Goal: Task Accomplishment & Management: Use online tool/utility

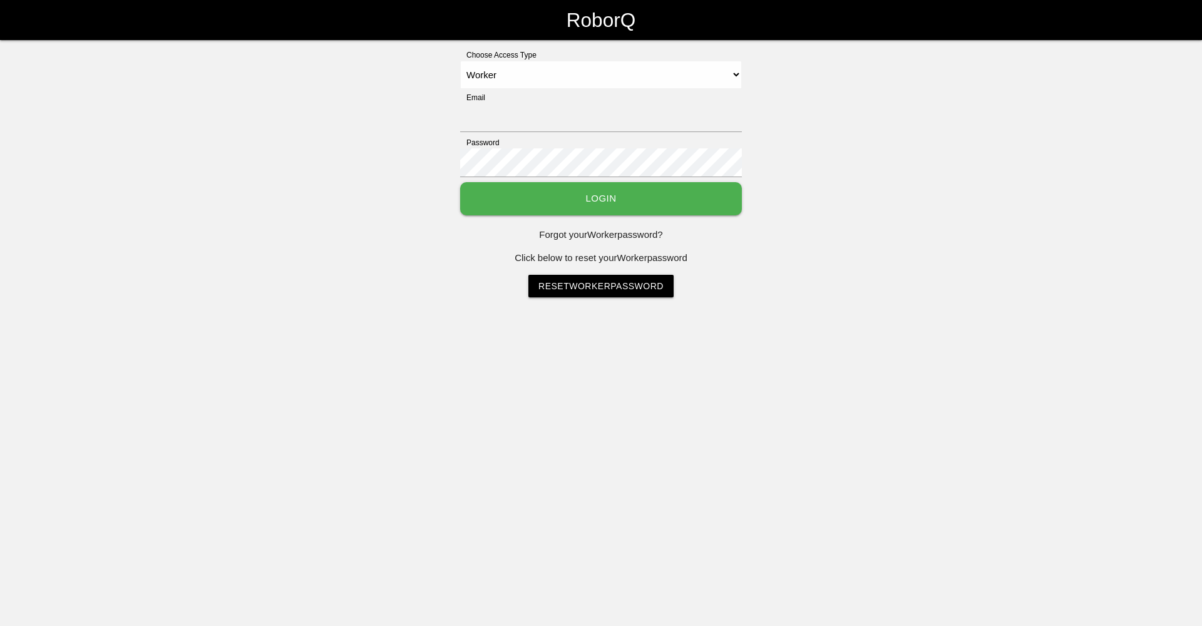
select select "Worker"
type input "[EMAIL_ADDRESS][DOMAIN_NAME]"
click at [606, 203] on button "Login" at bounding box center [601, 198] width 282 height 33
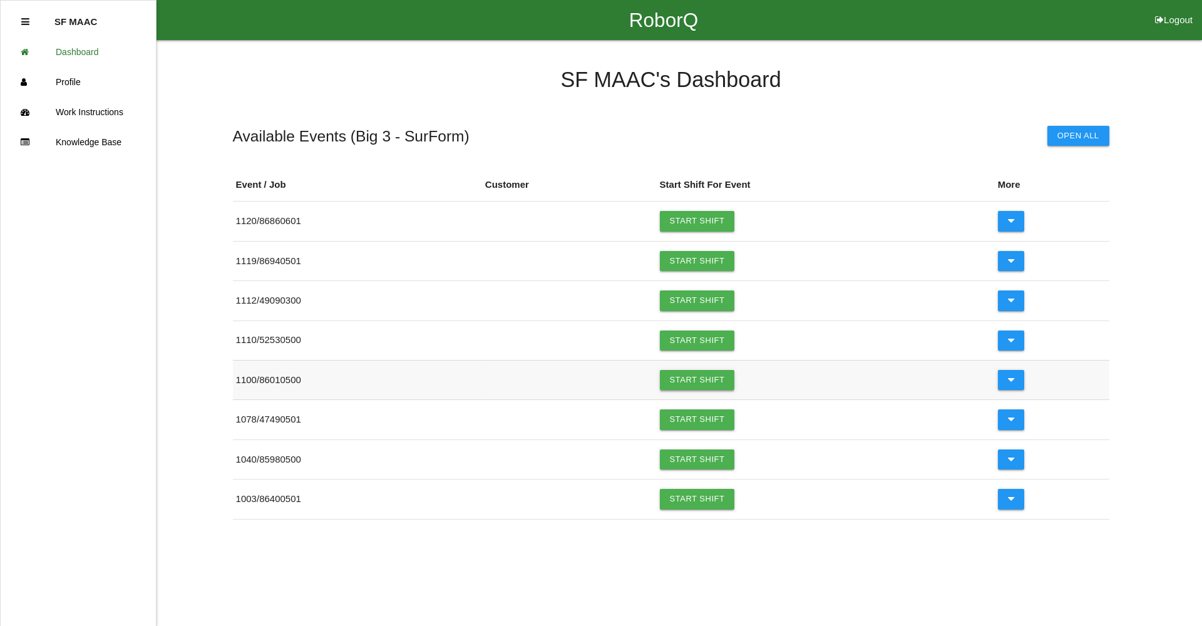
click at [701, 383] on link "Start Shift" at bounding box center [697, 380] width 75 height 20
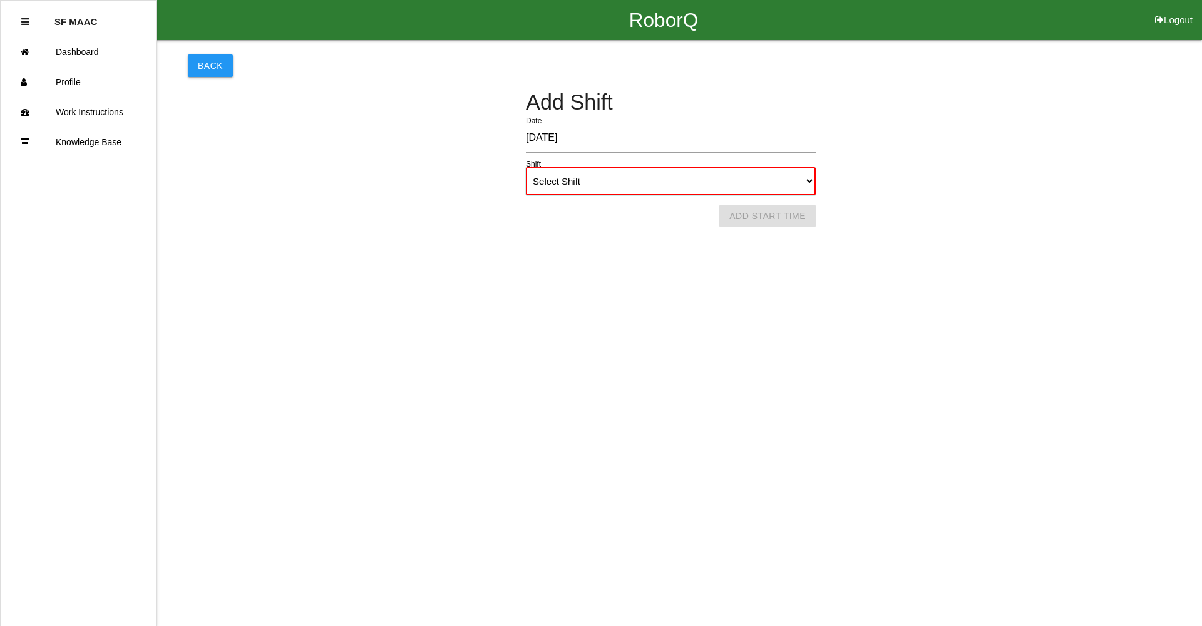
click at [598, 175] on select "Select Shift 1st Shift 2nd Shift 3rd Shift 4th Shift" at bounding box center [671, 181] width 290 height 28
select select "1"
click at [526, 167] on select "Select Shift 1st Shift 2nd Shift 3rd Shift 4th Shift" at bounding box center [671, 181] width 290 height 28
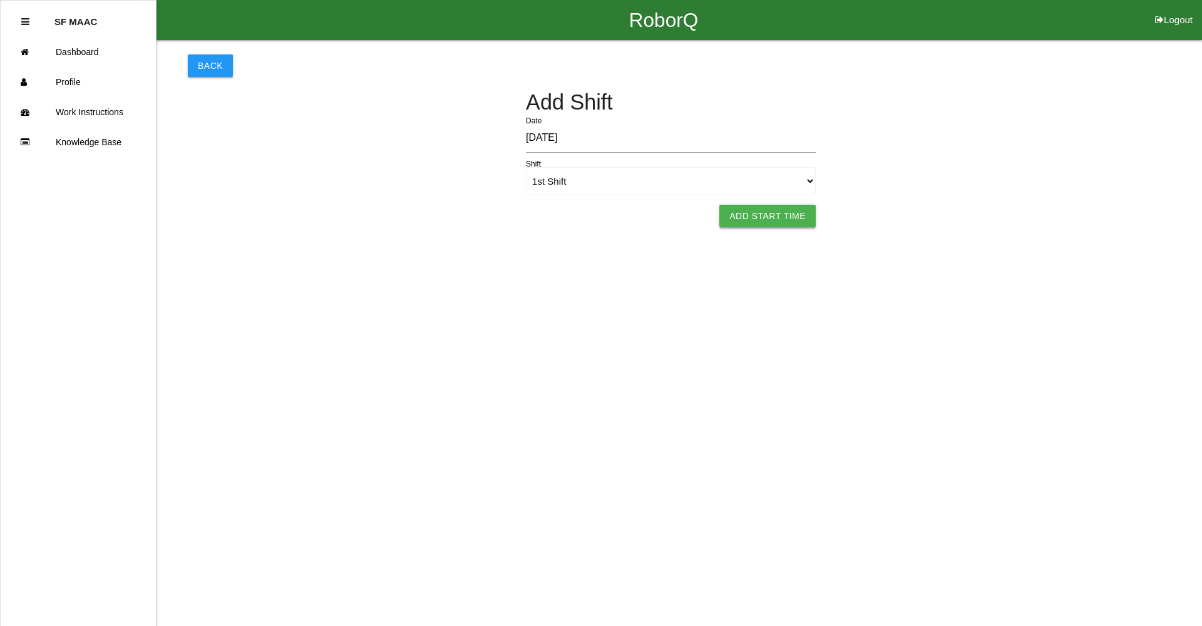
click at [748, 220] on button "Add Start Time" at bounding box center [768, 216] width 96 height 23
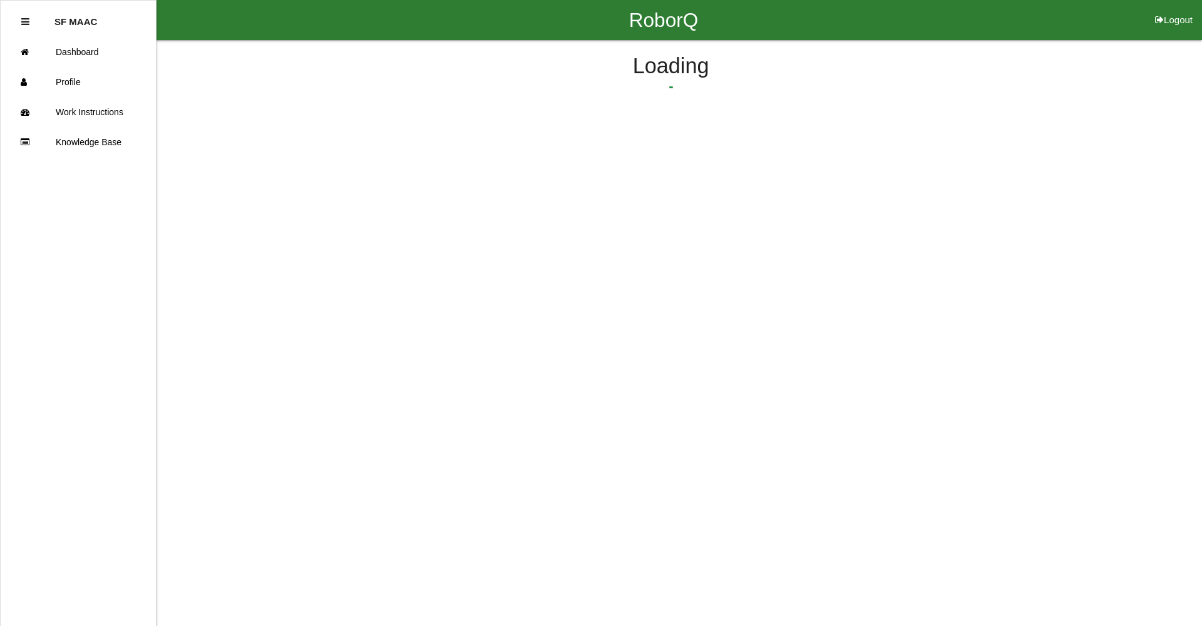
select select "6"
select select "46"
click at [828, 205] on button "Submit Start Time" at bounding box center [833, 195] width 111 height 23
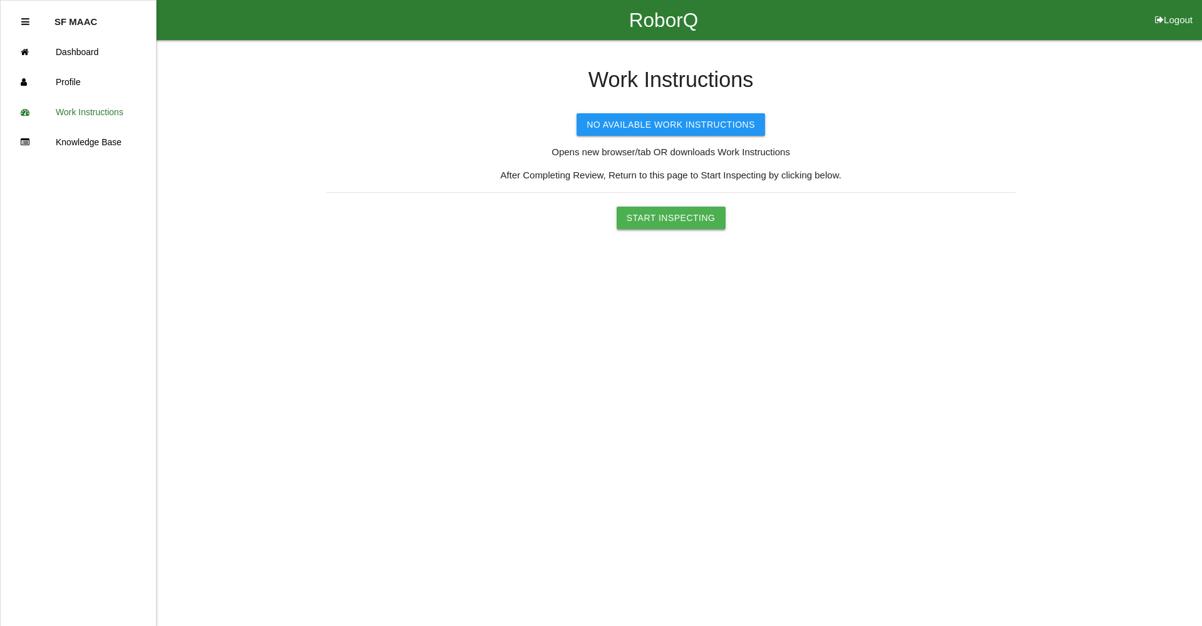
click at [700, 224] on button "Start Inspecting" at bounding box center [671, 218] width 109 height 23
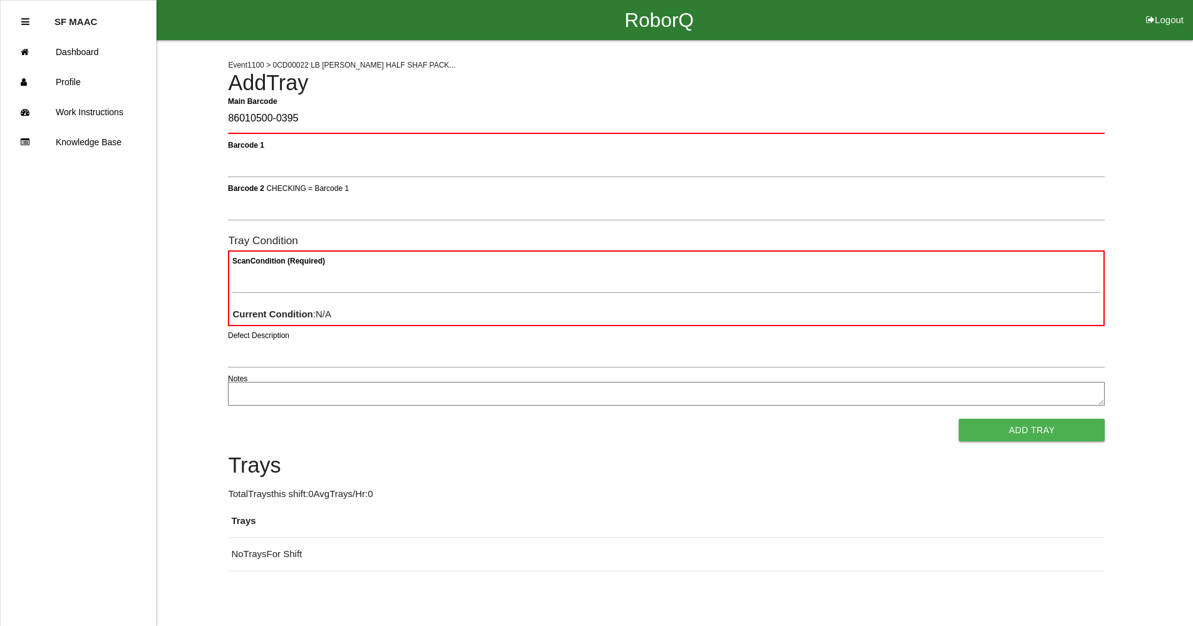
type Barcode "86010500-0395"
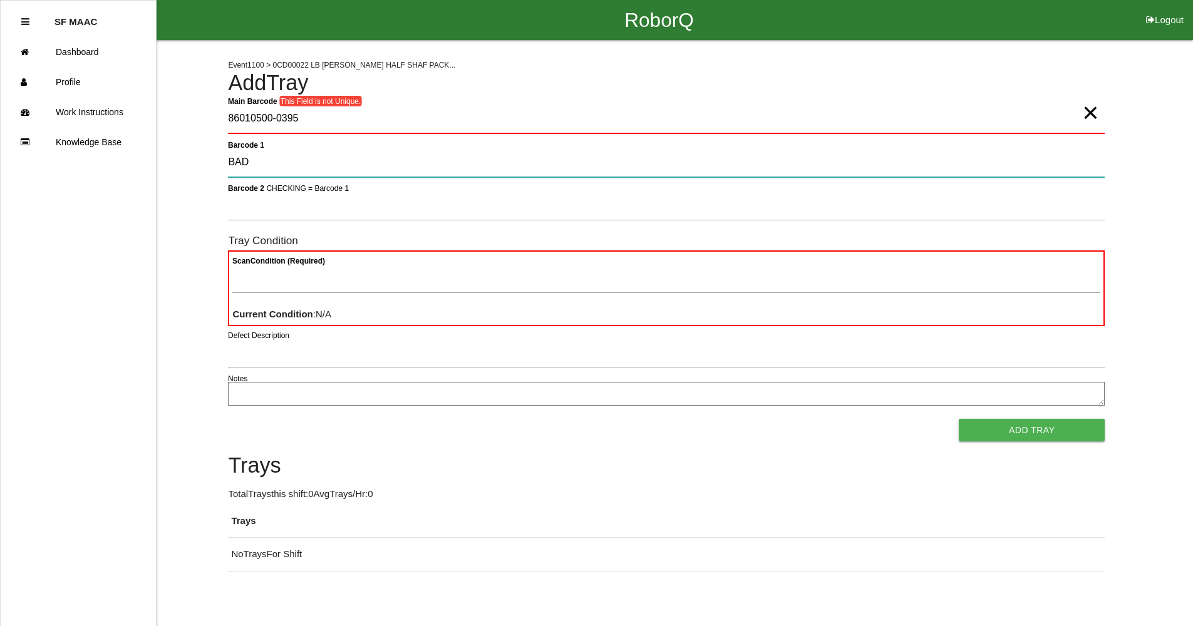
type 1 "BAD"
click at [348, 160] on 1 "BAD" at bounding box center [666, 162] width 877 height 29
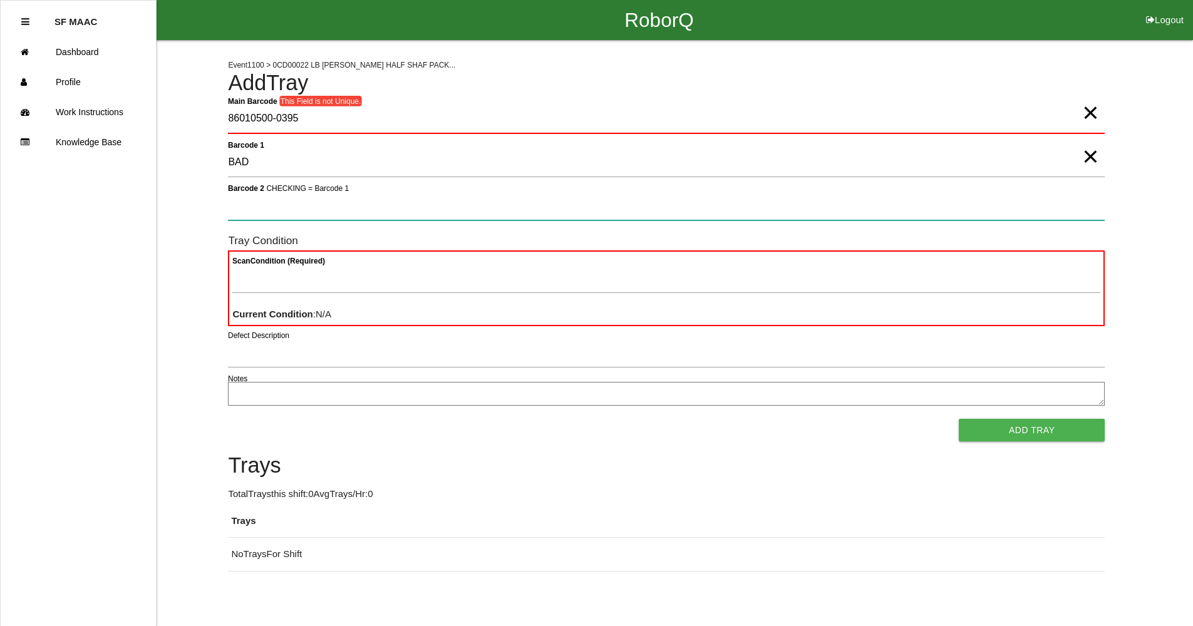
click at [363, 204] on 2 "Barcode 2 CHECKING = Barcode 1" at bounding box center [666, 206] width 877 height 29
click at [308, 121] on Barcode "86010500-0395" at bounding box center [666, 119] width 877 height 29
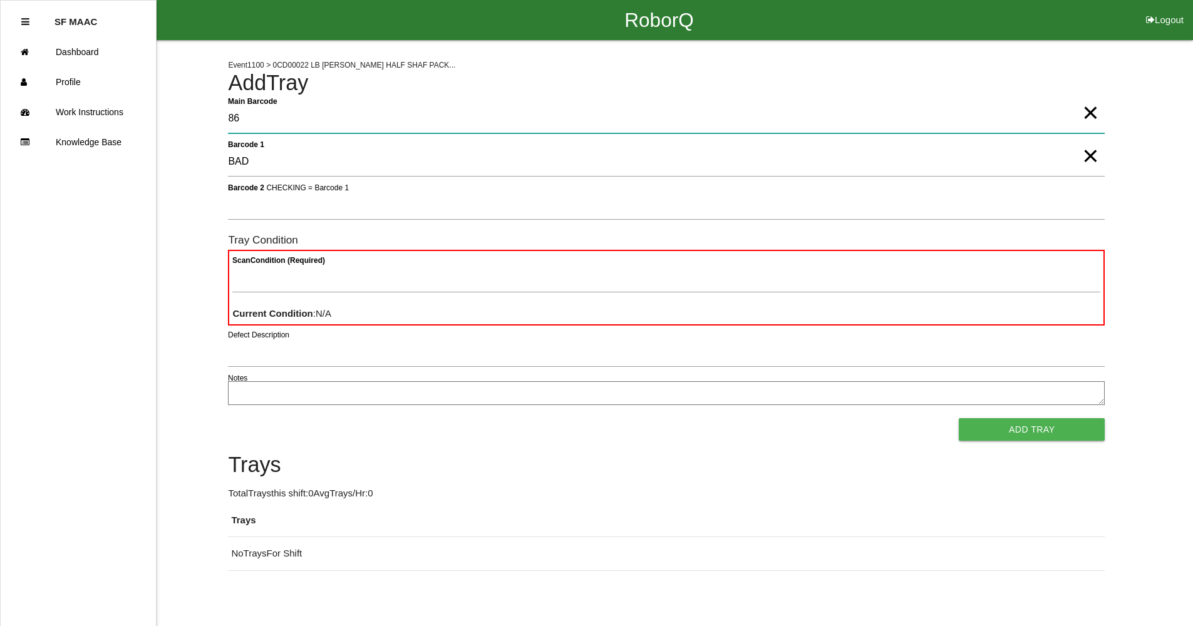
type Barcode "8"
type Barcode "86010500-0412"
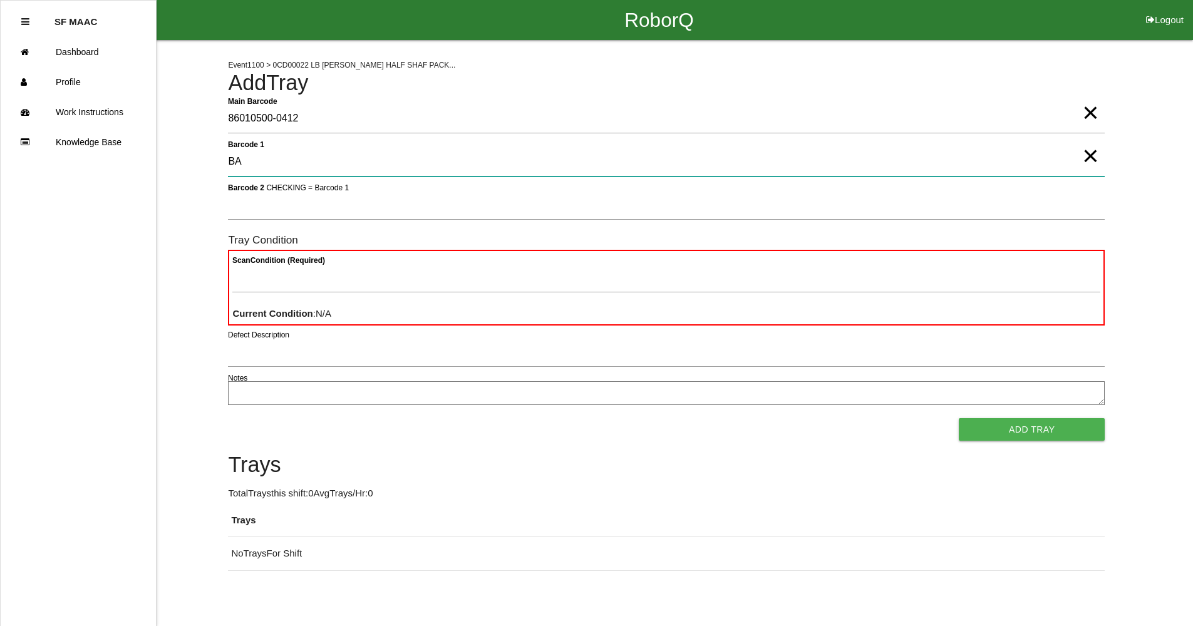
type 1 "BAD"
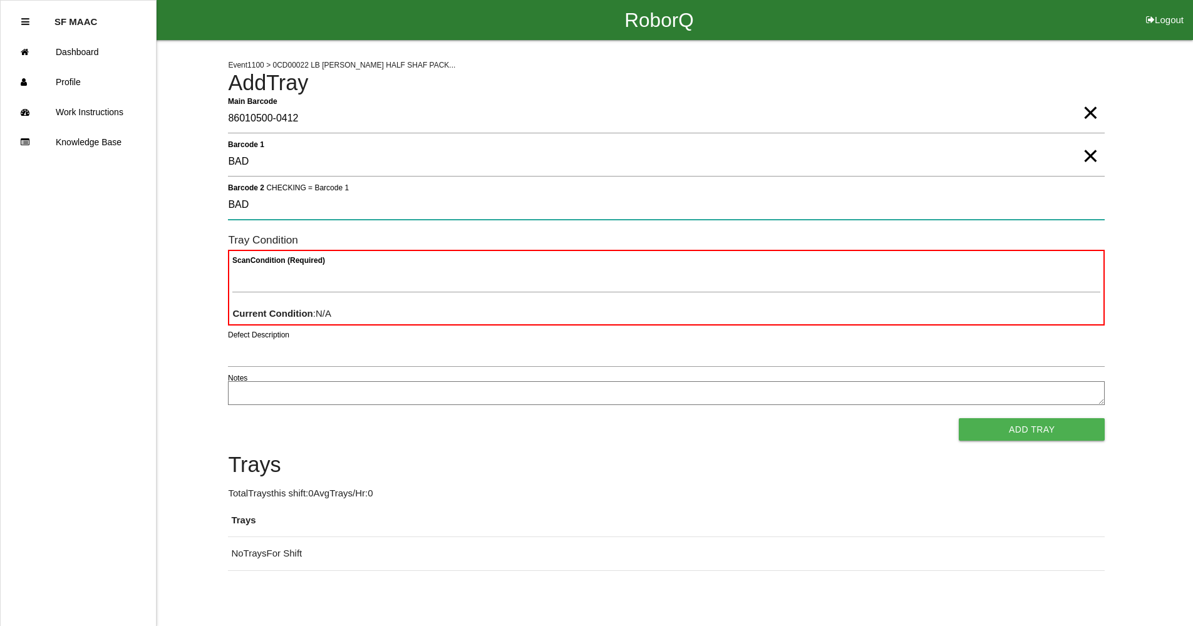
type 2 "BAD"
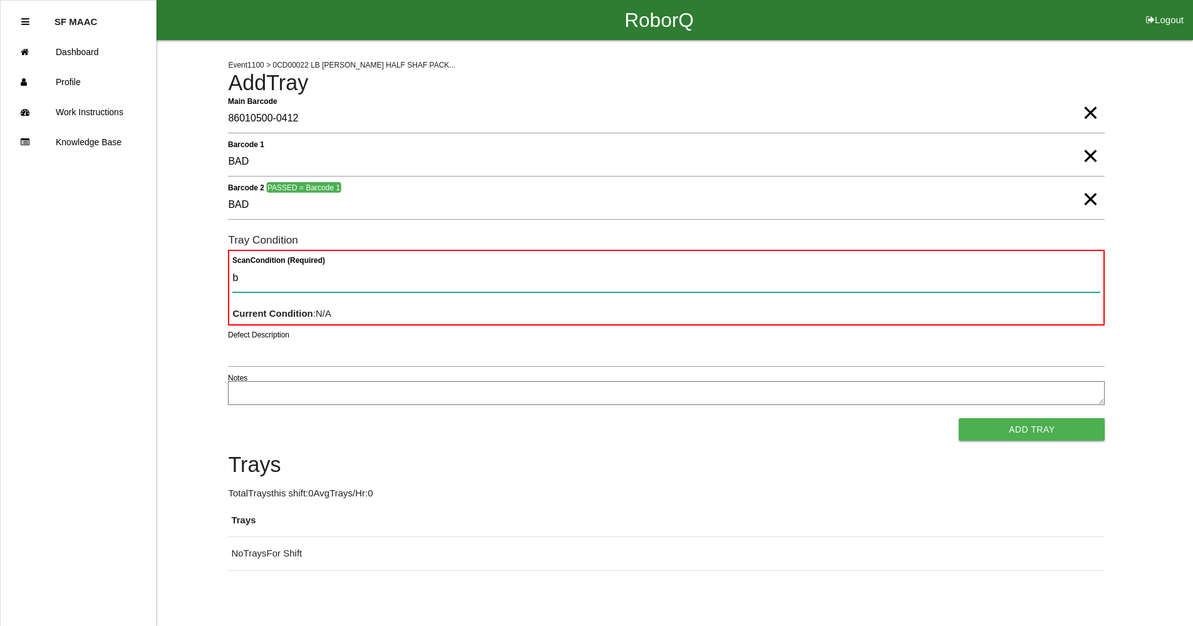
type Condition "ba"
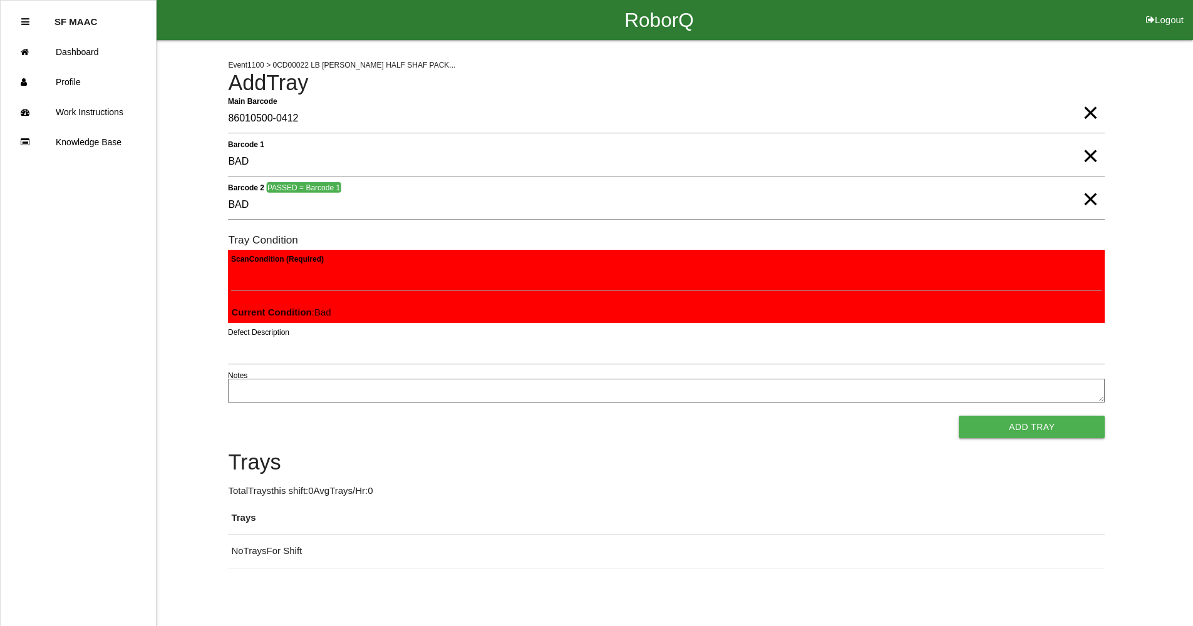
click at [959, 416] on button "Add Tray" at bounding box center [1032, 427] width 146 height 23
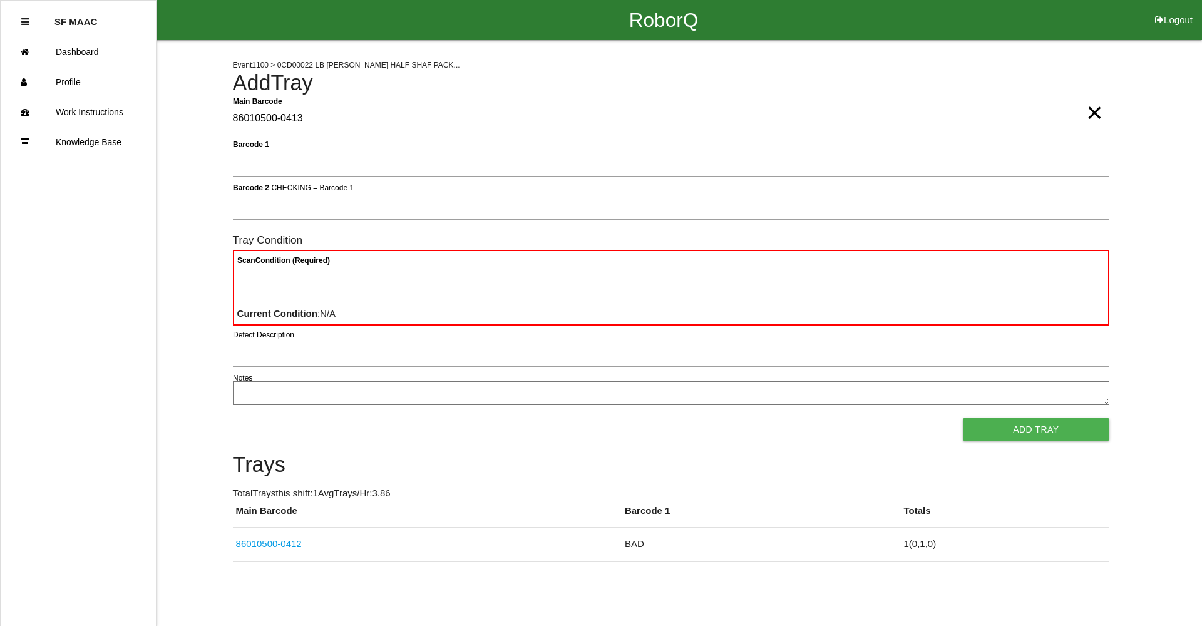
type Barcode "86010500-0413"
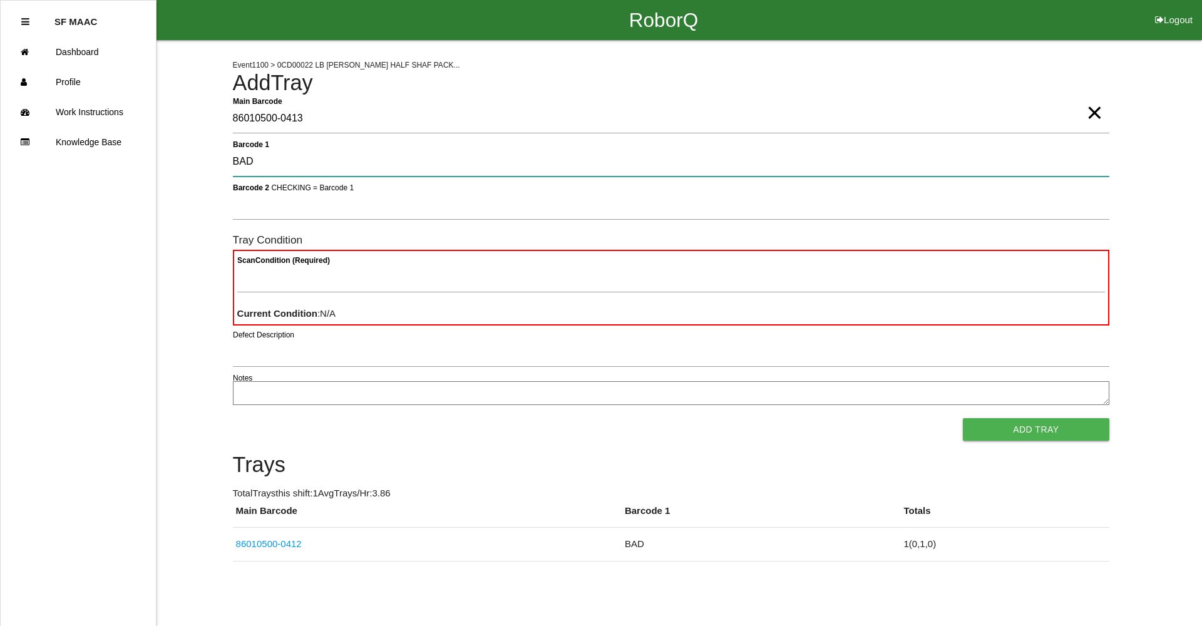
type 1 "BAD"
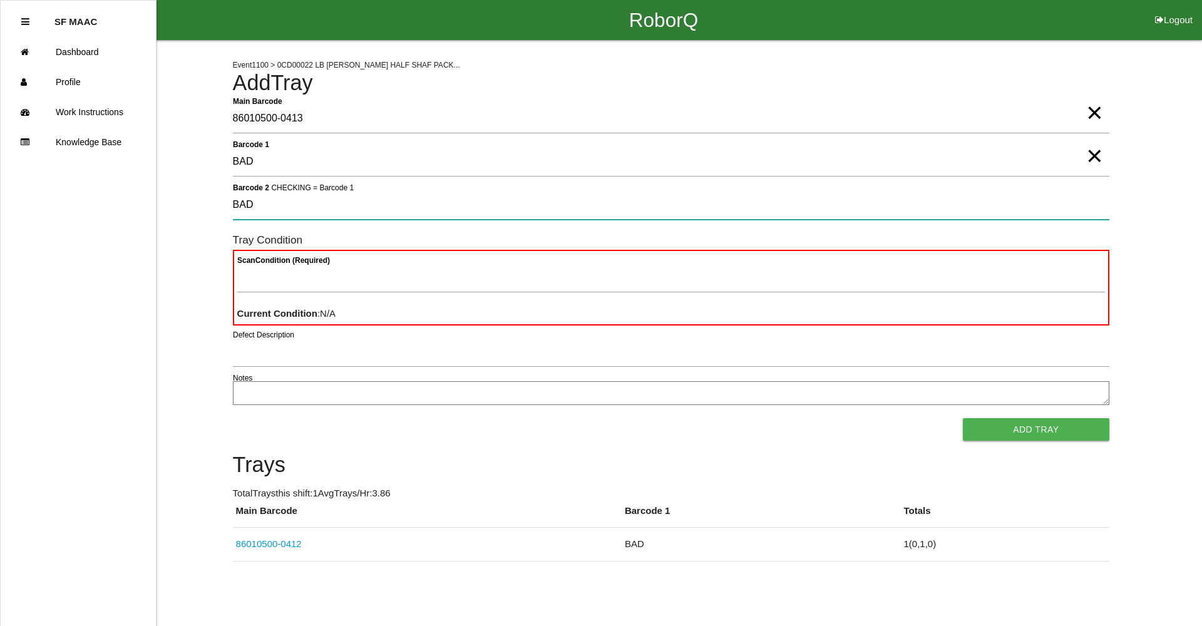
type 2 "BAD"
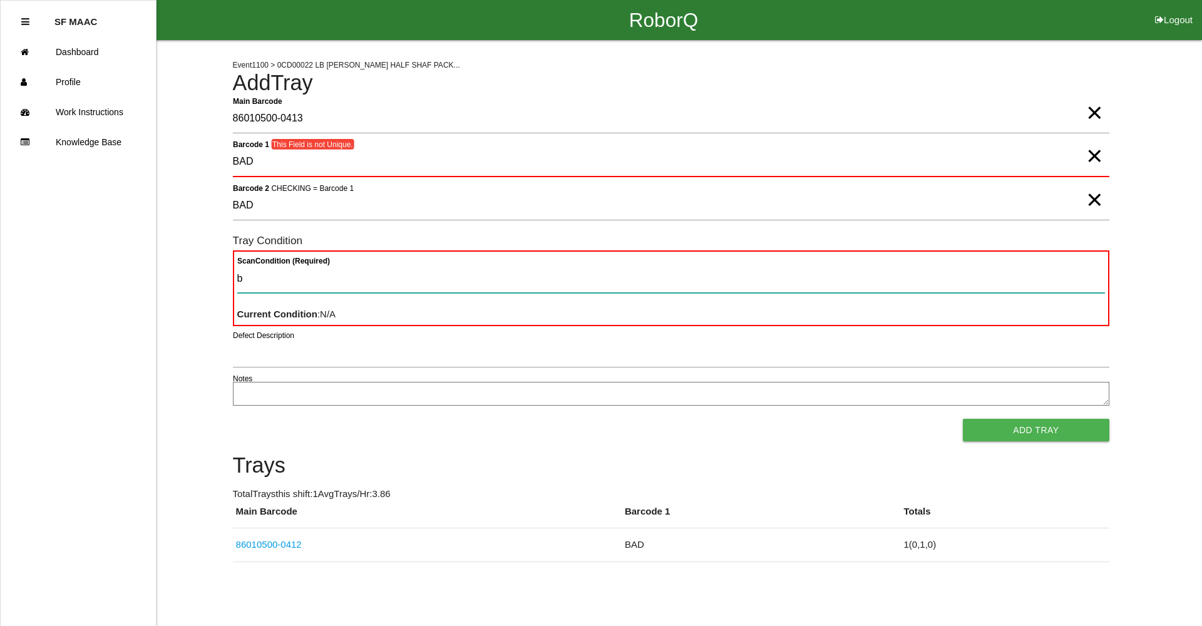
type Condition "ba"
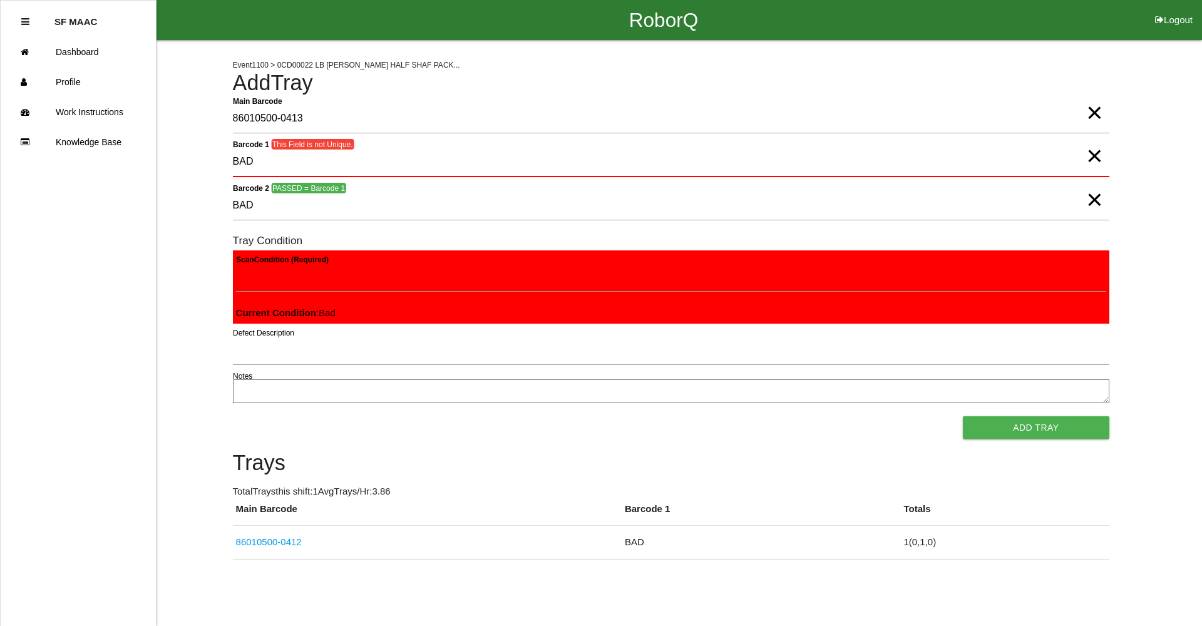
click at [963, 416] on button "Add Tray" at bounding box center [1036, 427] width 146 height 23
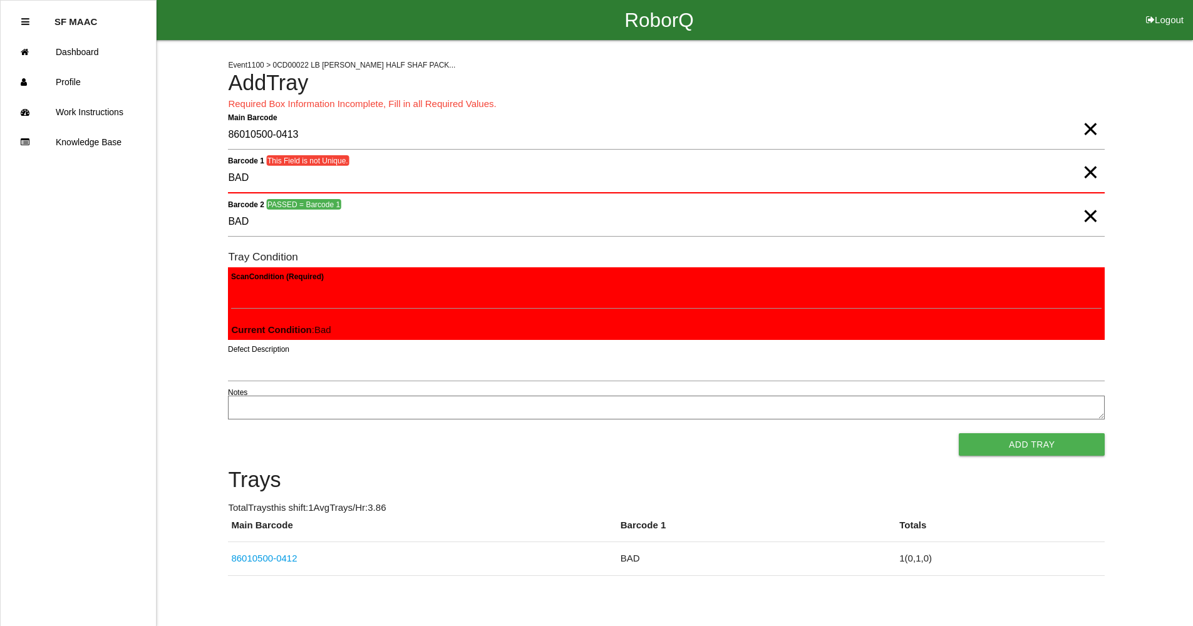
click at [537, 111] on p "Required Box Information Incomplete, Fill in all Required Values." at bounding box center [666, 104] width 877 height 14
click at [1041, 436] on button "Add Tray" at bounding box center [1032, 444] width 146 height 23
click at [1045, 441] on button "Add Tray" at bounding box center [1032, 444] width 146 height 23
click at [1048, 455] on div "Event 1100 > 0CD00022 LB [PERSON_NAME] HALF SHAF PACK... Add Tray Required Box …" at bounding box center [666, 308] width 877 height 536
click at [368, 176] on 1 "BAD" at bounding box center [666, 178] width 877 height 29
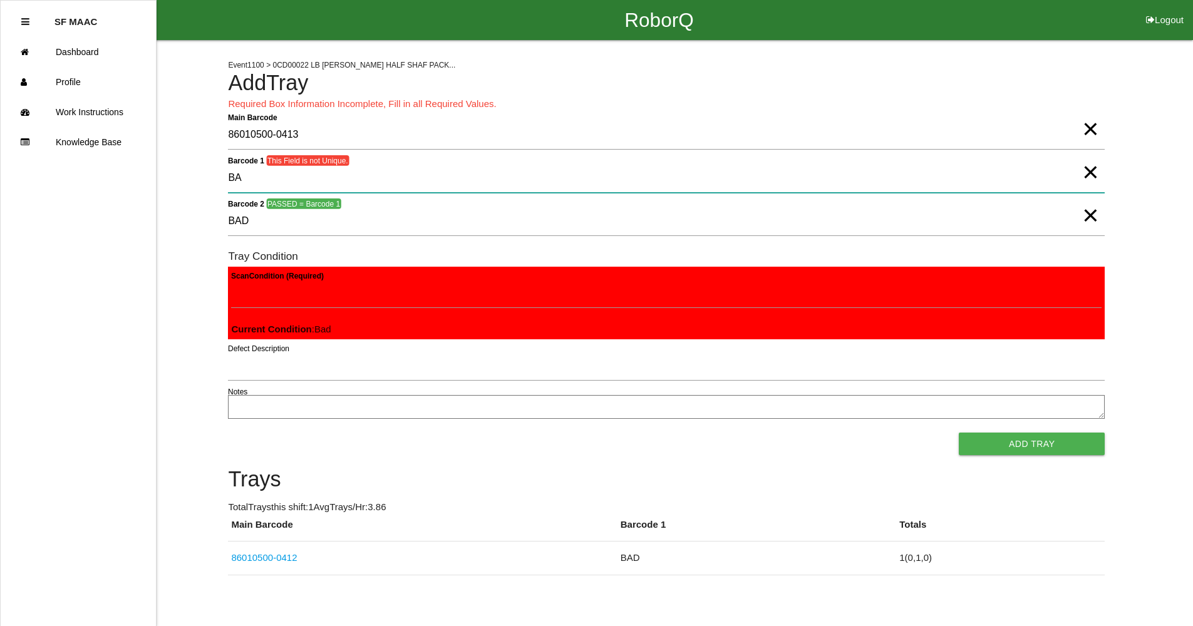
type 1 "B"
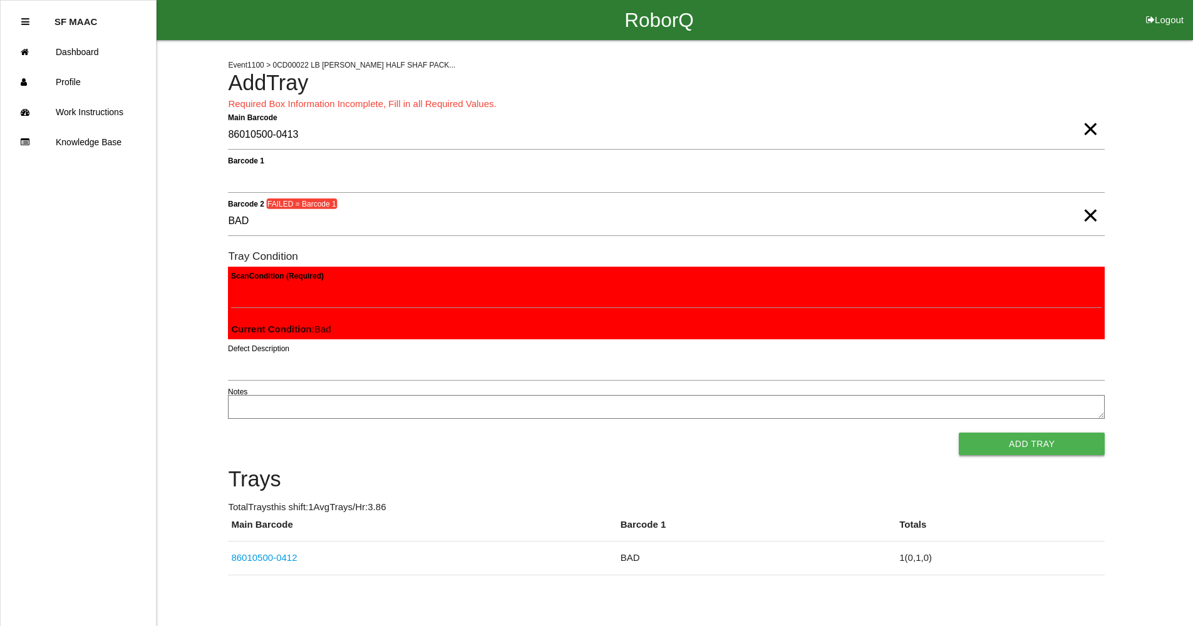
click at [1013, 441] on button "Add Tray" at bounding box center [1032, 444] width 146 height 23
click at [1013, 445] on button "Add Tray" at bounding box center [1032, 444] width 146 height 23
click at [252, 233] on 2 "BAD" at bounding box center [666, 221] width 877 height 29
type 2 "B"
click at [1051, 445] on button "Add Tray" at bounding box center [1032, 444] width 146 height 23
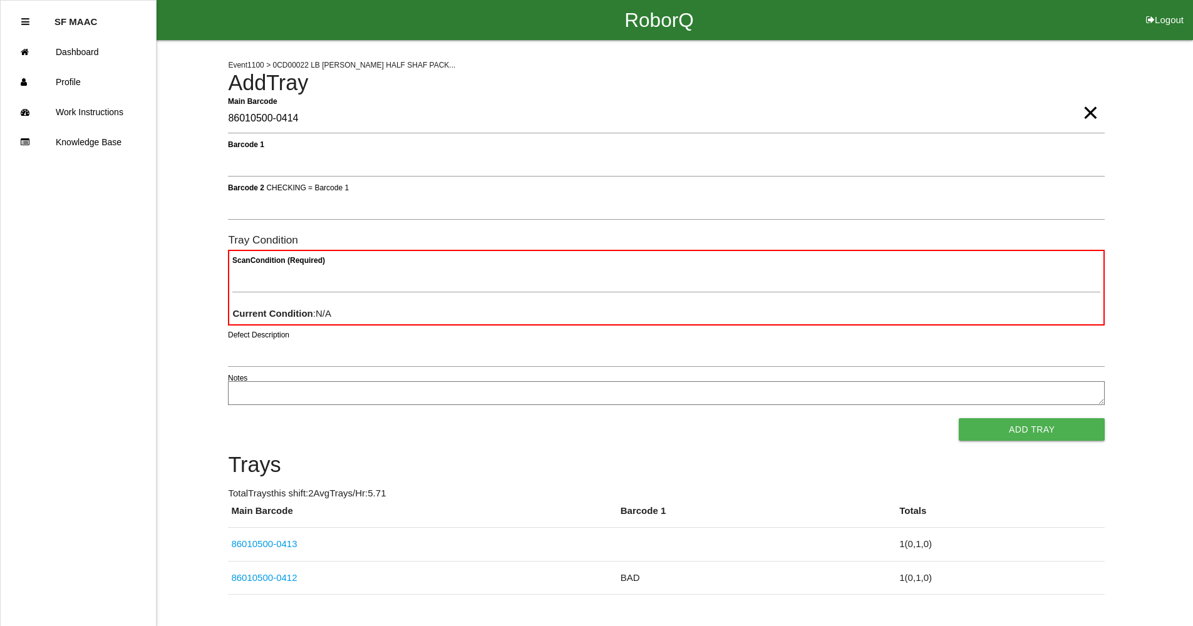
type Barcode "86010500-0414"
click at [694, 274] on Condition "Scan Condition (Required)" at bounding box center [666, 278] width 868 height 29
type Condition "ba"
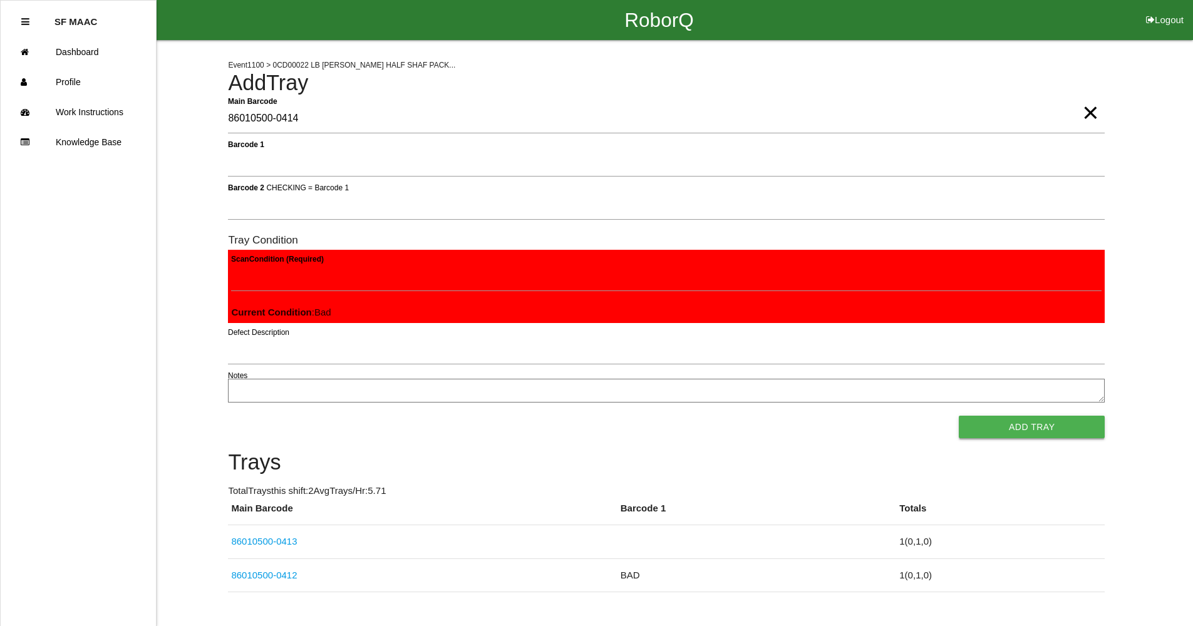
click at [1001, 418] on button "Add Tray" at bounding box center [1032, 427] width 146 height 23
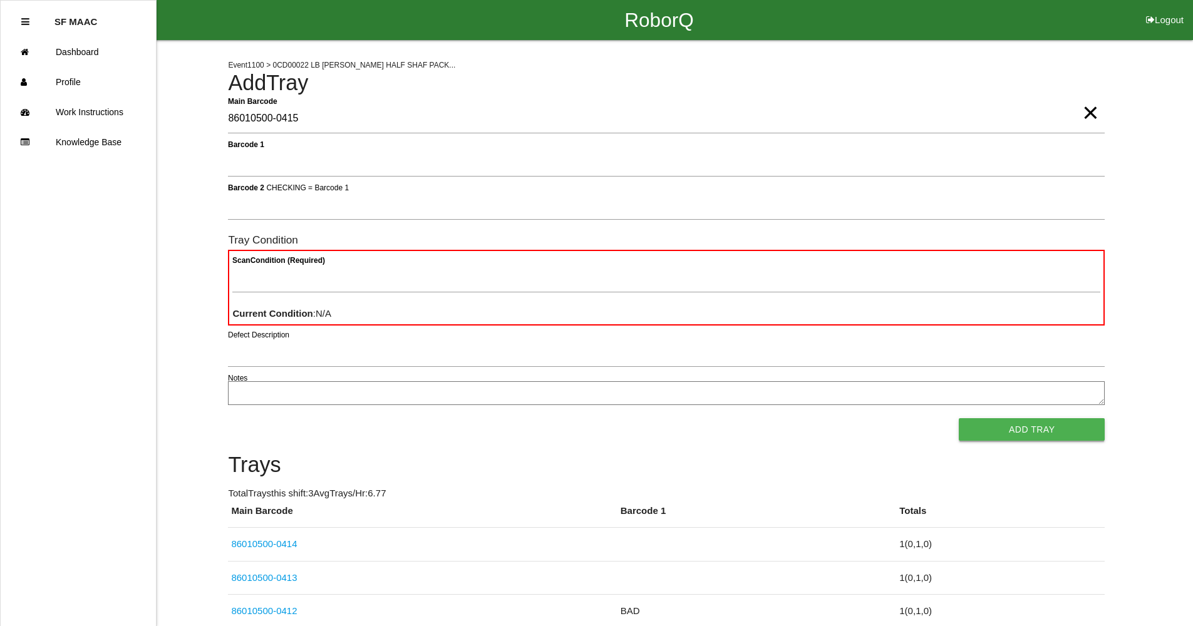
type Barcode "86010500-0415"
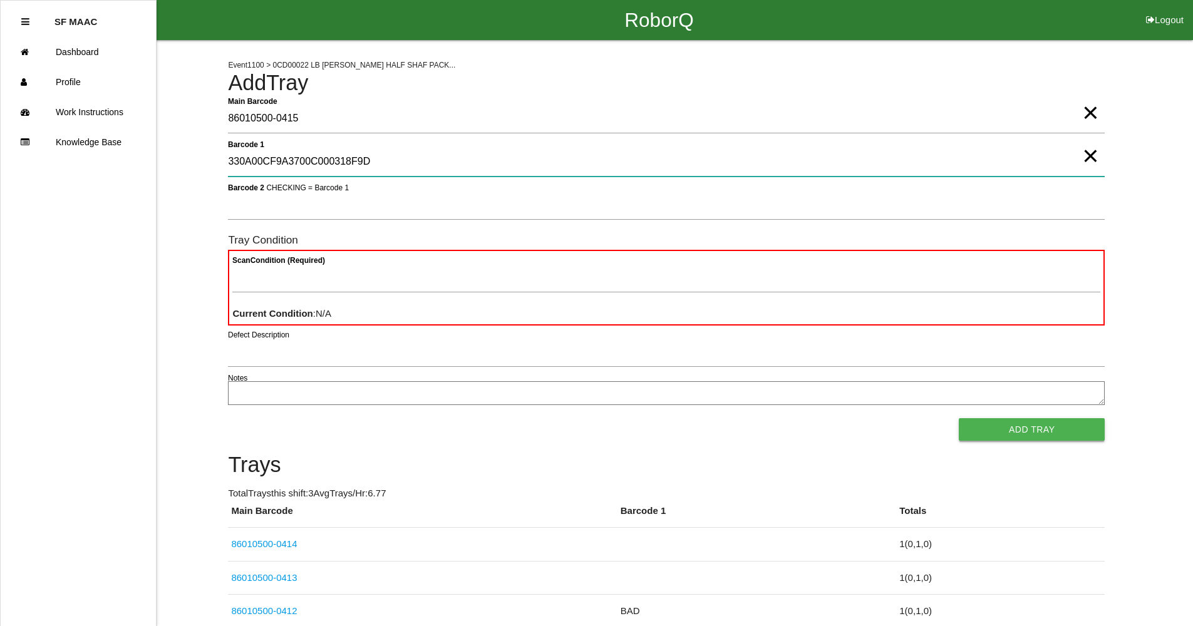
type 1 "330A00CF9A3700C000318F9D"
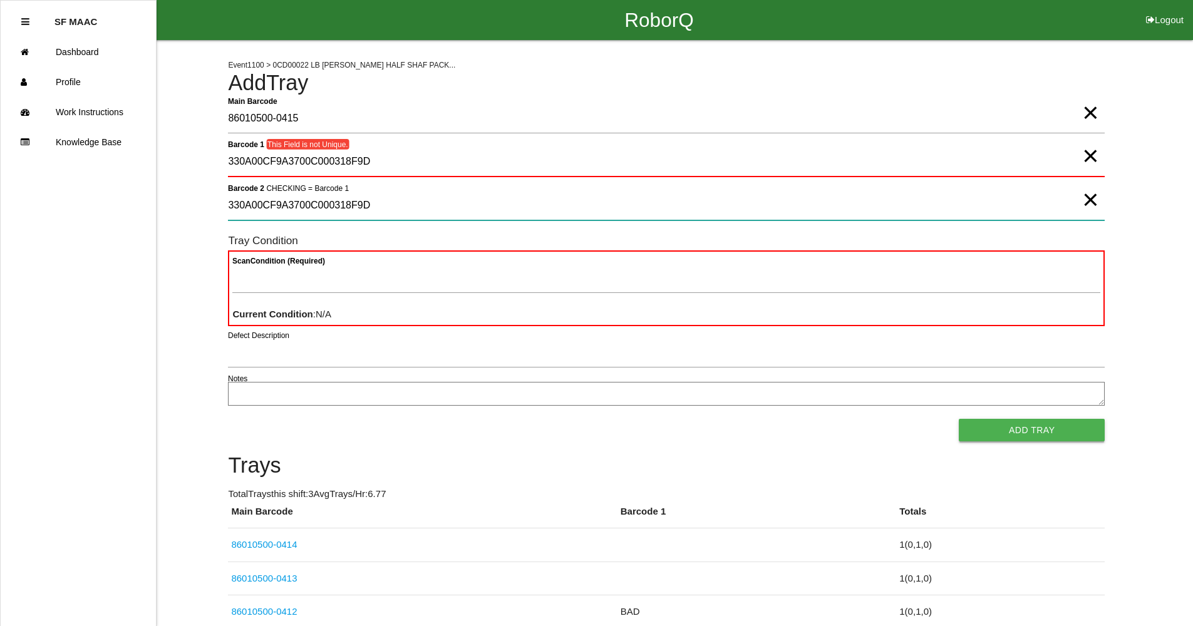
type 2 "330A00CF9A3700C000318F9D"
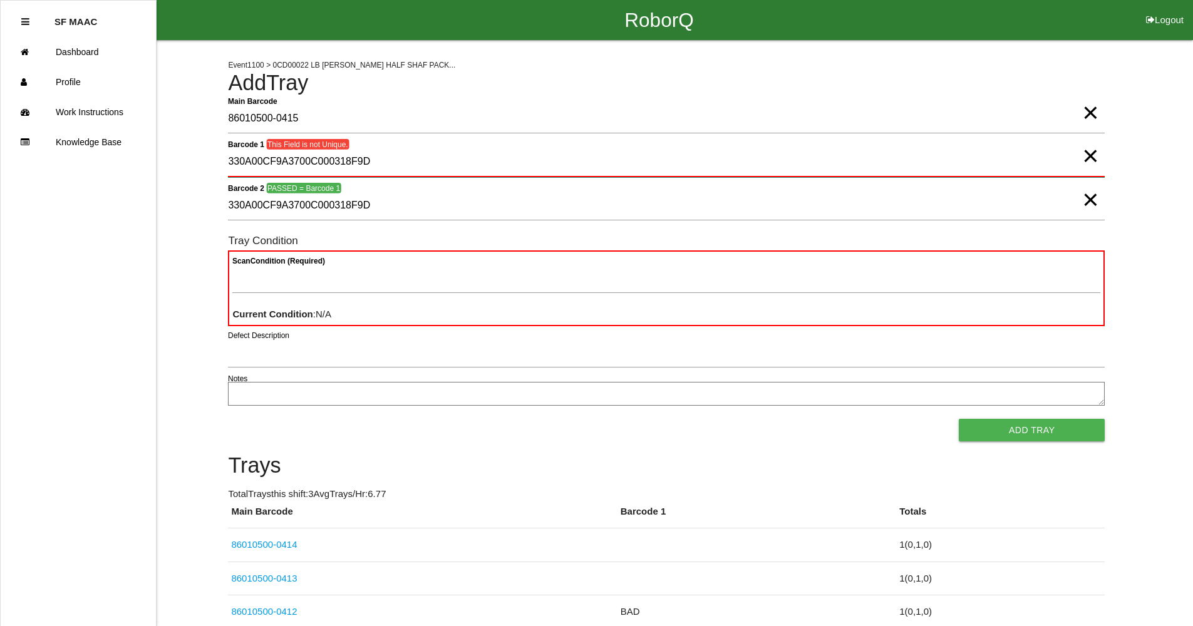
click at [369, 158] on 1 "330A00CF9A3700C000318F9D" at bounding box center [666, 162] width 877 height 29
click at [1093, 156] on span "×" at bounding box center [1090, 143] width 16 height 25
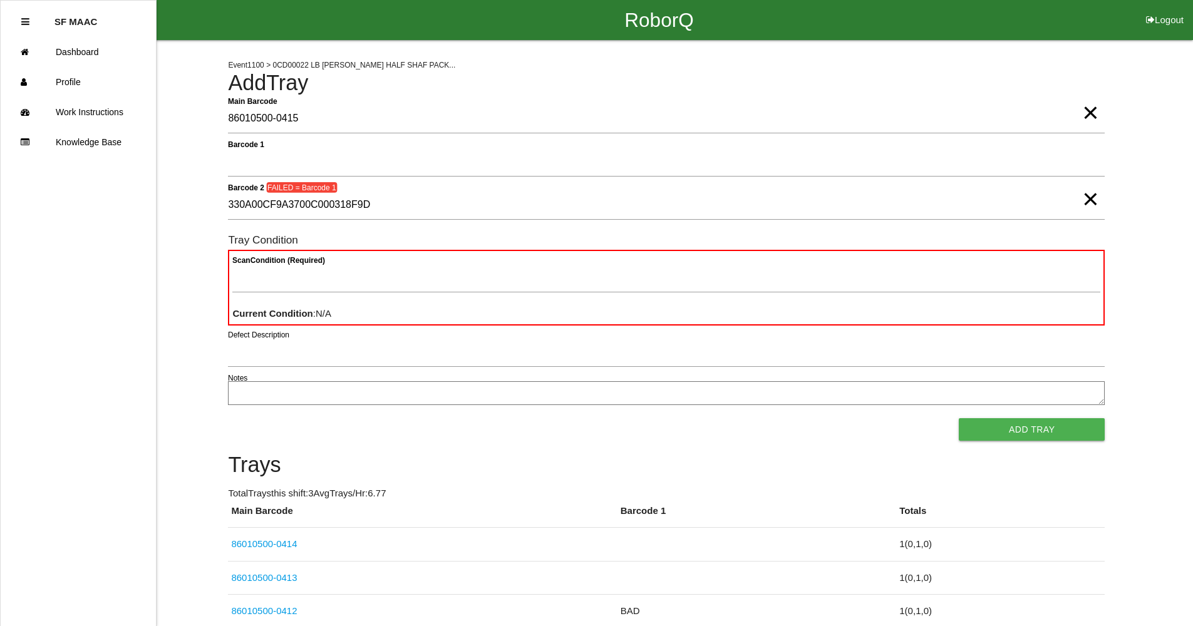
click at [1093, 195] on span "×" at bounding box center [1090, 186] width 16 height 25
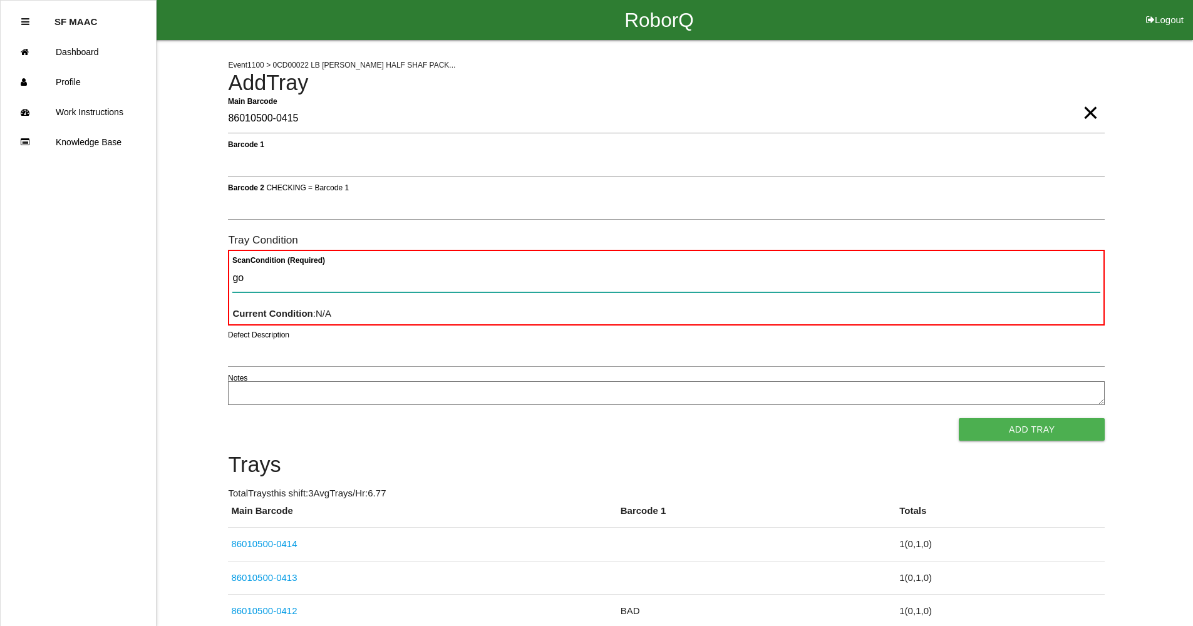
type Condition "goo"
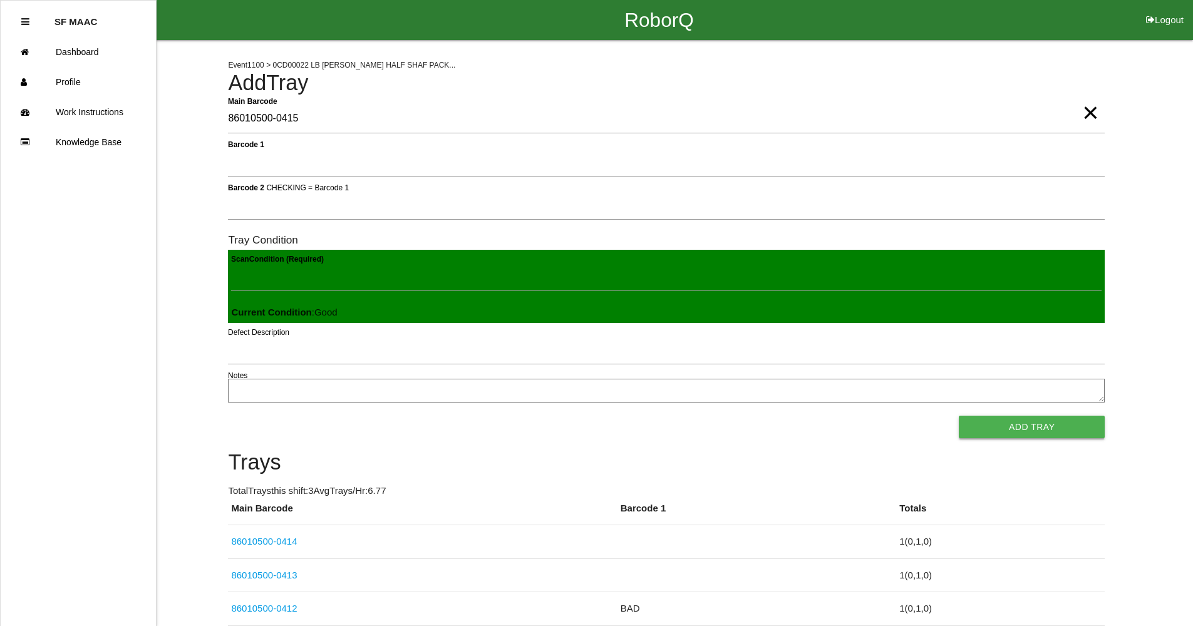
click at [1074, 428] on button "Add Tray" at bounding box center [1032, 427] width 146 height 23
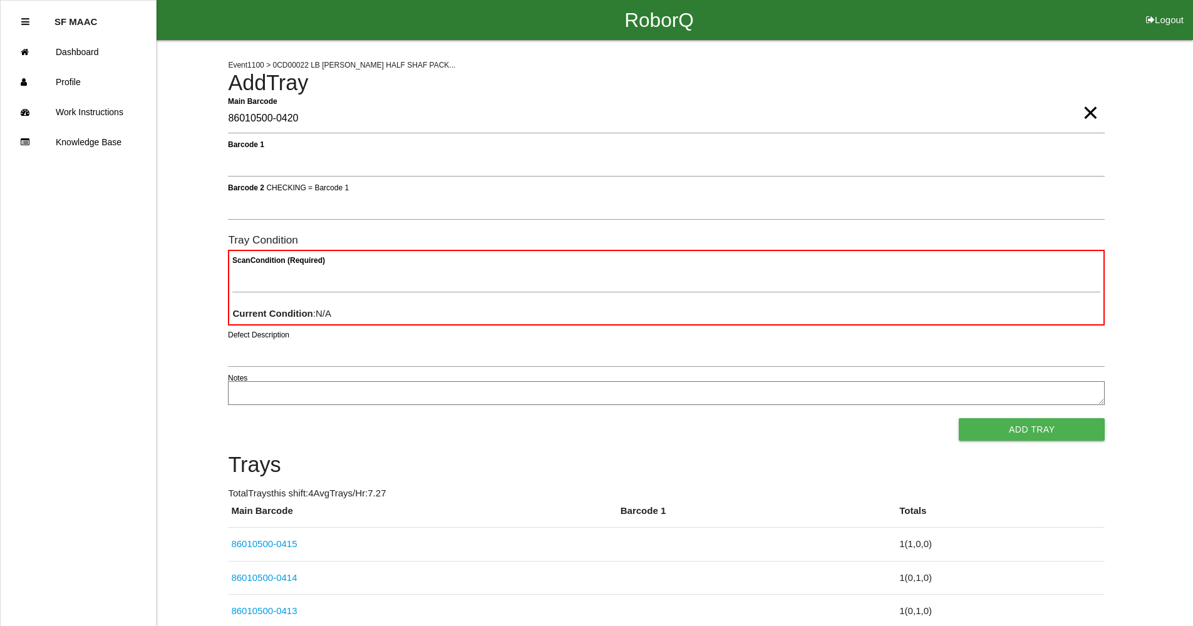
type Barcode "86010500-0420"
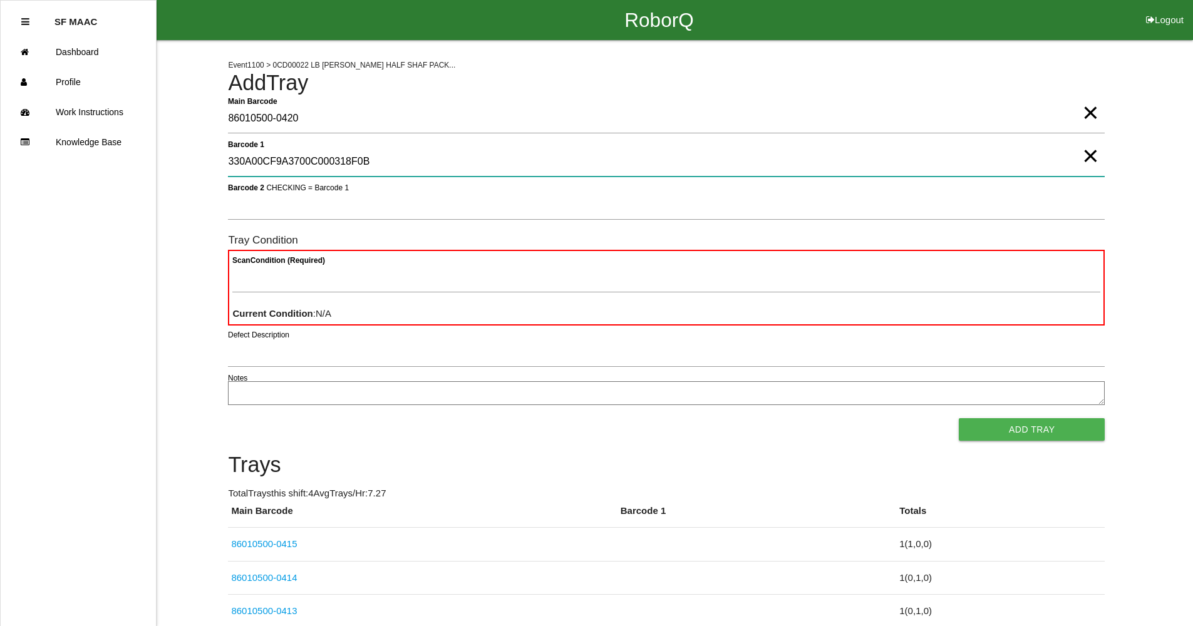
type 1 "330A00CF9A3700C000318F0B"
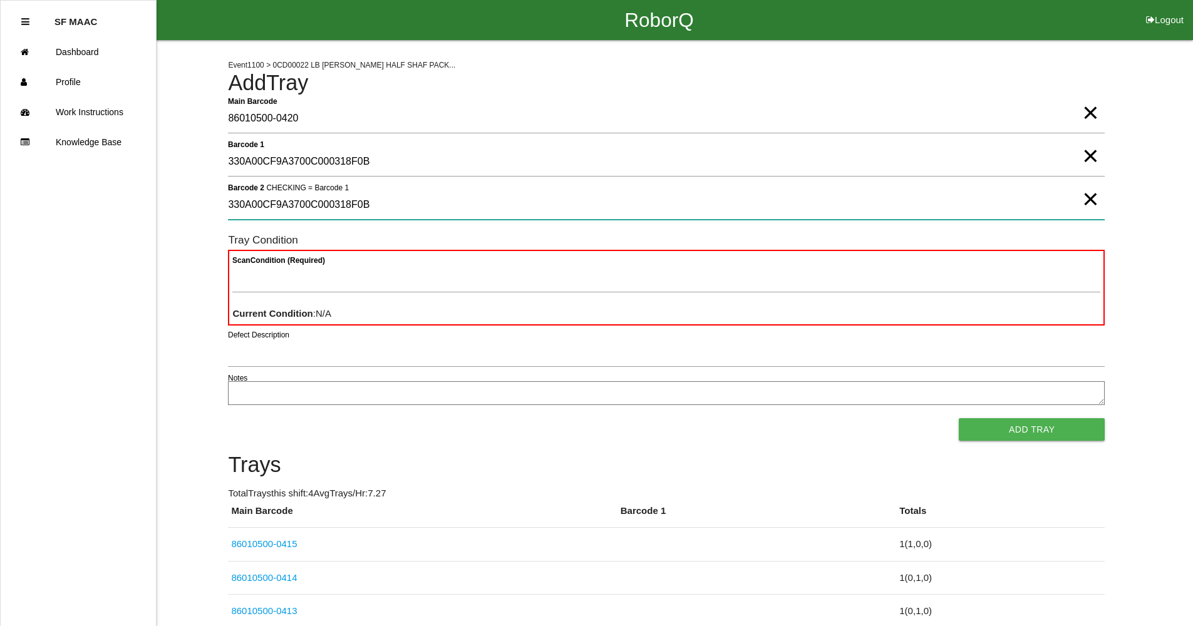
type 2 "330A00CF9A3700C000318F0B"
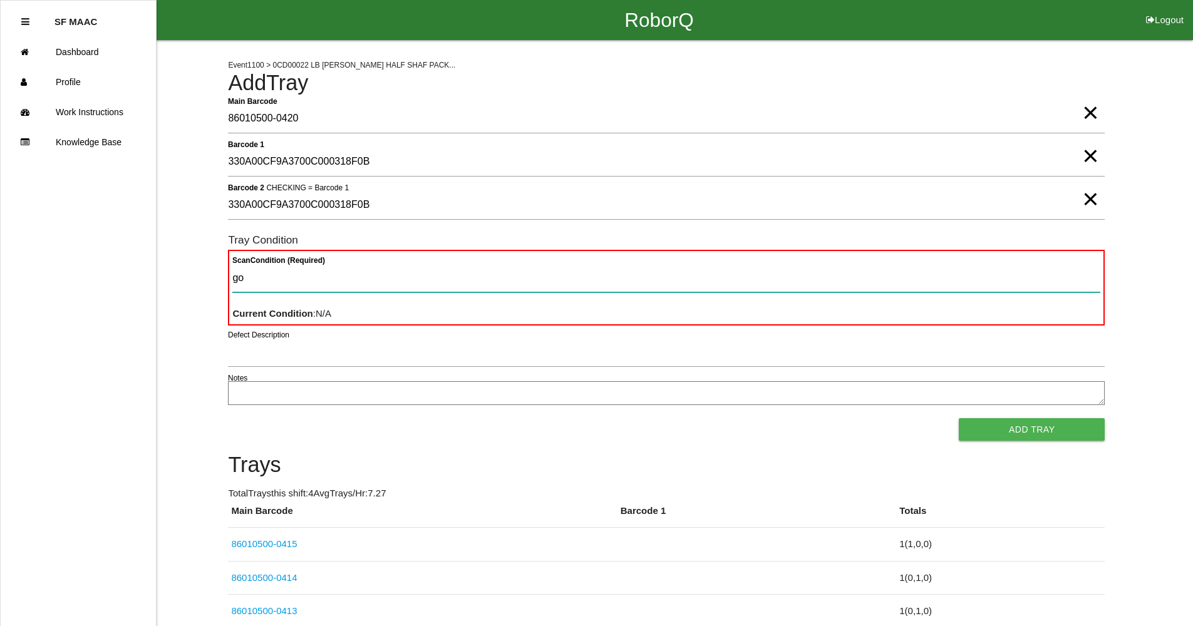
type Condition "goo"
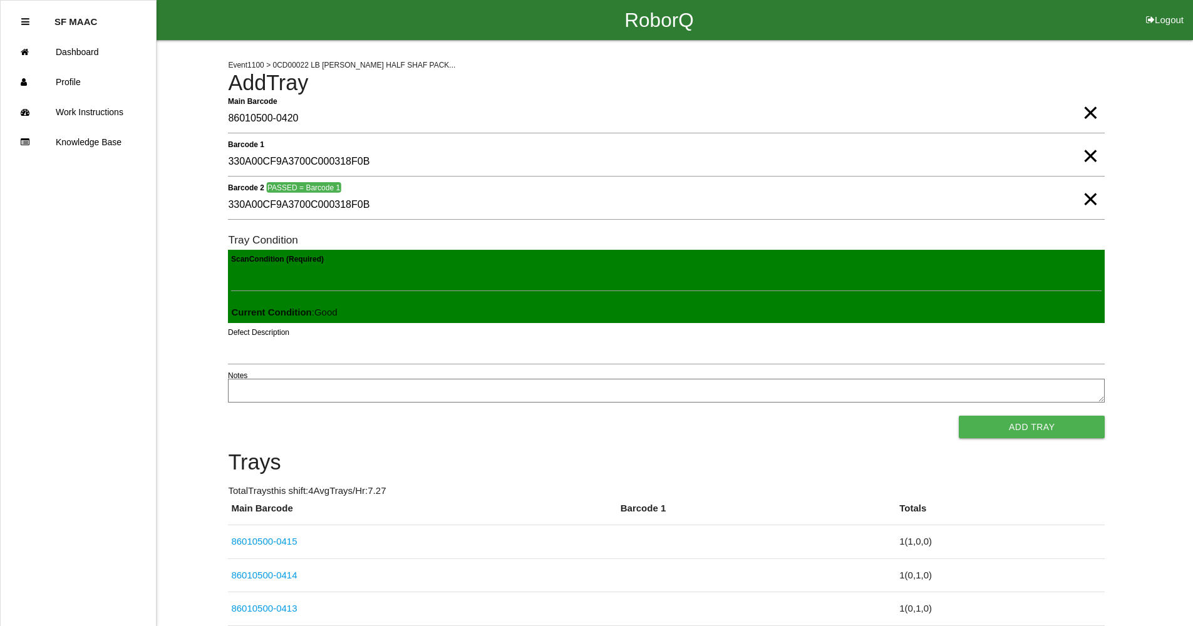
click at [959, 416] on button "Add Tray" at bounding box center [1032, 427] width 146 height 23
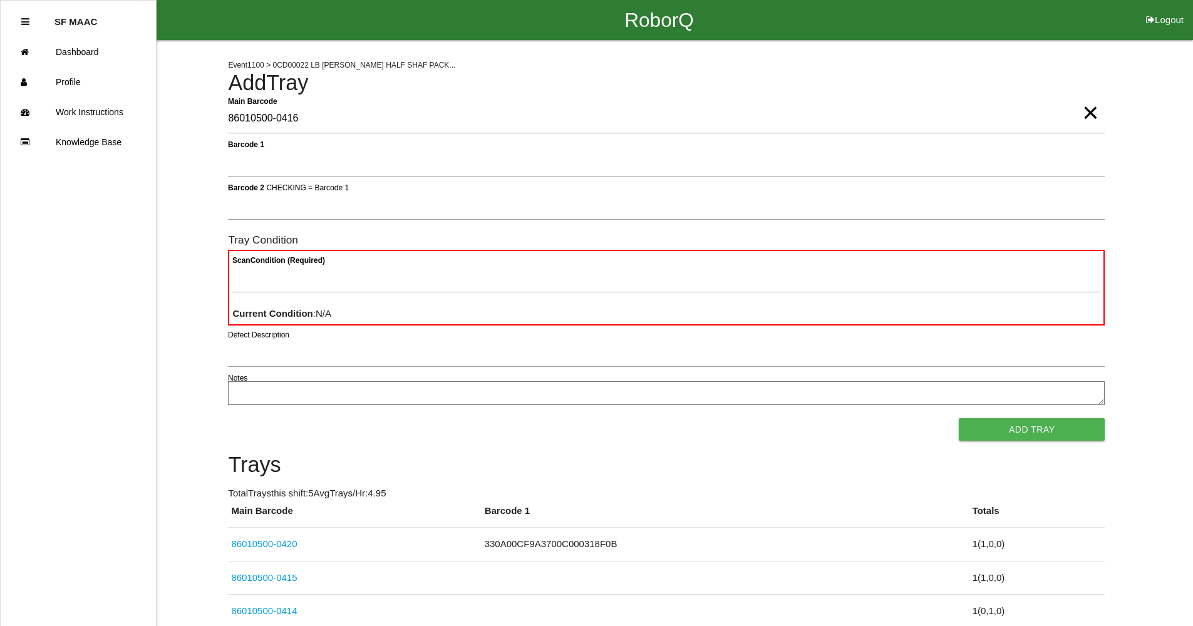
type Barcode "86010500-0416"
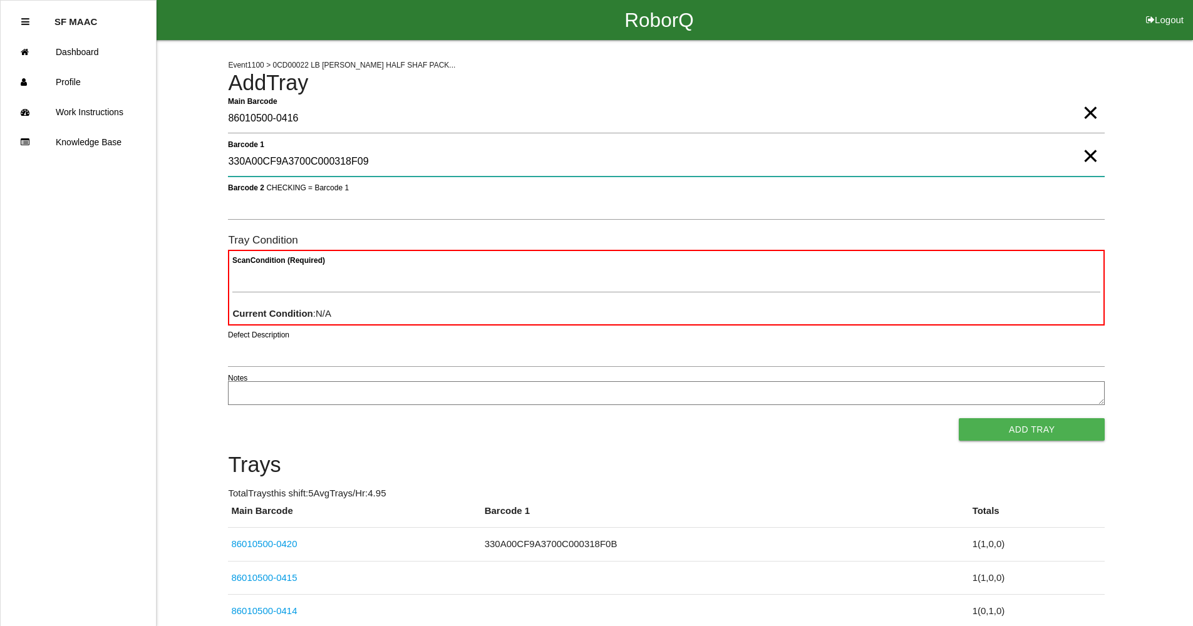
type 1 "330A00CF9A3700C000318F09"
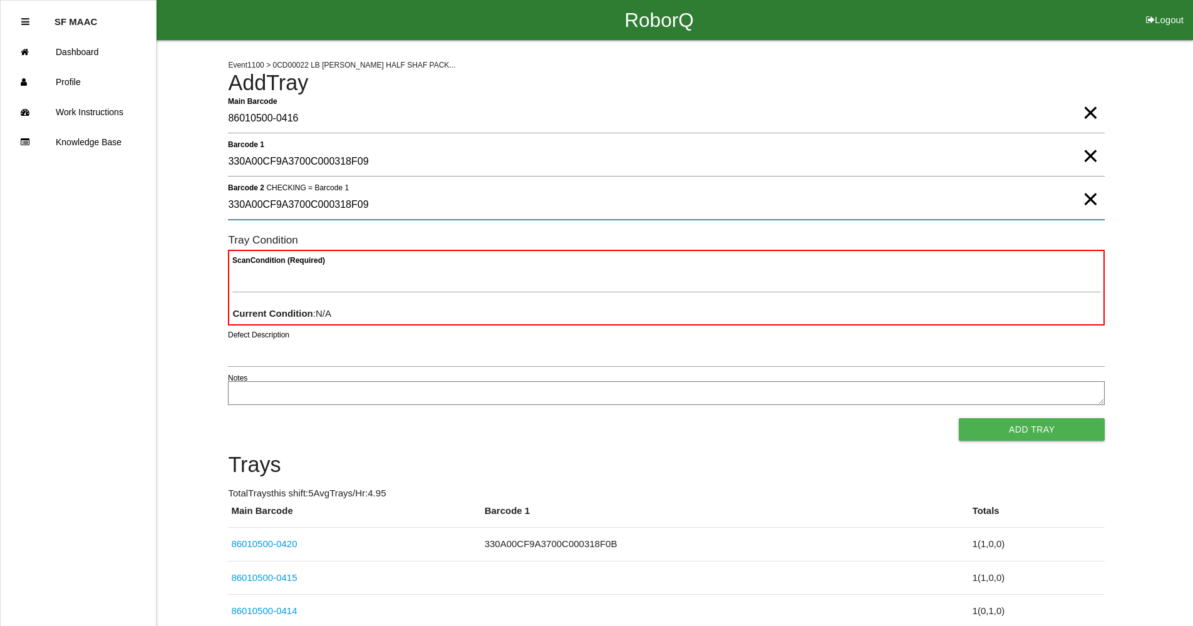
type 2 "330A00CF9A3700C000318F09"
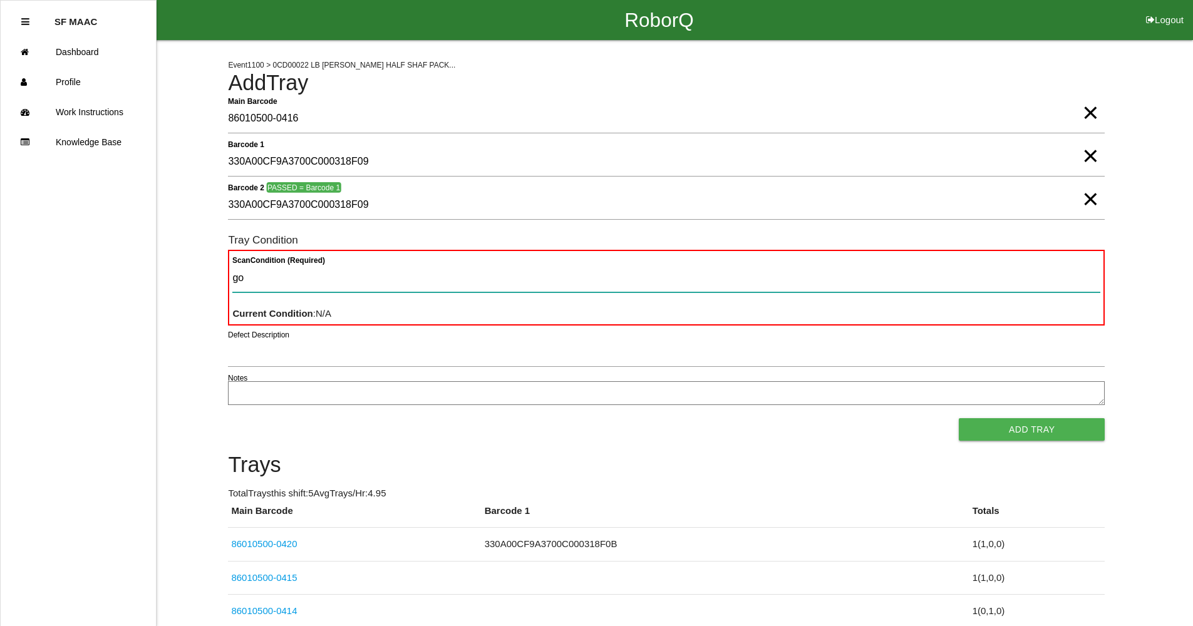
type Condition "goo"
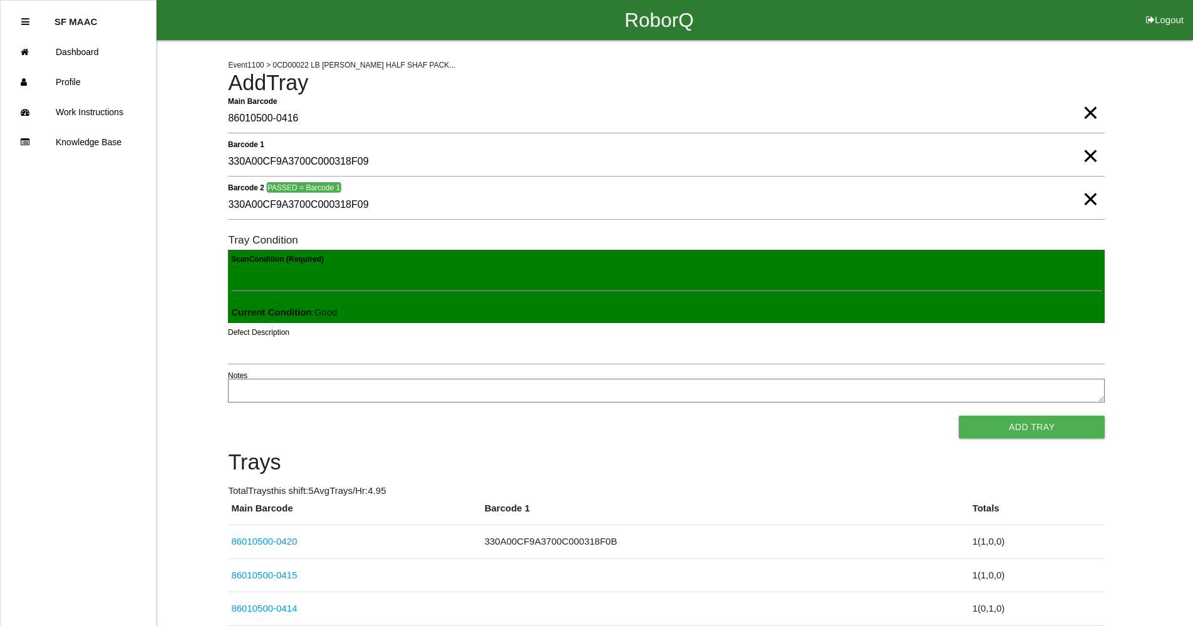
click at [959, 416] on button "Add Tray" at bounding box center [1032, 427] width 146 height 23
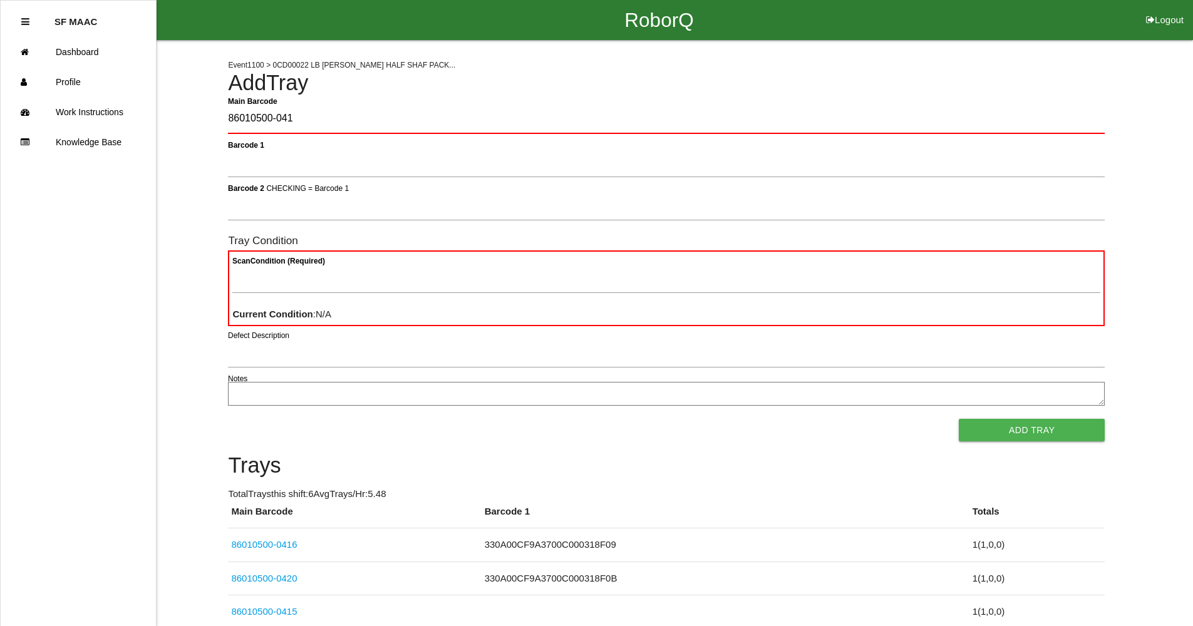
type Barcode "86010500-0417"
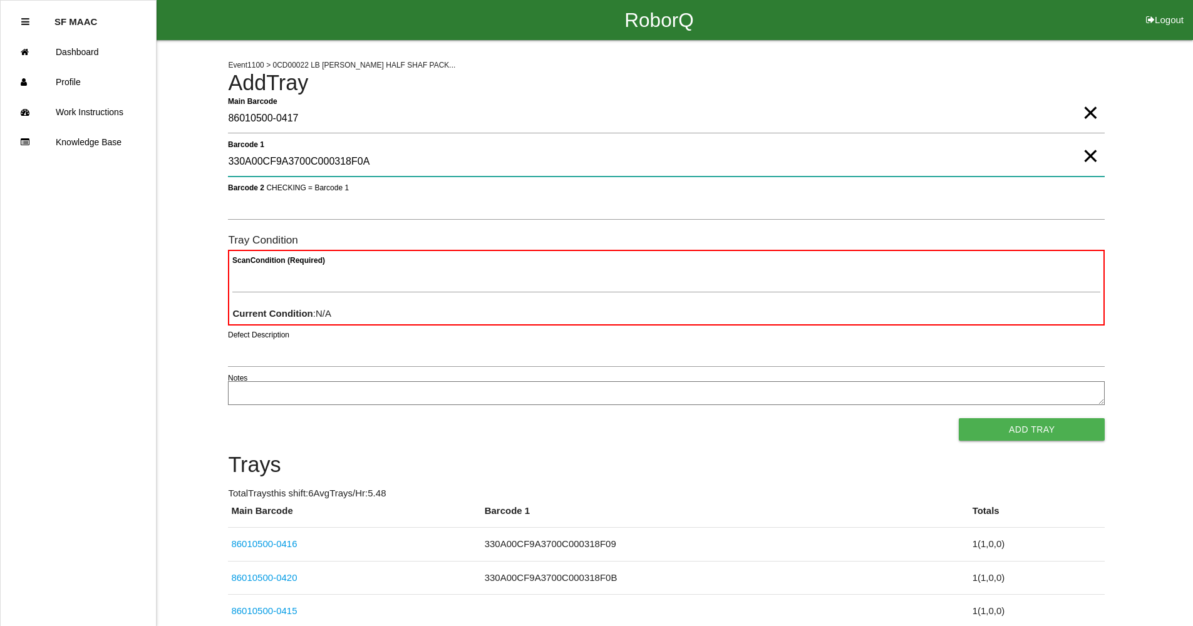
type 1 "330A00CF9A3700C000318F0A"
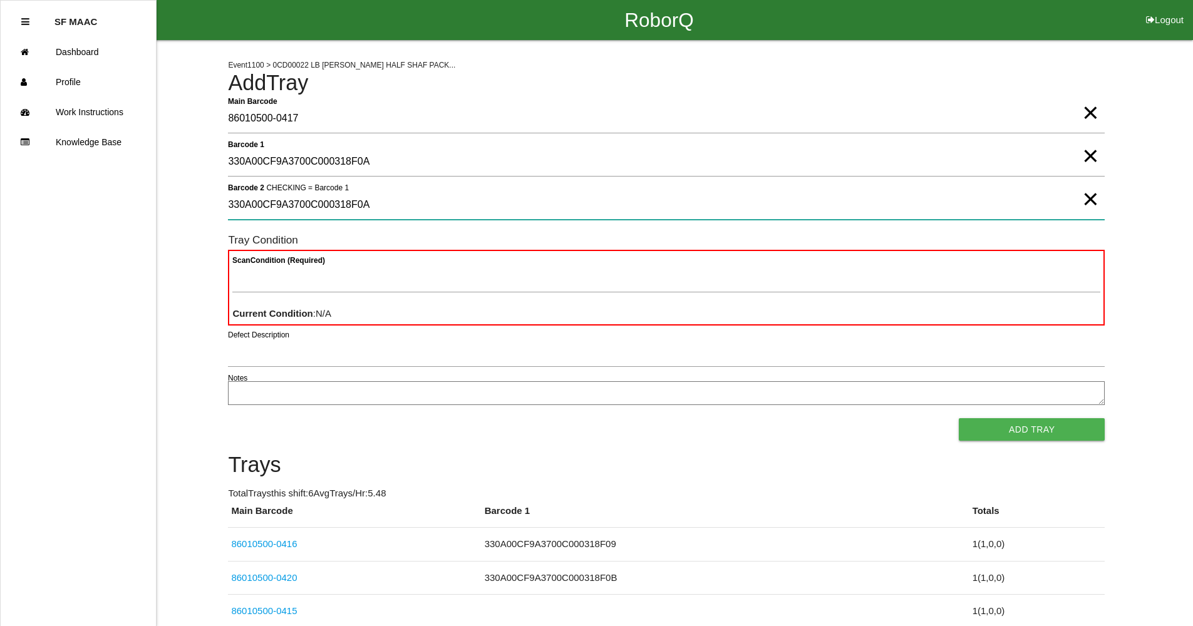
type 2 "330A00CF9A3700C000318F0A"
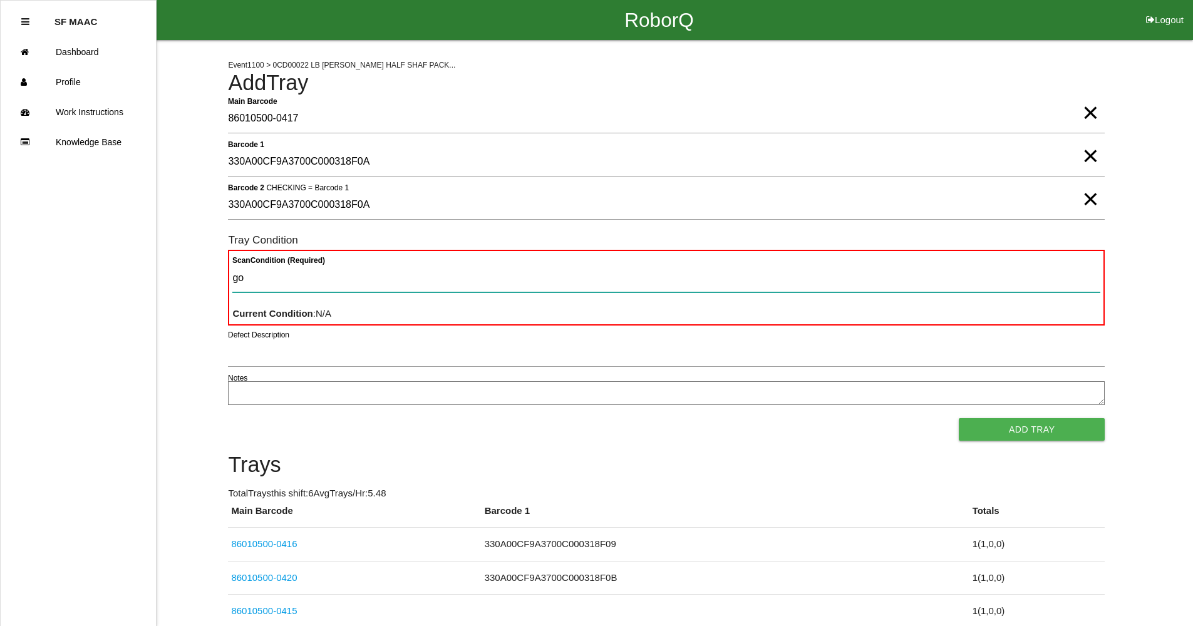
type Condition "goo"
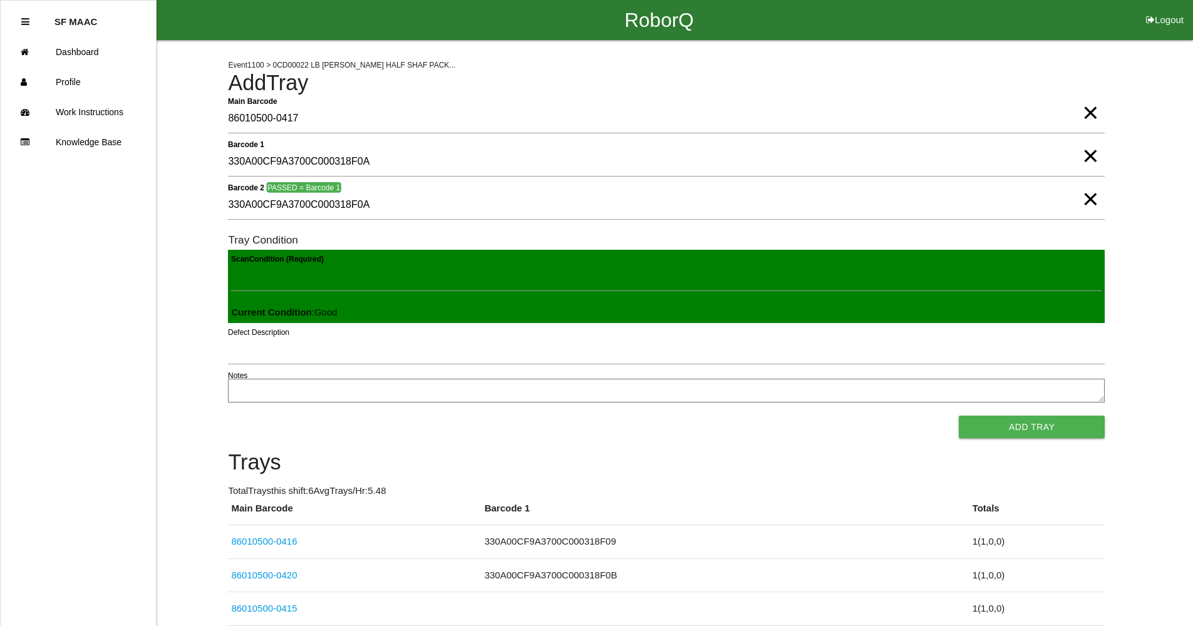
click at [959, 416] on button "Add Tray" at bounding box center [1032, 427] width 146 height 23
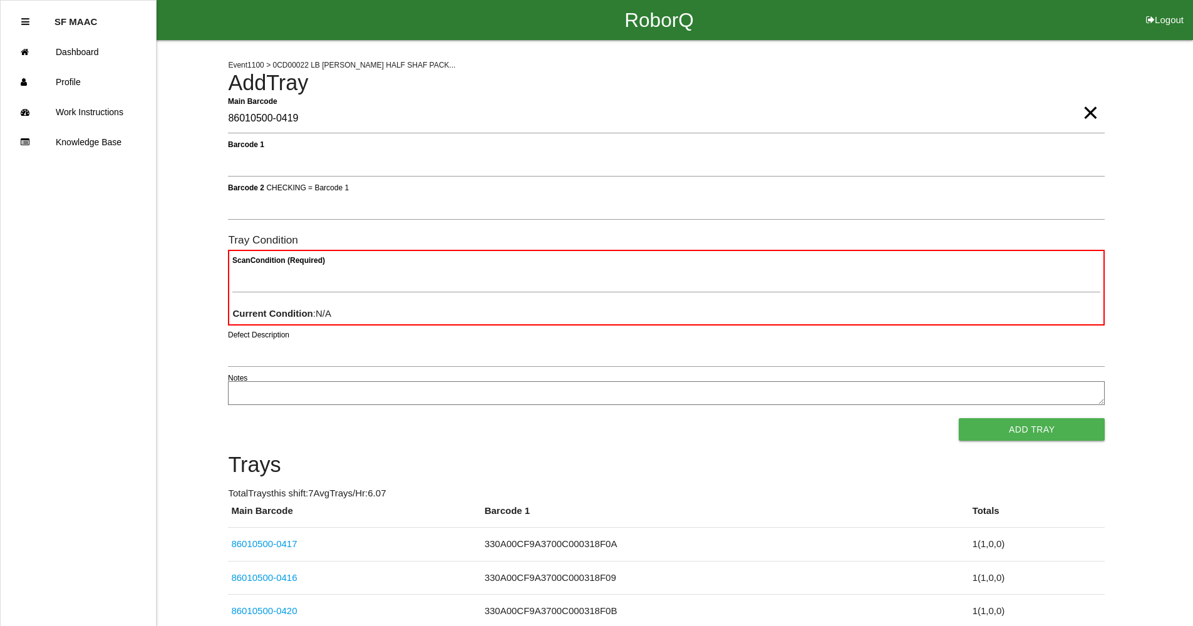
type Barcode "86010500-0419"
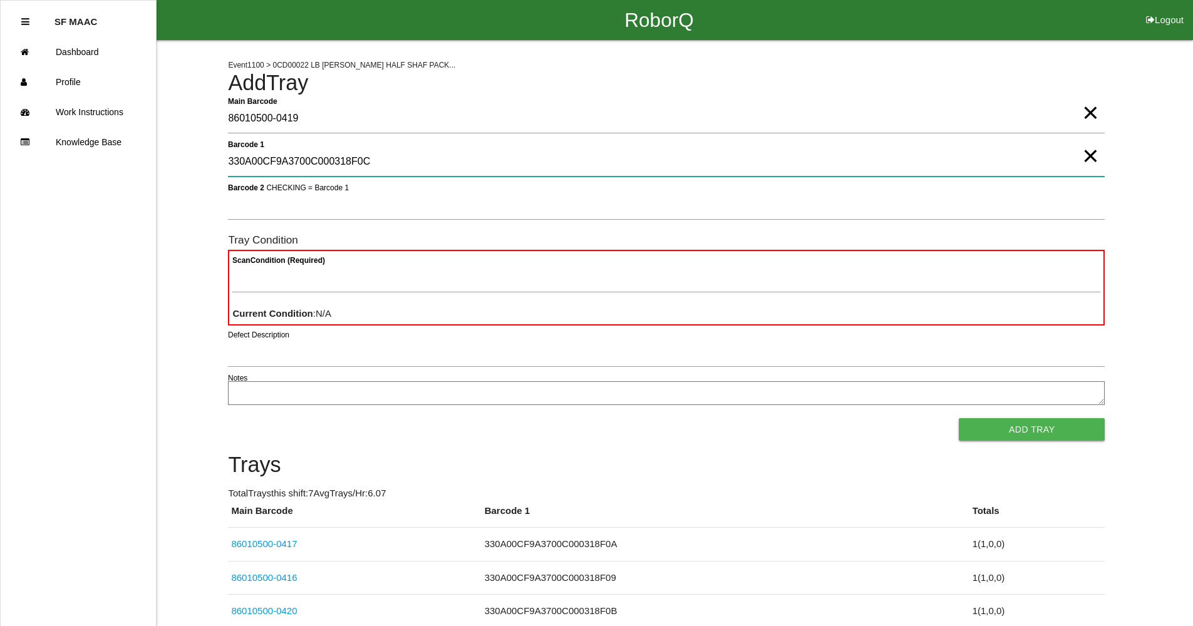
type 1 "330A00CF9A3700C000318F0C"
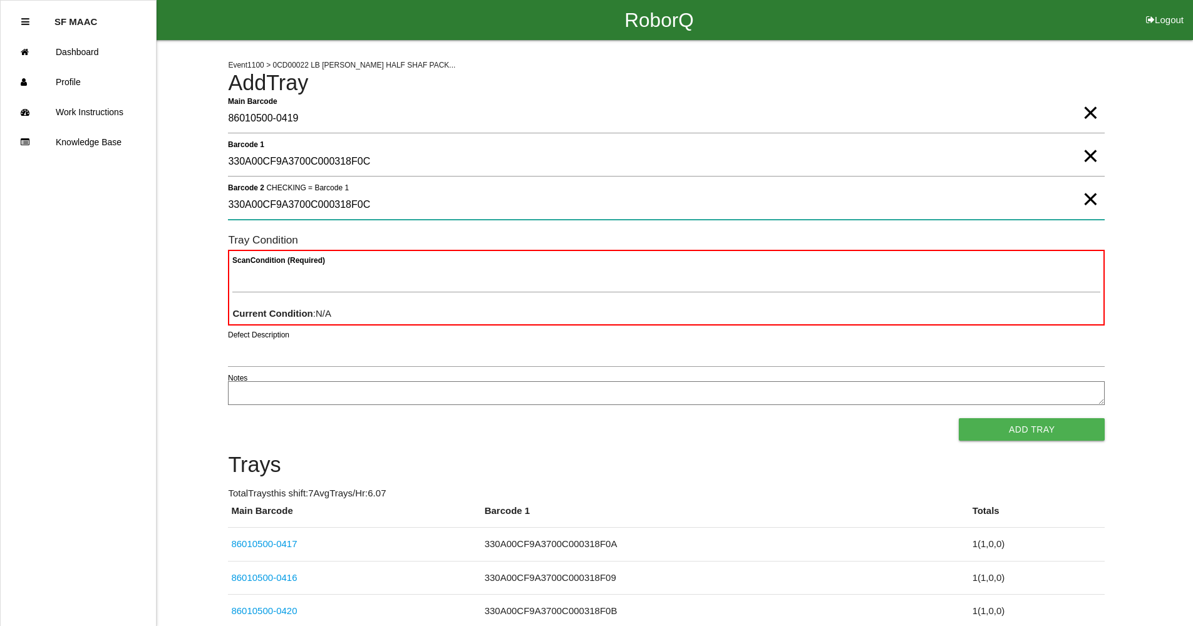
type 2 "330A00CF9A3700C000318F0C"
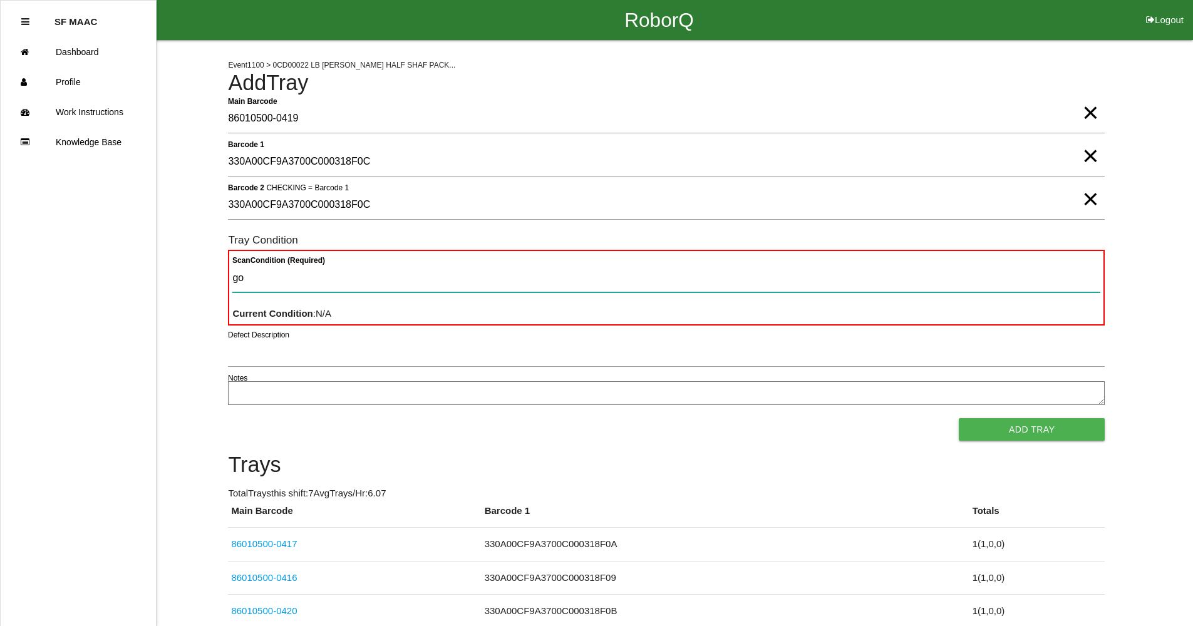
type Condition "goo"
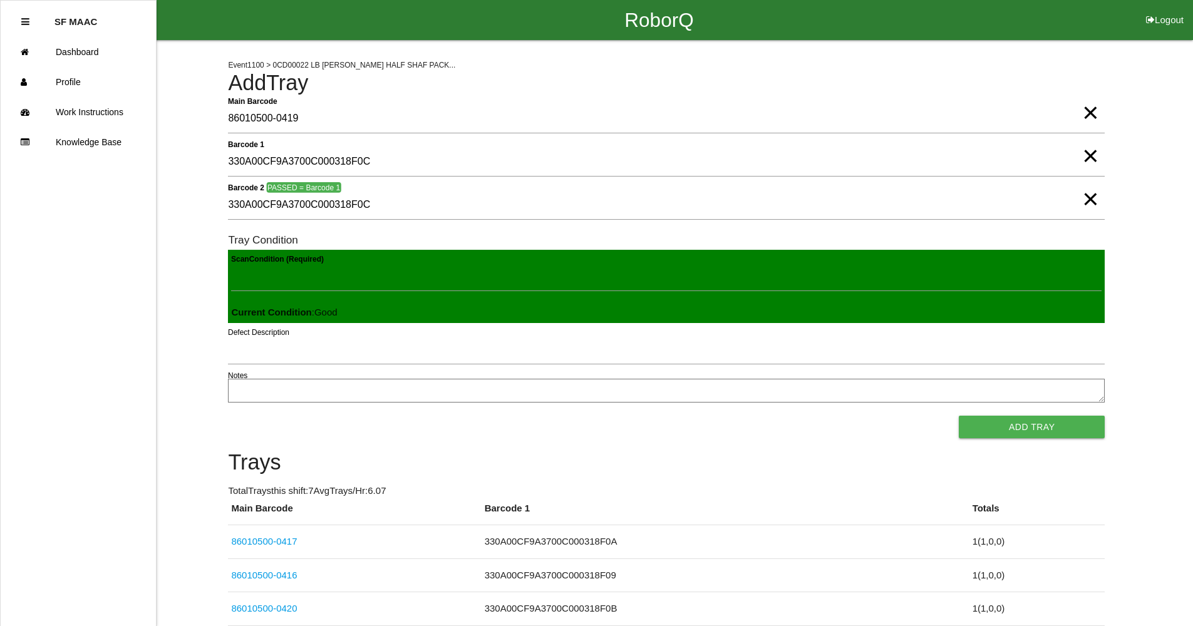
click at [959, 416] on button "Add Tray" at bounding box center [1032, 427] width 146 height 23
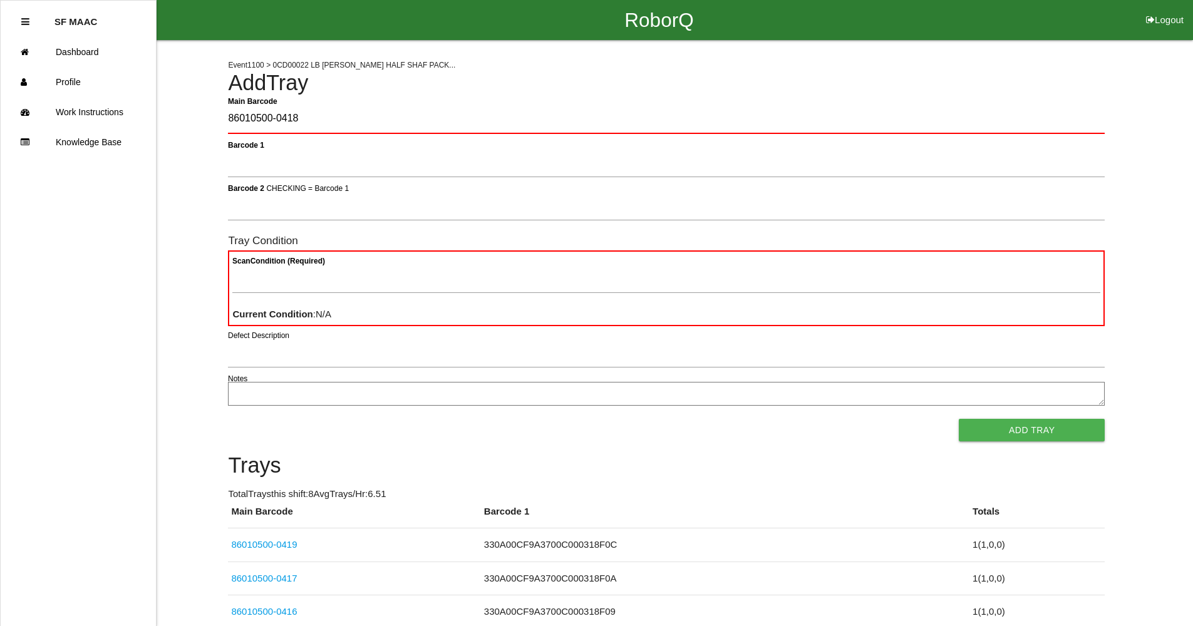
type Barcode "86010500-0418"
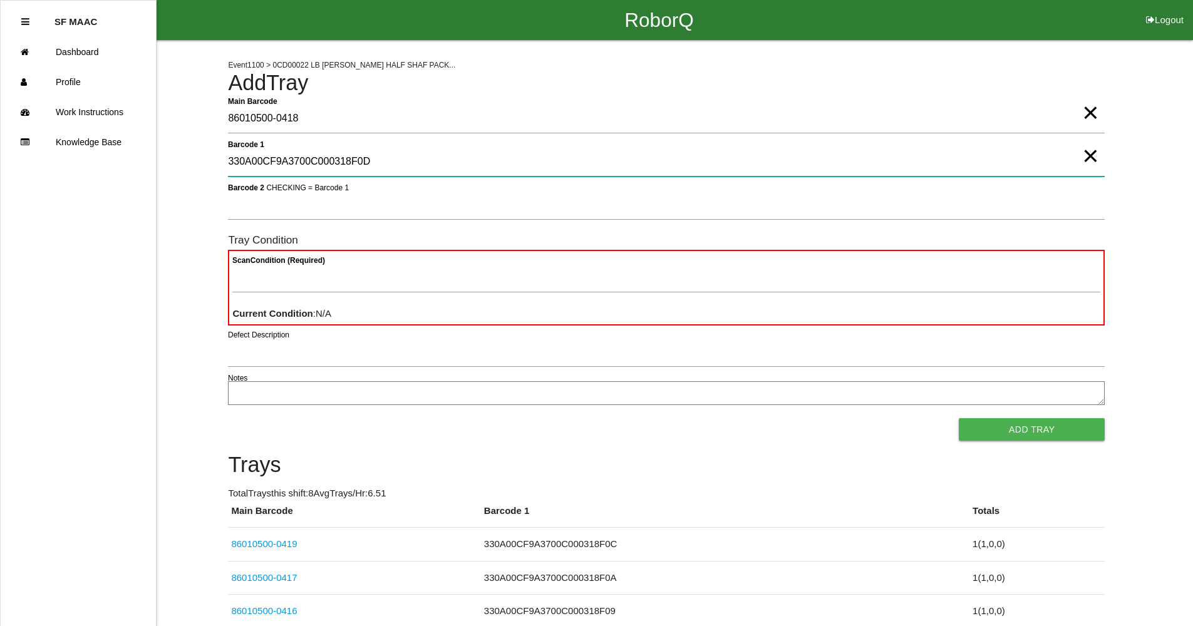
type 1 "330A00CF9A3700C000318F0D"
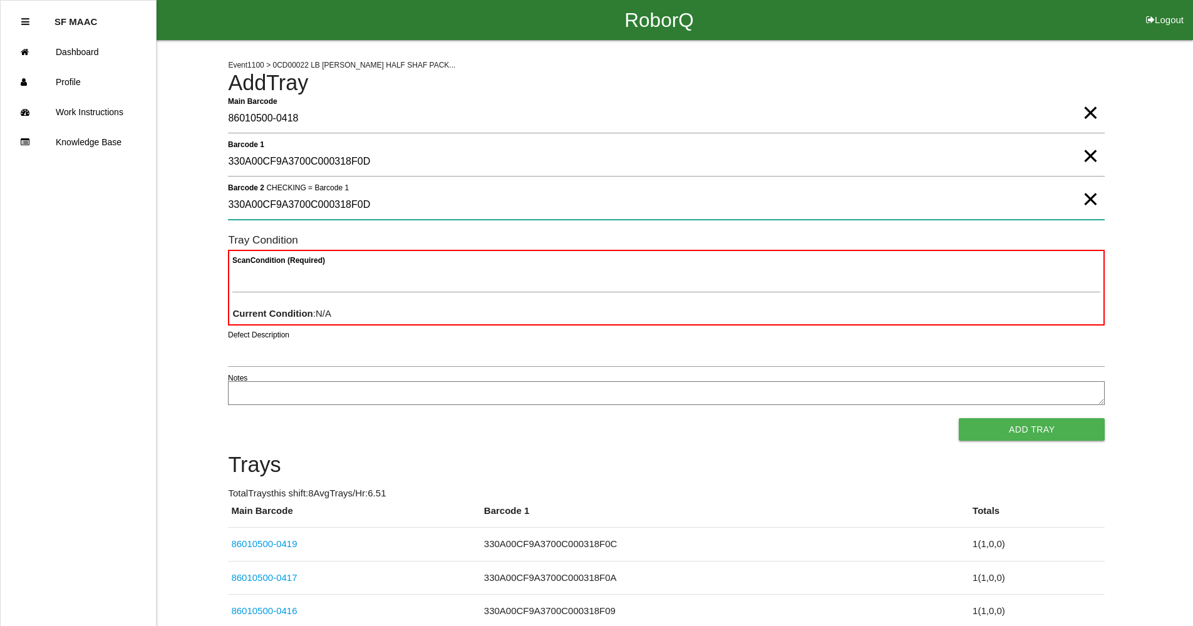
type 2 "330A00CF9A3700C000318F0D"
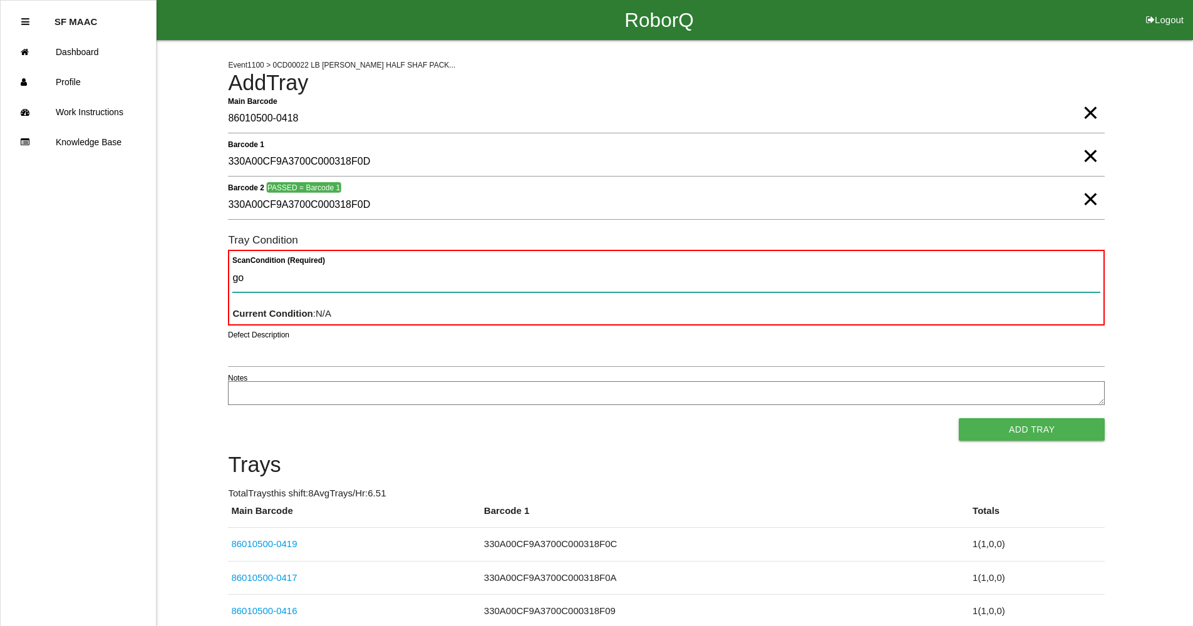
type Condition "goo"
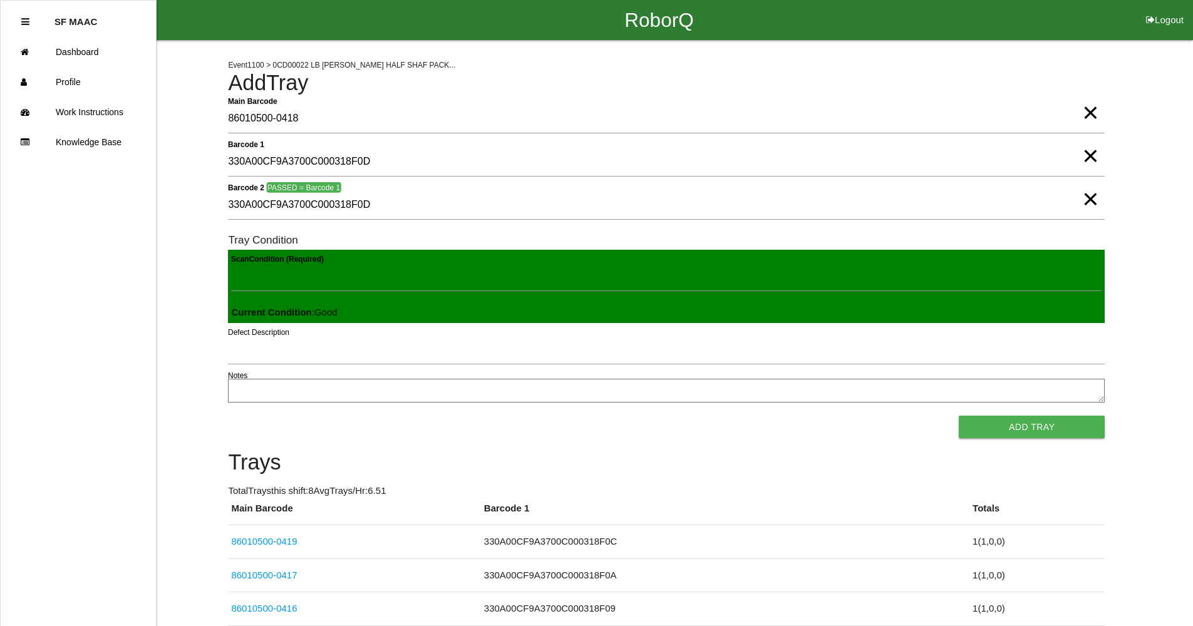
click at [959, 416] on button "Add Tray" at bounding box center [1032, 427] width 146 height 23
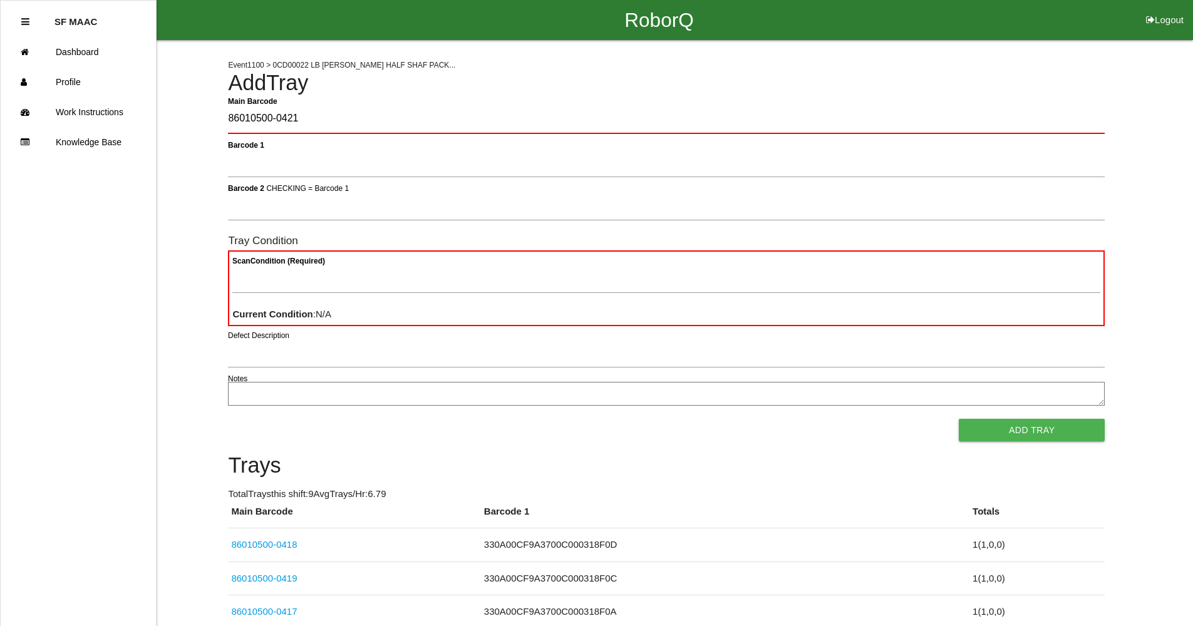
type Barcode "86010500-0421"
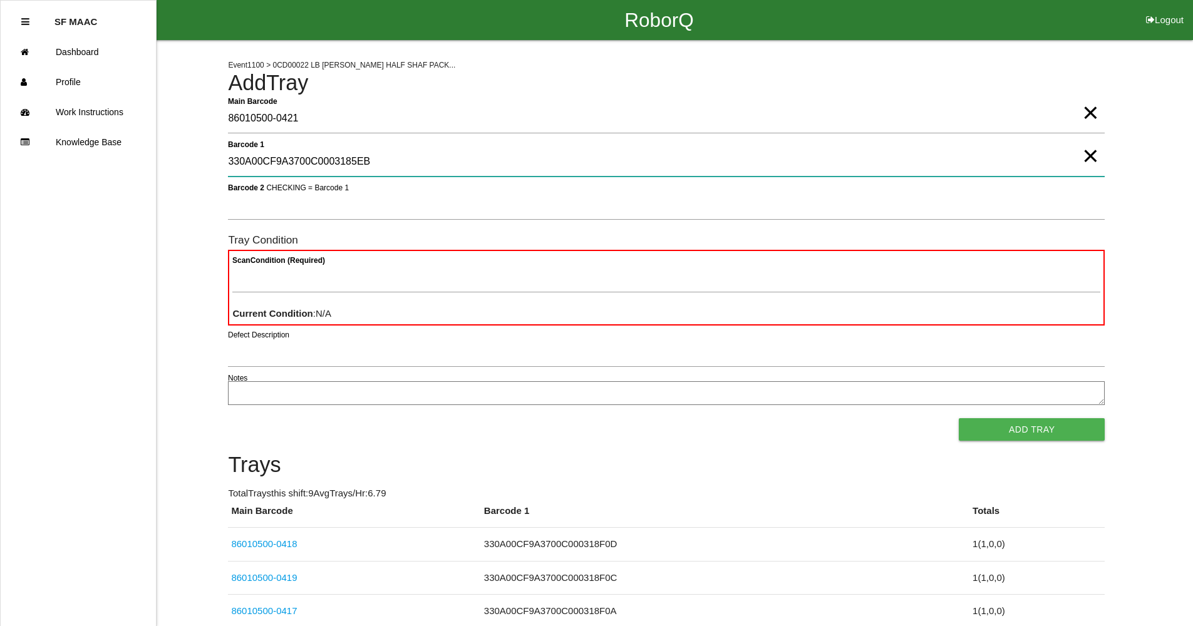
type 1 "330A00CF9A3700C0003185EB"
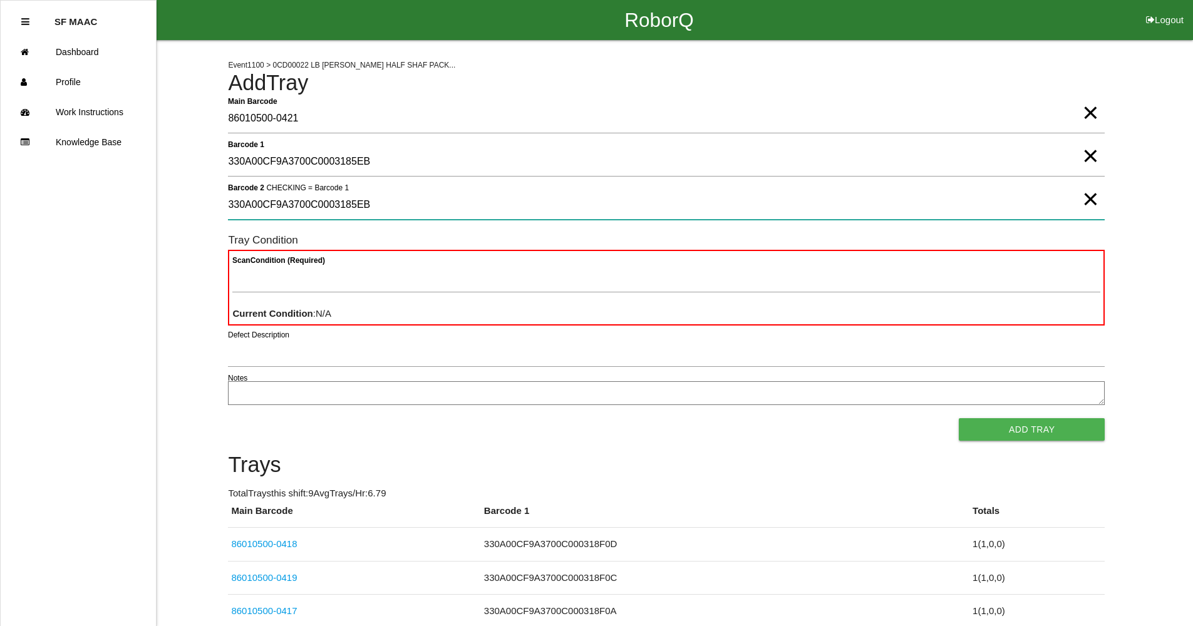
type 2 "330A00CF9A3700C0003185EB"
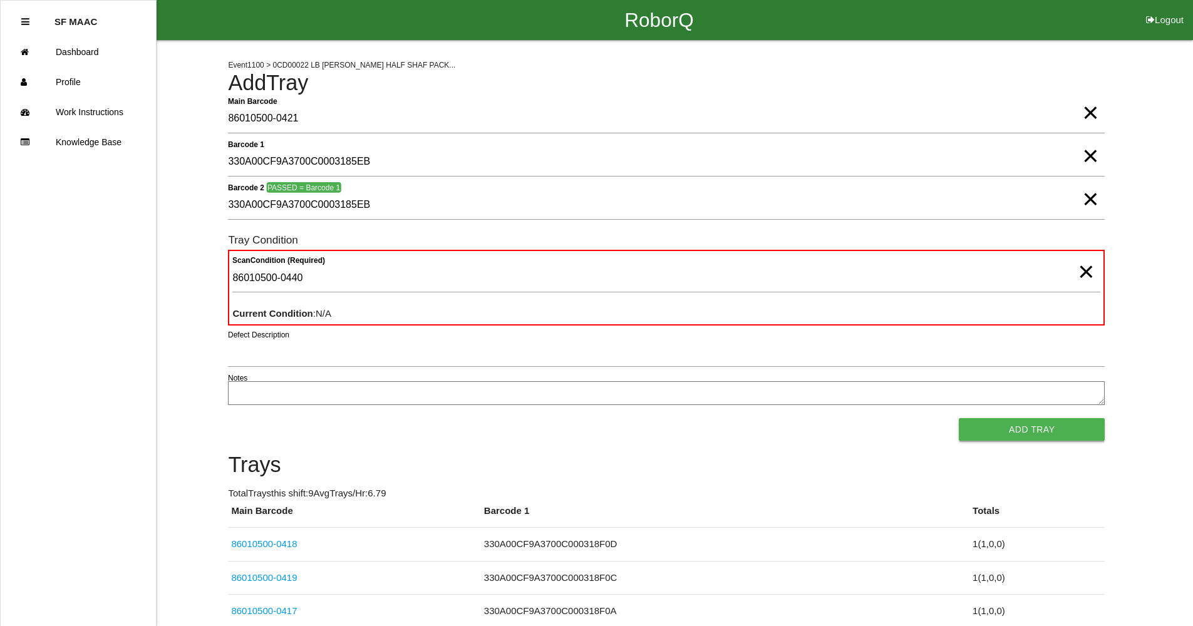
click at [1051, 418] on button "Add Tray" at bounding box center [1032, 429] width 146 height 23
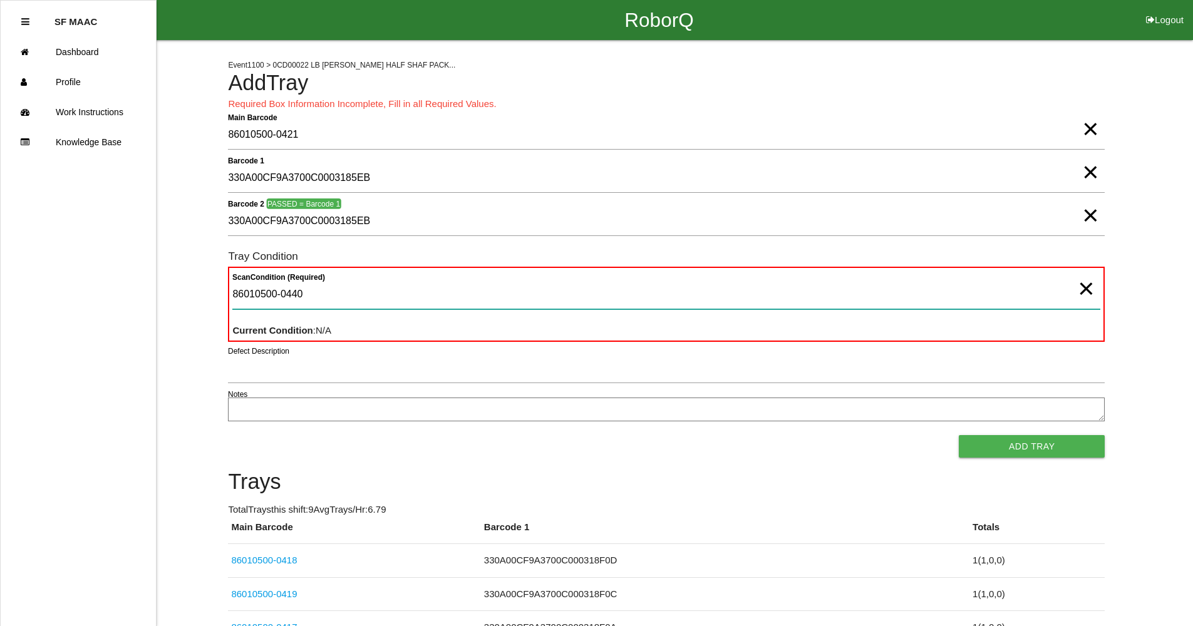
click at [314, 307] on Condition "86010500-0440" at bounding box center [666, 295] width 868 height 29
type Condition "86010500-0440/.,"
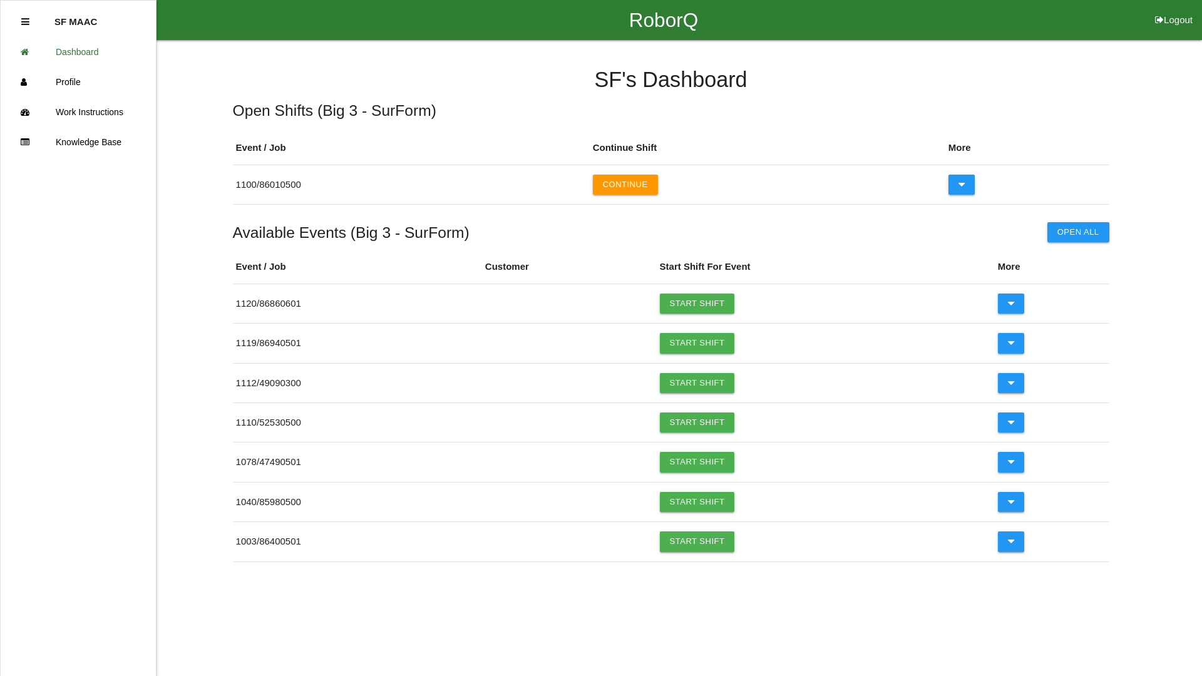
drag, startPoint x: 521, startPoint y: 269, endPoint x: 180, endPoint y: 11, distance: 427.8
click at [3, 276] on ul "SF MAAC Dashboard Profile Work Instructions Knowledge Base" at bounding box center [78, 338] width 157 height 676
click at [163, 1] on div "RoborQ Logout" at bounding box center [663, 20] width 1077 height 40
click at [636, 194] on button "Continue" at bounding box center [625, 185] width 65 height 20
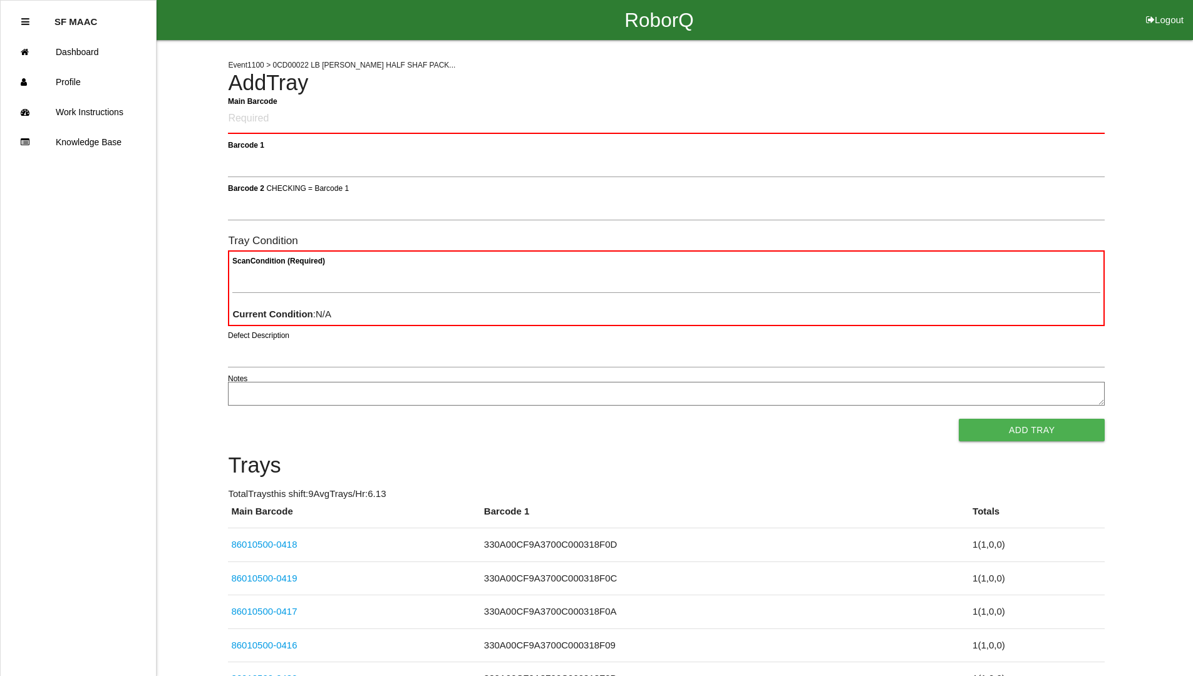
click at [268, 120] on Barcode "Main Barcode" at bounding box center [666, 119] width 877 height 29
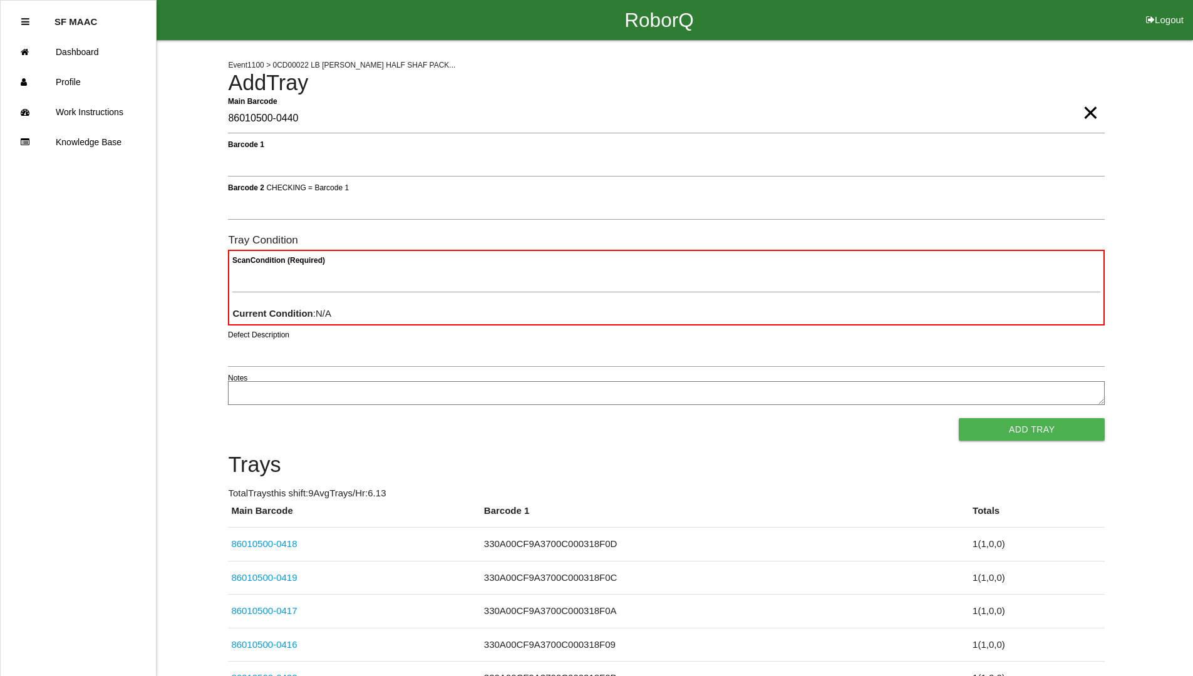
type Barcode "86010500-0440"
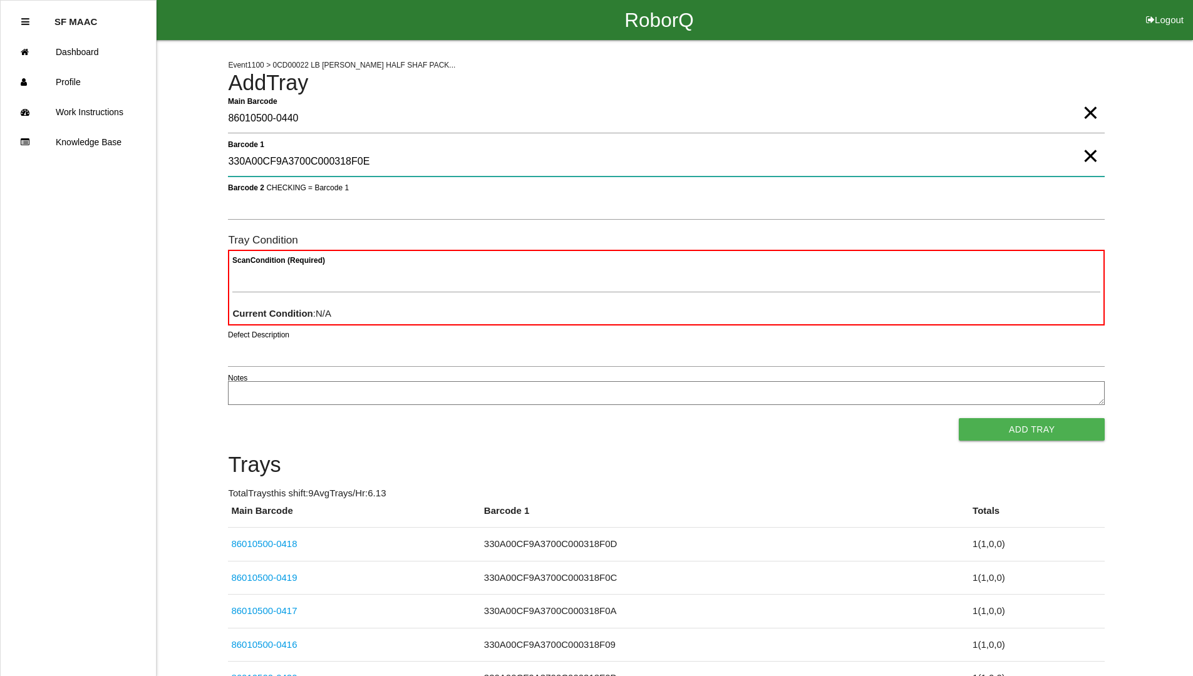
type 1 "330A00CF9A3700C000318F0E"
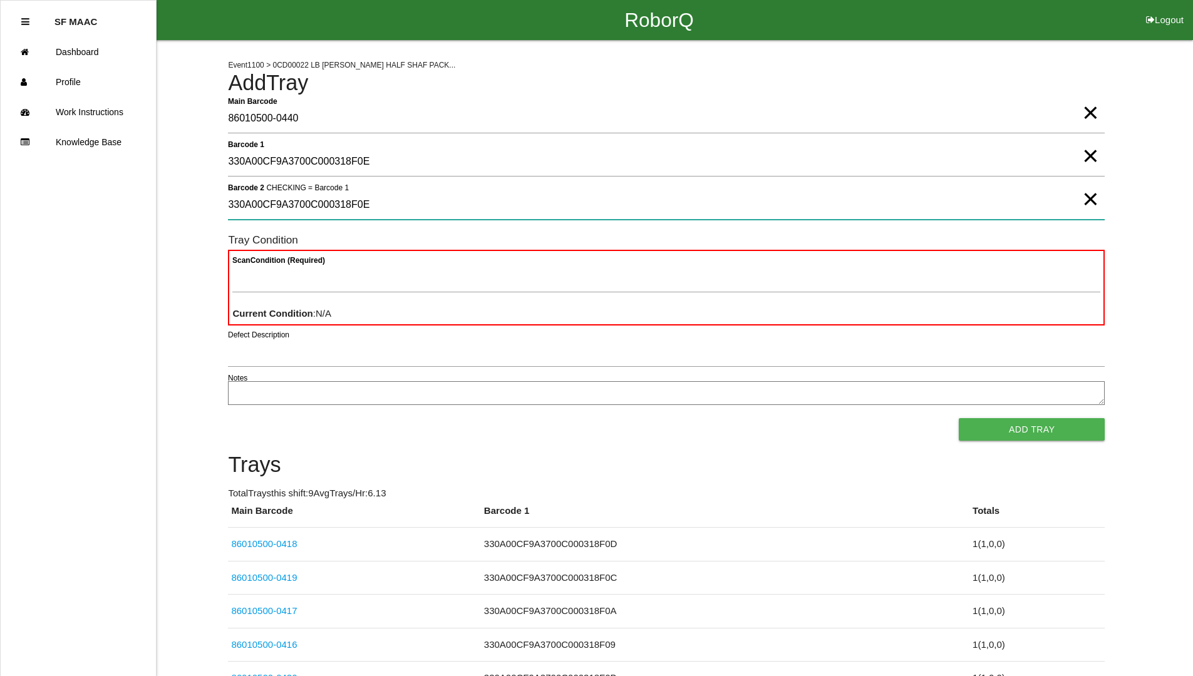
type 2 "330A00CF9A3700C000318F0E"
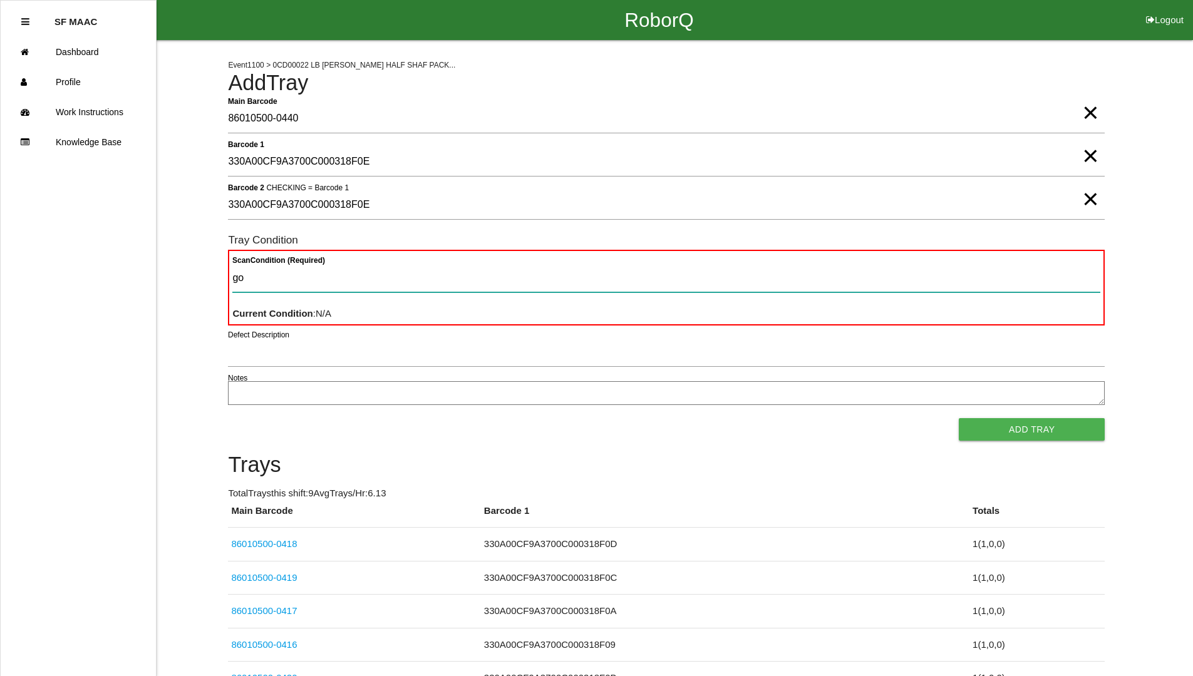
type Condition "goo"
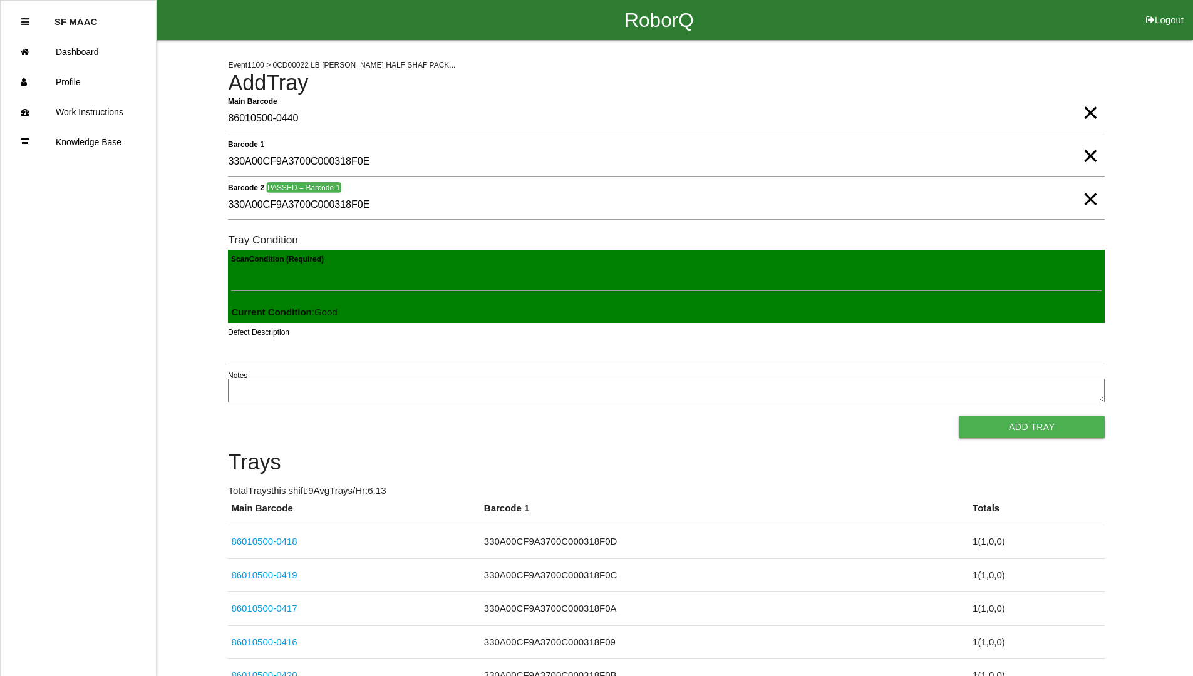
click at [959, 416] on button "Add Tray" at bounding box center [1032, 427] width 146 height 23
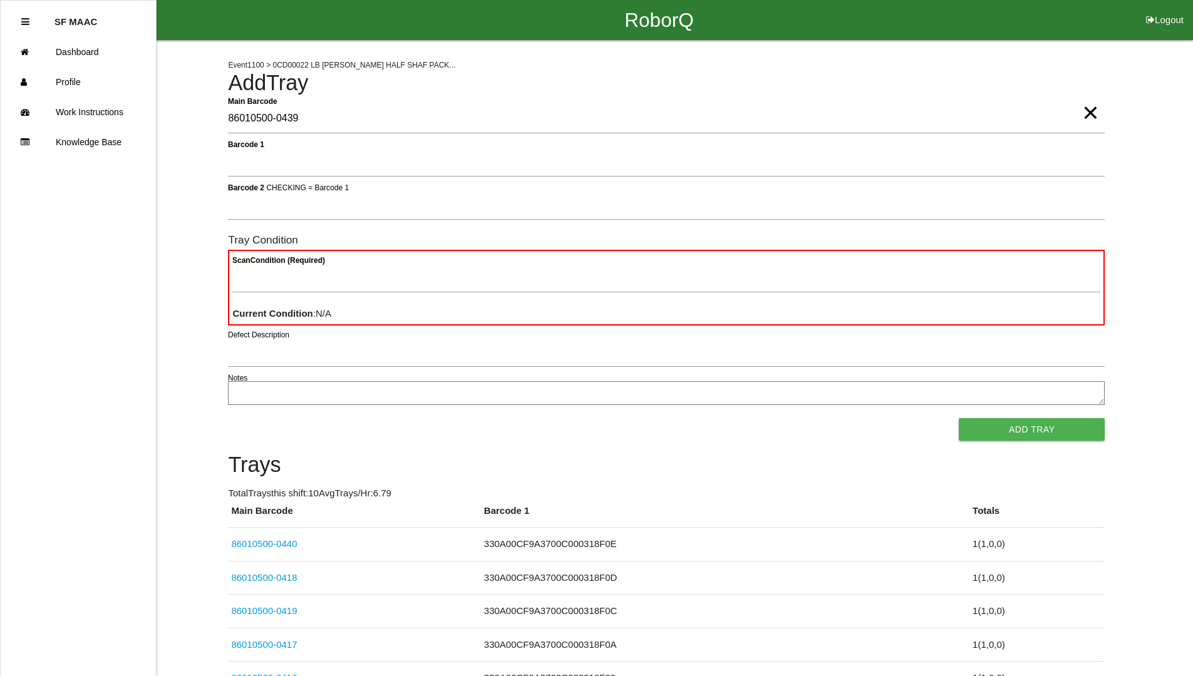
type Barcode "86010500-0439"
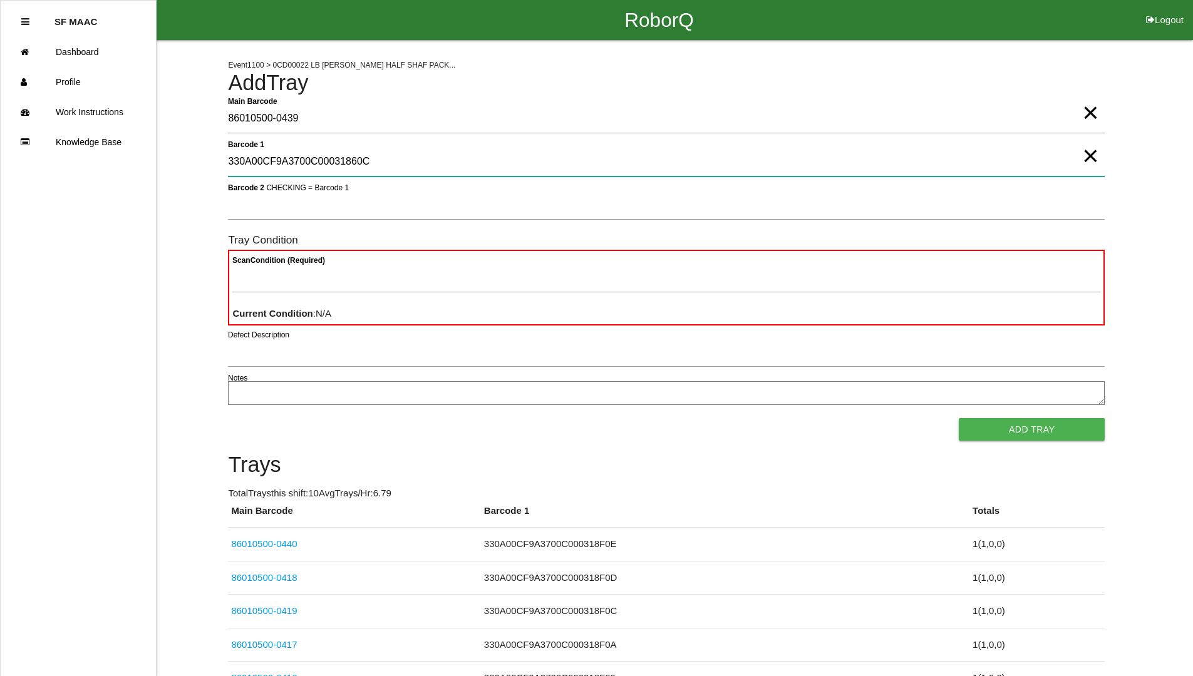
type 1 "330A00CF9A3700C00031860C"
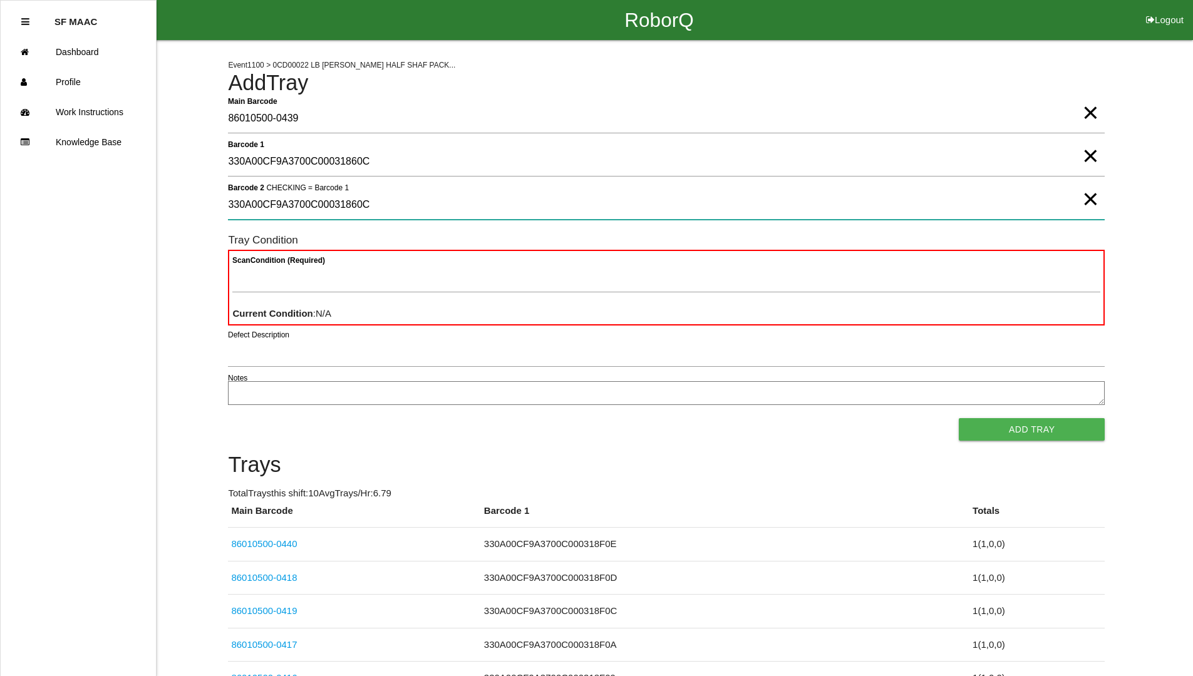
type 2 "330A00CF9A3700C00031860C"
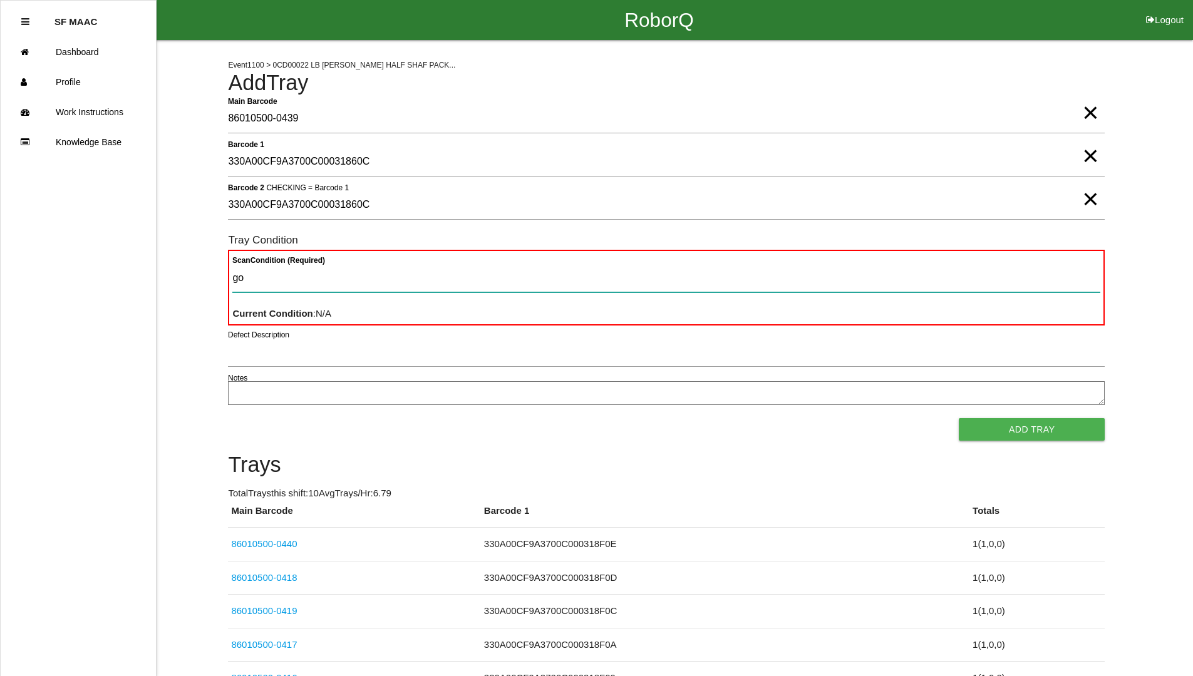
type Condition "goo"
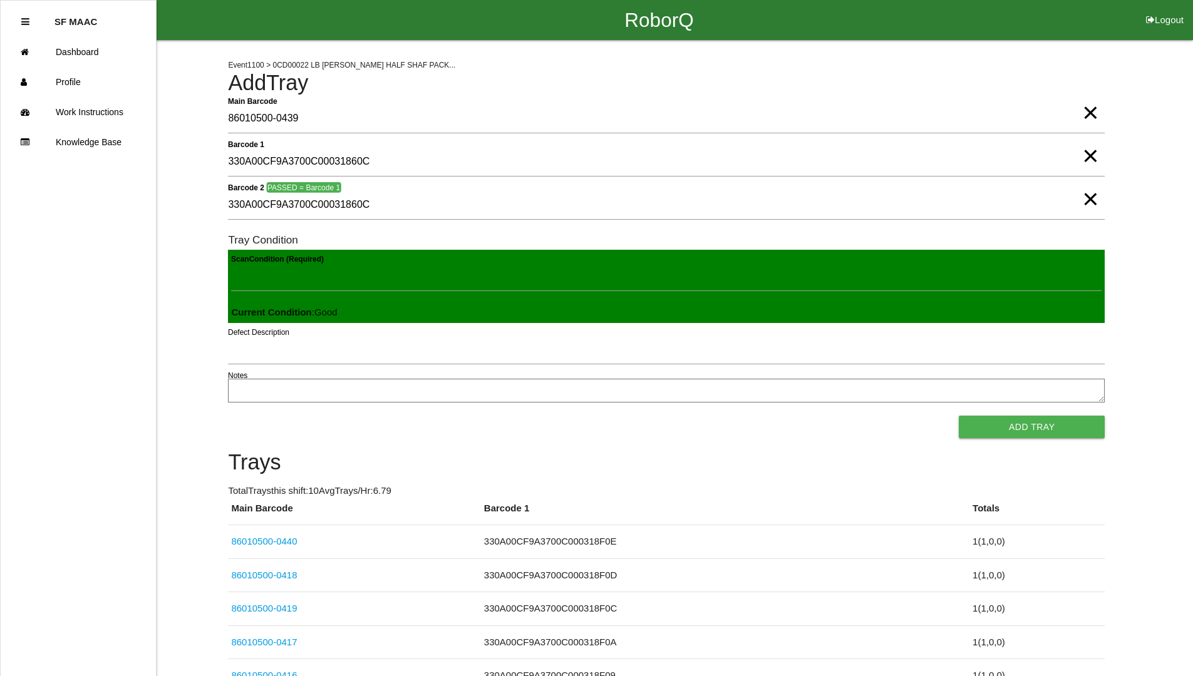
click at [959, 416] on button "Add Tray" at bounding box center [1032, 427] width 146 height 23
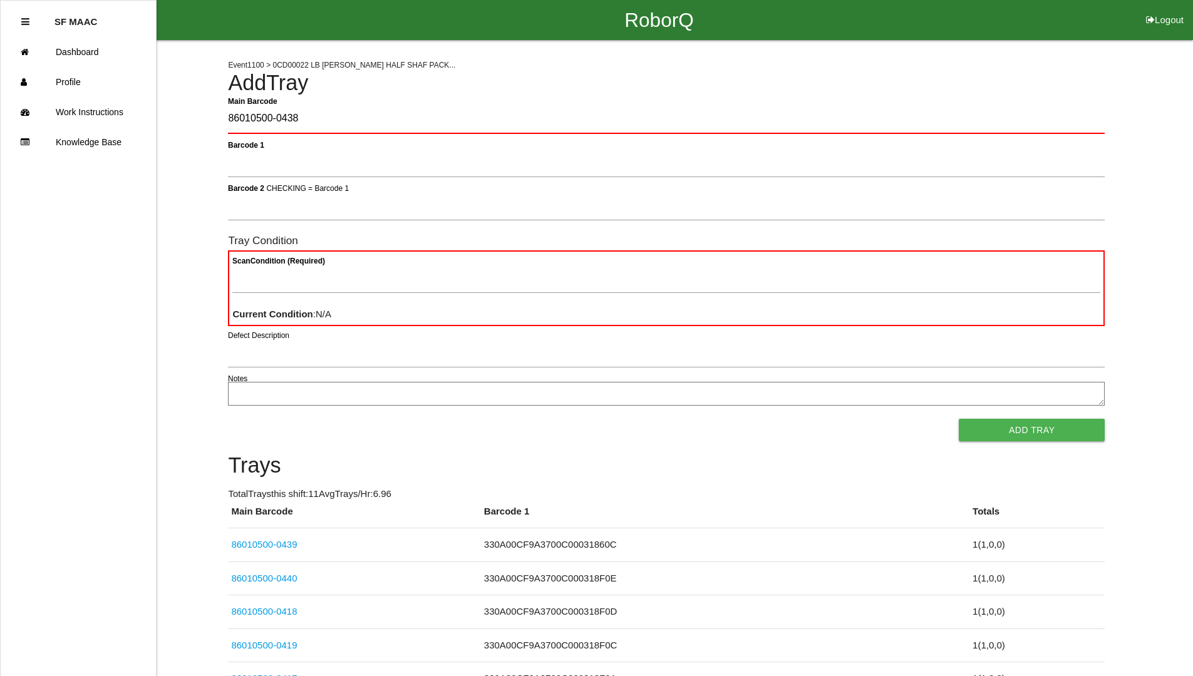
type Barcode "86010500-0438"
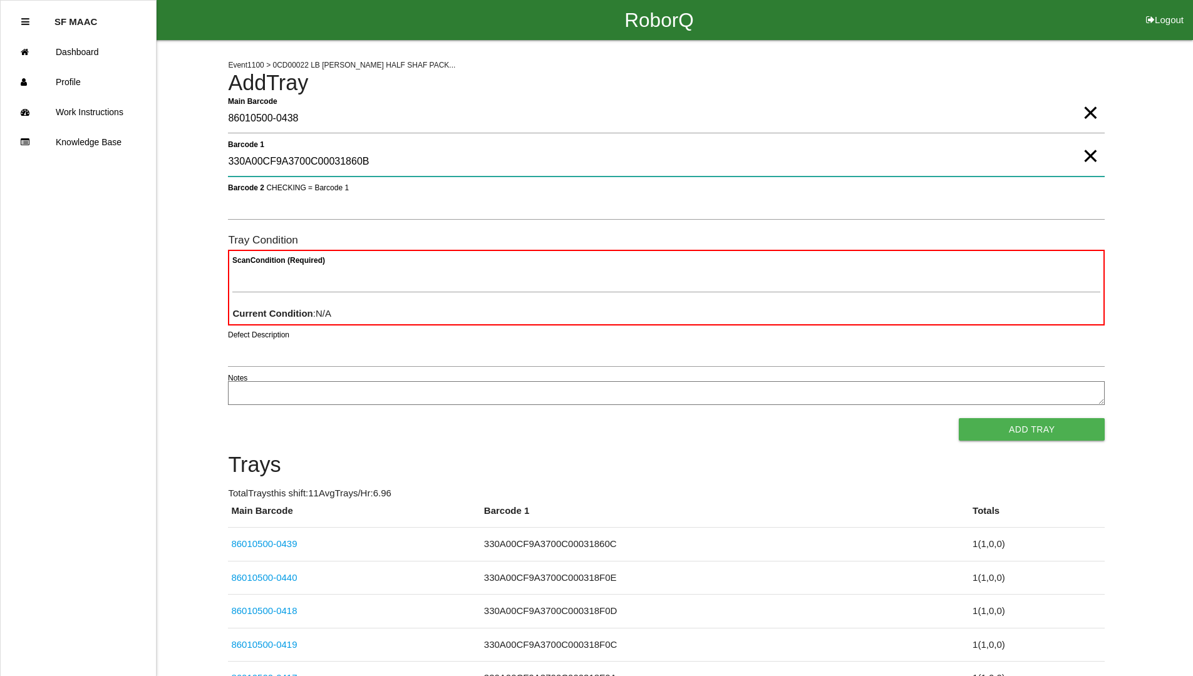
type 1 "330A00CF9A3700C00031860B"
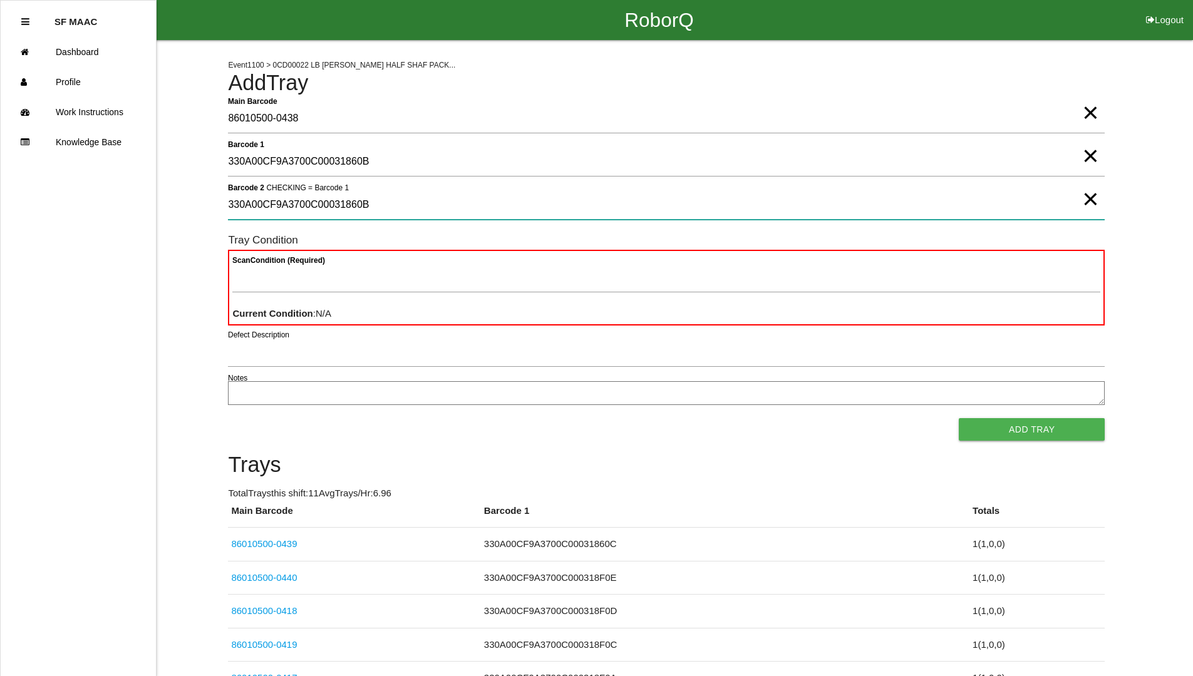
type 2 "330A00CF9A3700C00031860B"
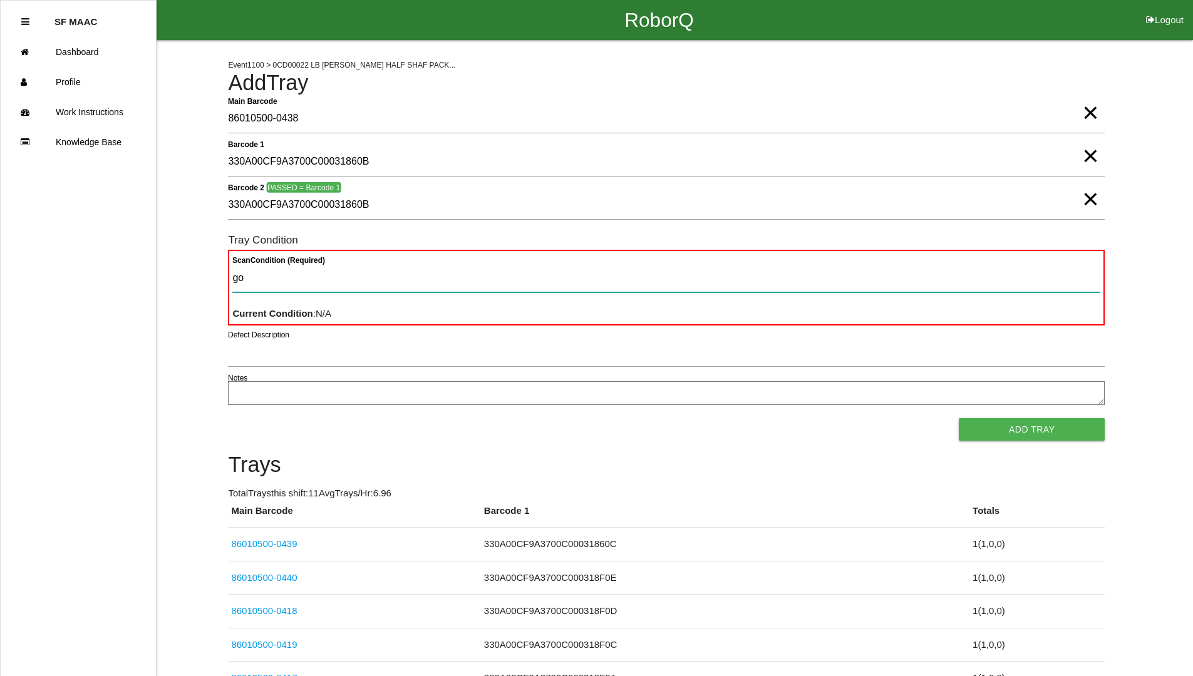
type Condition "goo"
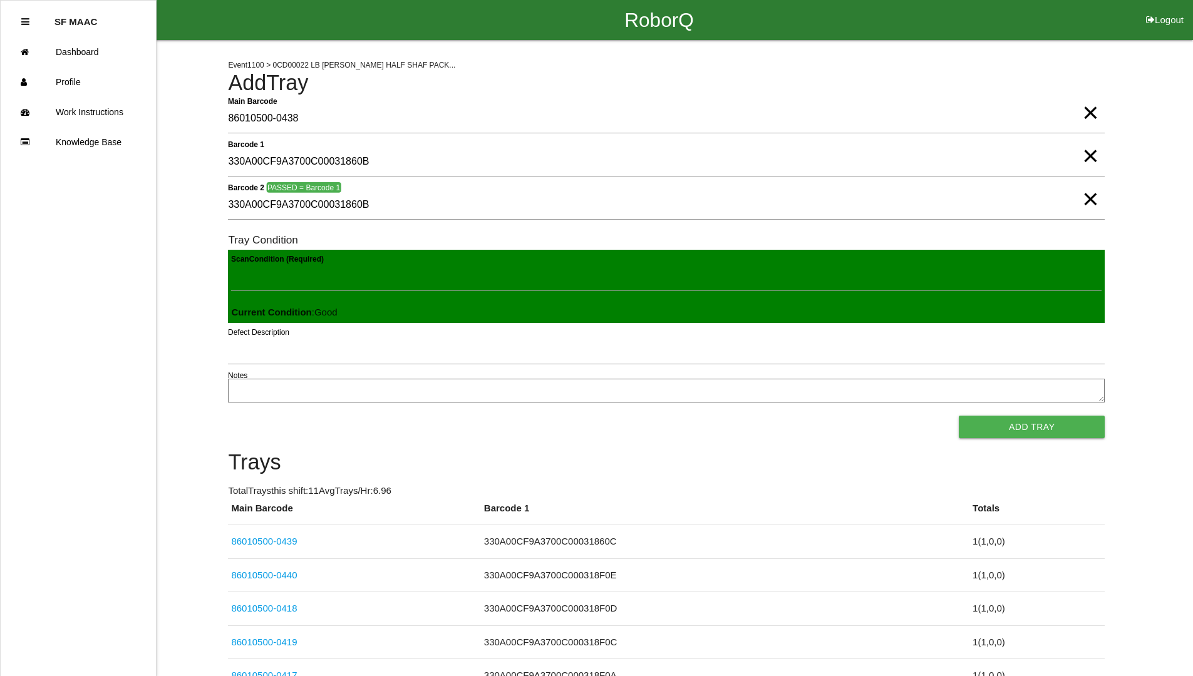
click at [959, 416] on button "Add Tray" at bounding box center [1032, 427] width 146 height 23
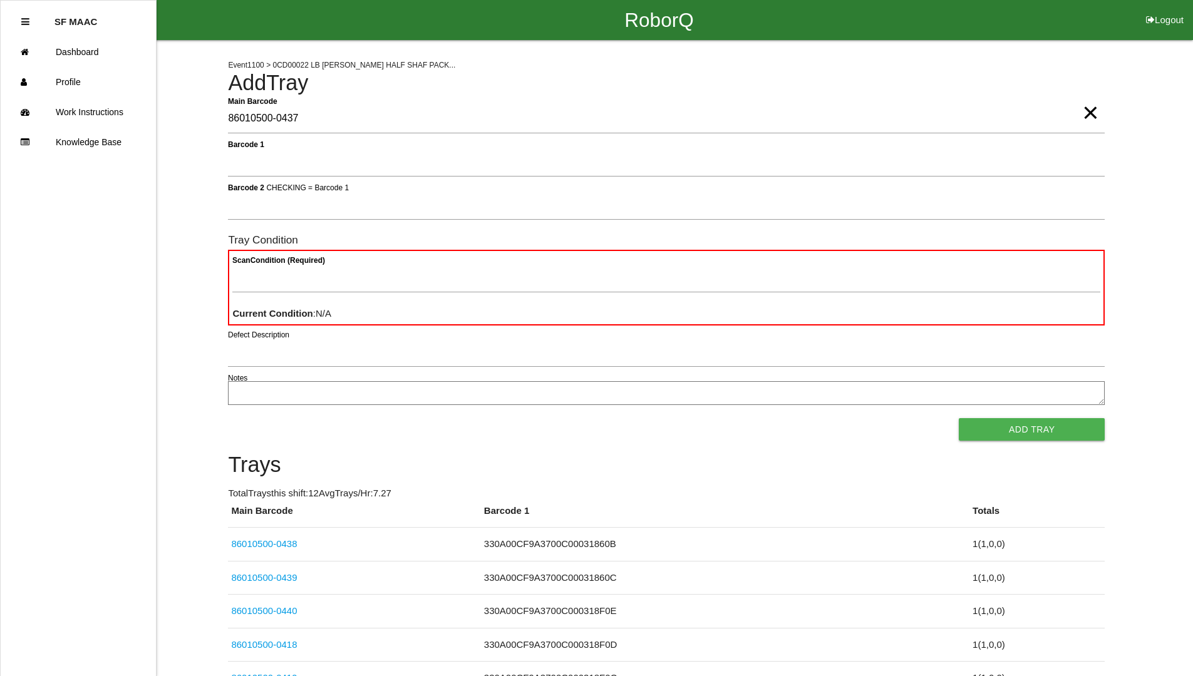
type Barcode "86010500-0437"
type 1 "BAD"
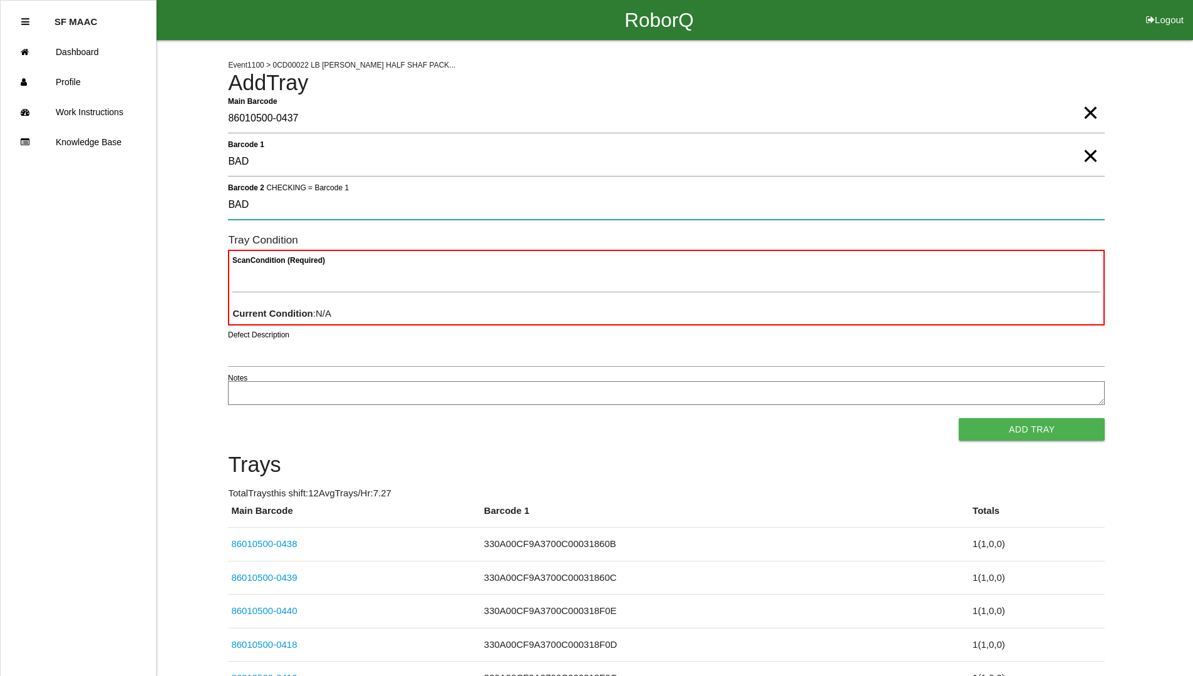
type 2 "BAD"
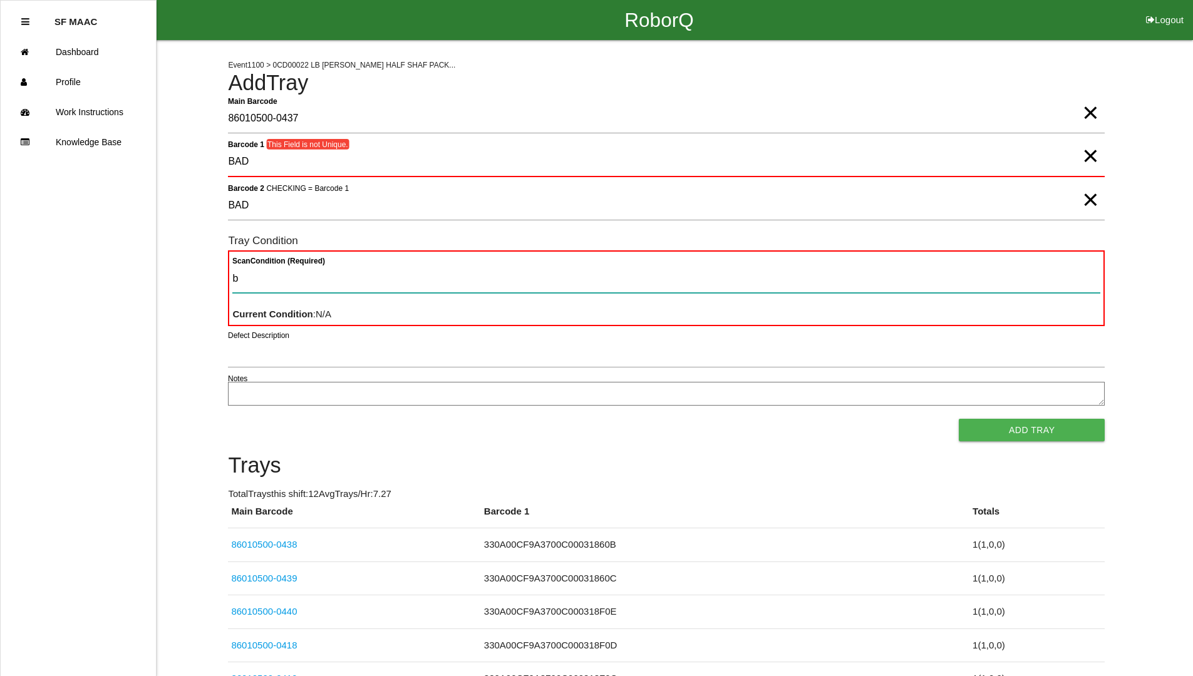
type Condition "ba"
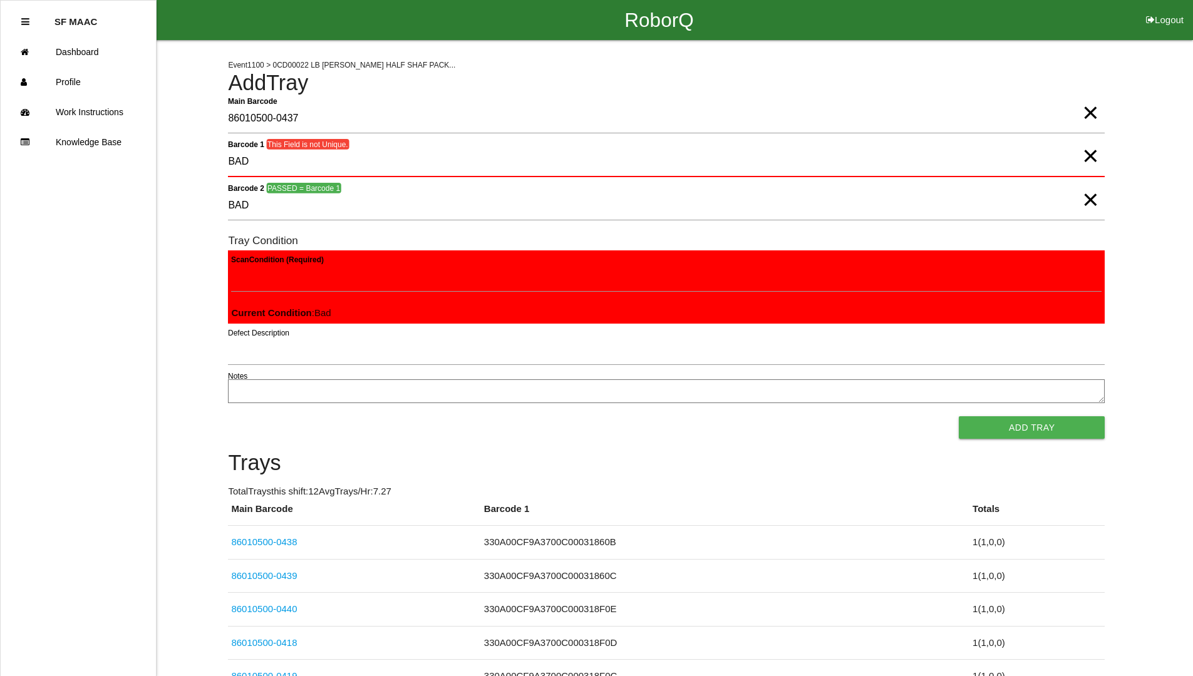
click at [959, 416] on button "Add Tray" at bounding box center [1032, 427] width 146 height 23
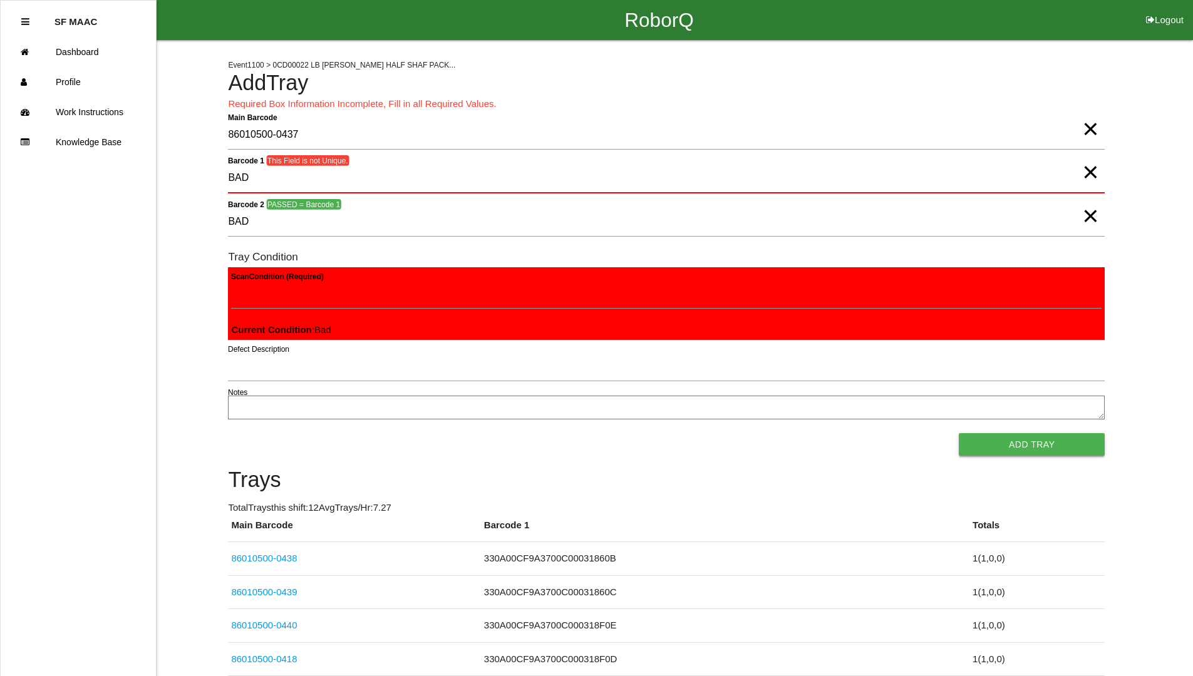
click at [1101, 437] on button "Add Tray" at bounding box center [1032, 444] width 146 height 23
click at [1065, 455] on button "Add Tray" at bounding box center [1032, 444] width 146 height 23
click at [1065, 452] on button "Add Tray" at bounding box center [1032, 444] width 146 height 23
click at [1094, 172] on span "×" at bounding box center [1090, 159] width 16 height 25
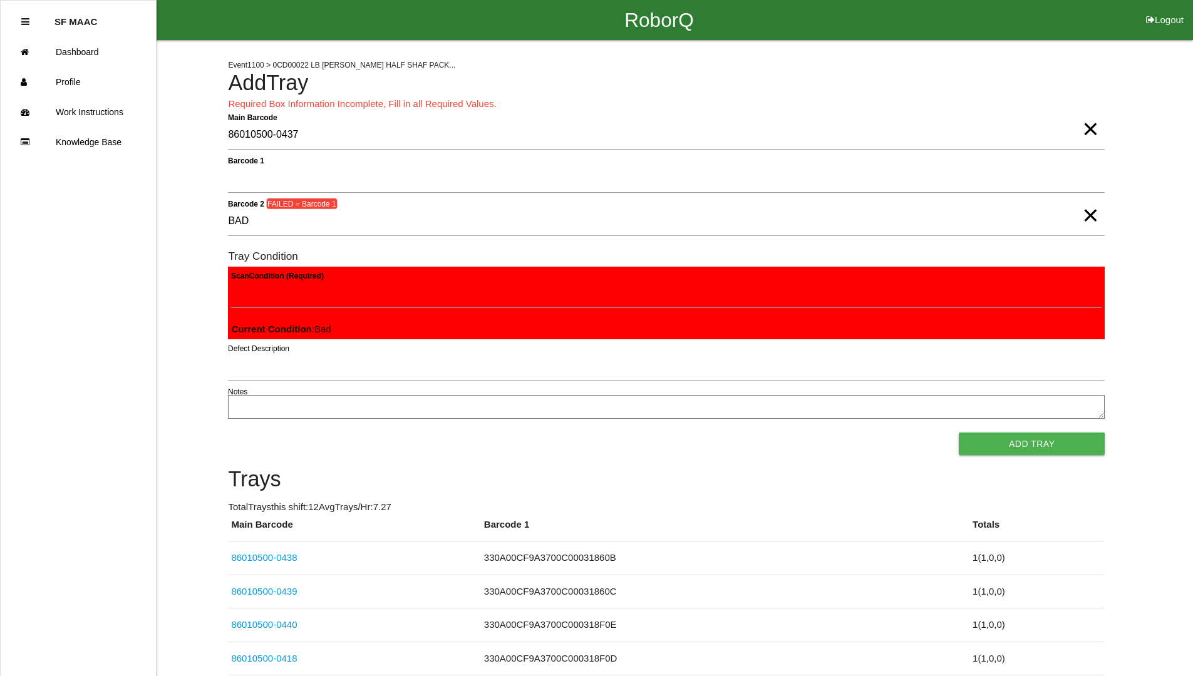
click at [1090, 215] on span "×" at bounding box center [1090, 202] width 16 height 25
click at [1088, 452] on button "Add Tray" at bounding box center [1032, 444] width 146 height 23
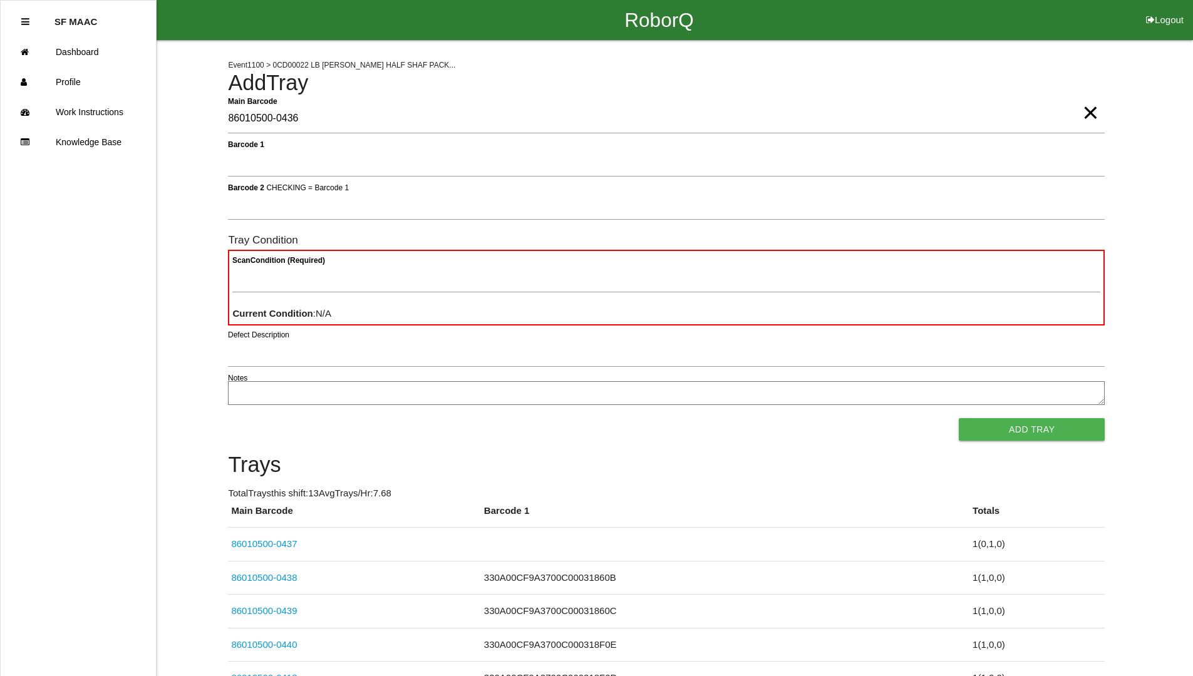
type Barcode "86010500-0436"
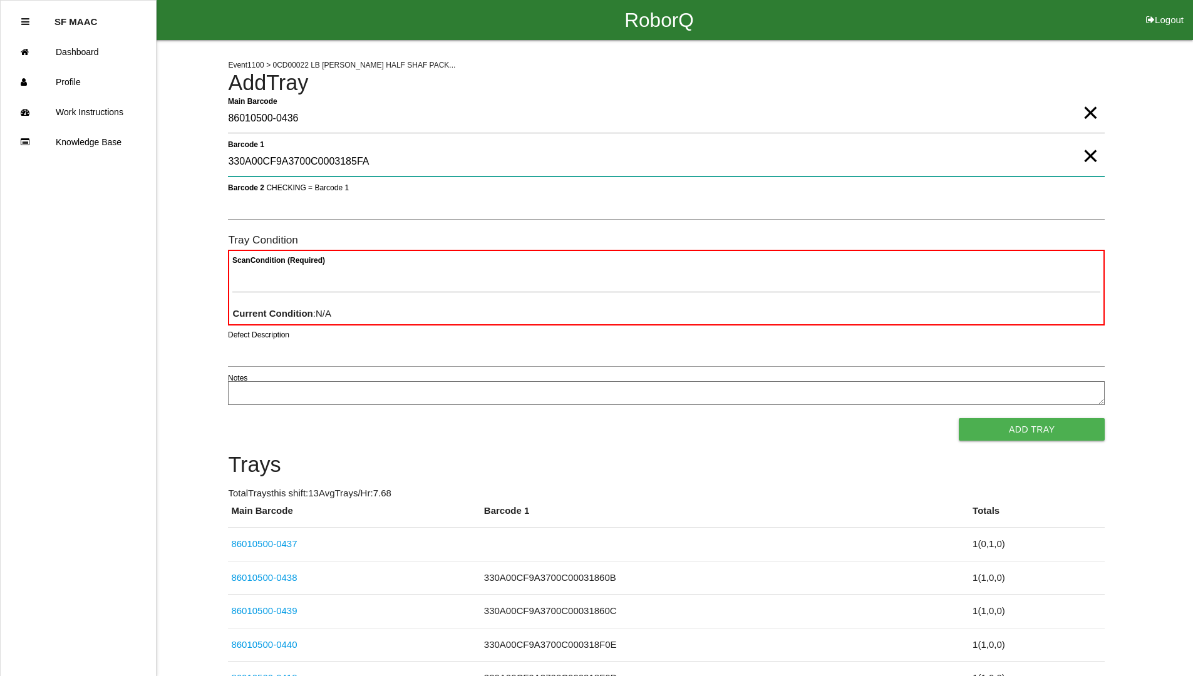
type 1 "330A00CF9A3700C0003185FA"
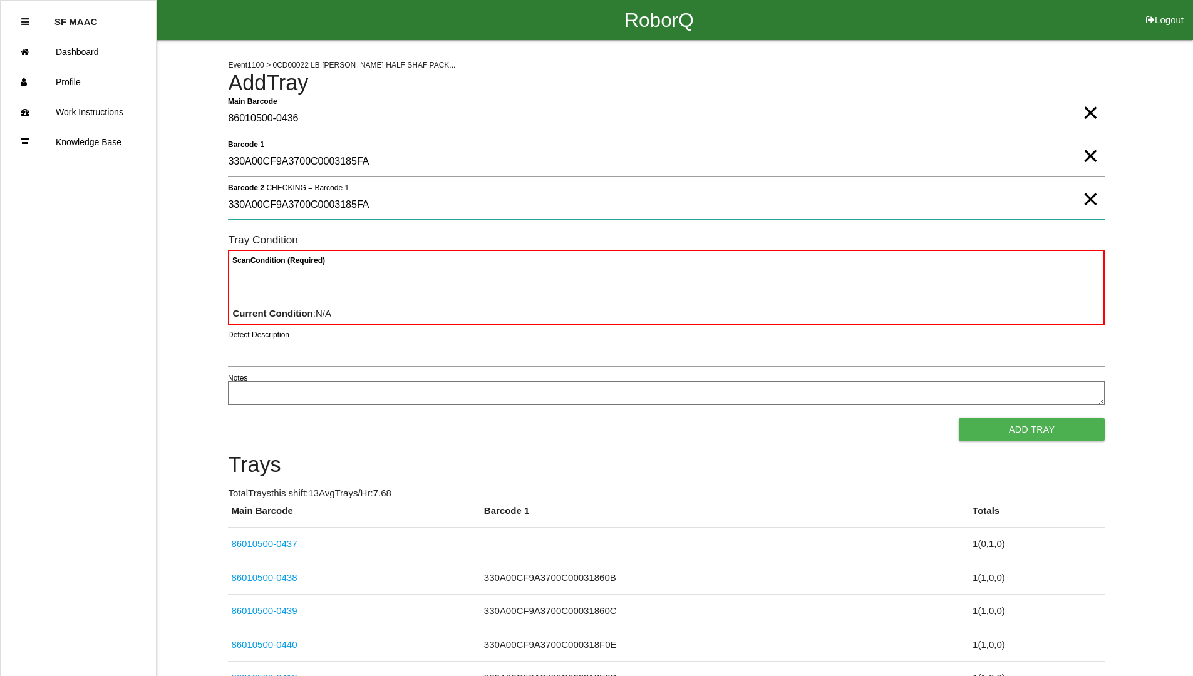
type 2 "330A00CF9A3700C0003185FA"
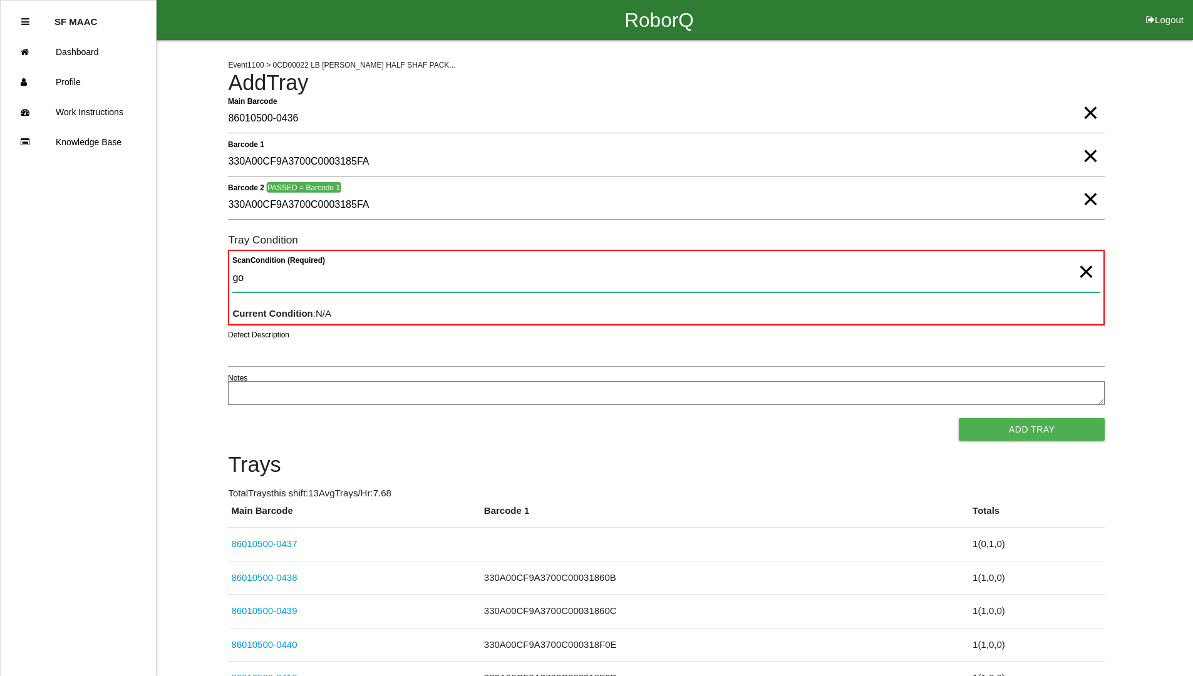
type Condition "goo"
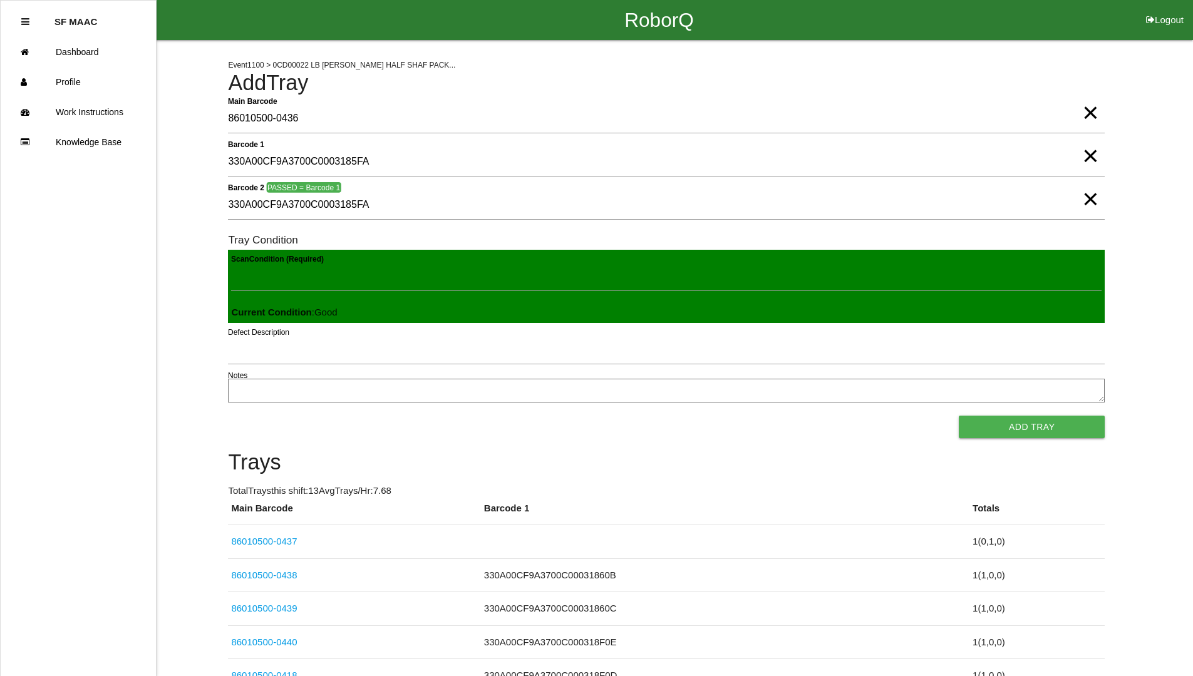
click at [959, 416] on button "Add Tray" at bounding box center [1032, 427] width 146 height 23
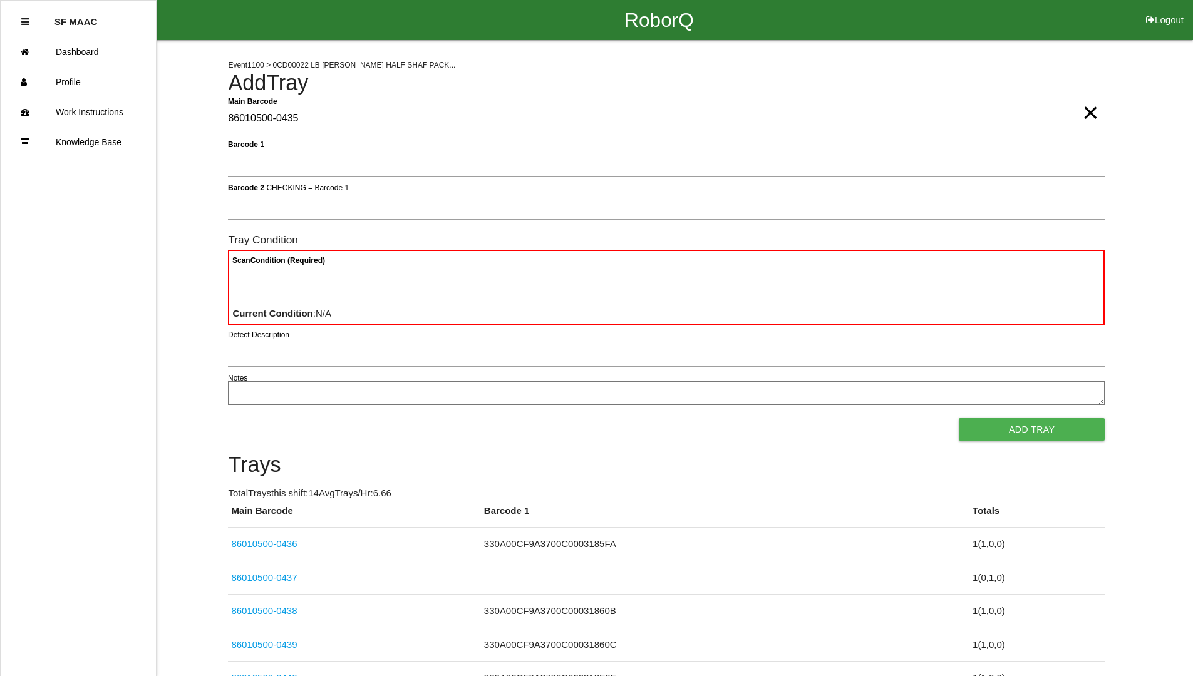
type Barcode "86010500-0435"
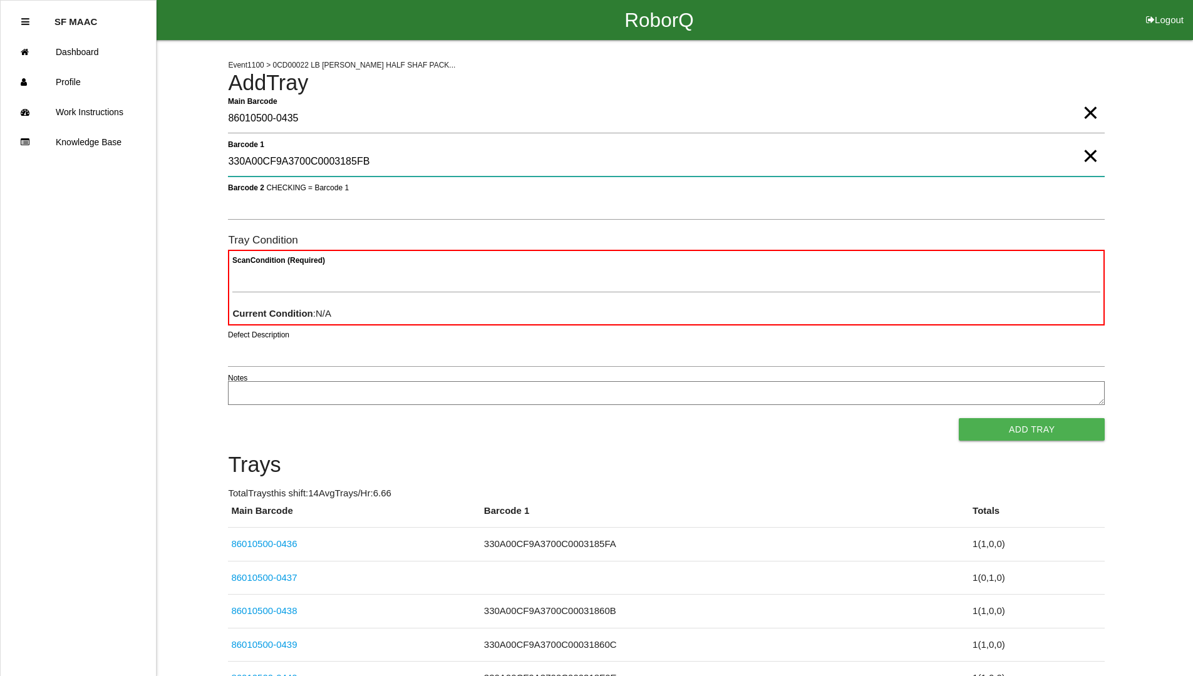
type 1 "330A00CF9A3700C0003185FB"
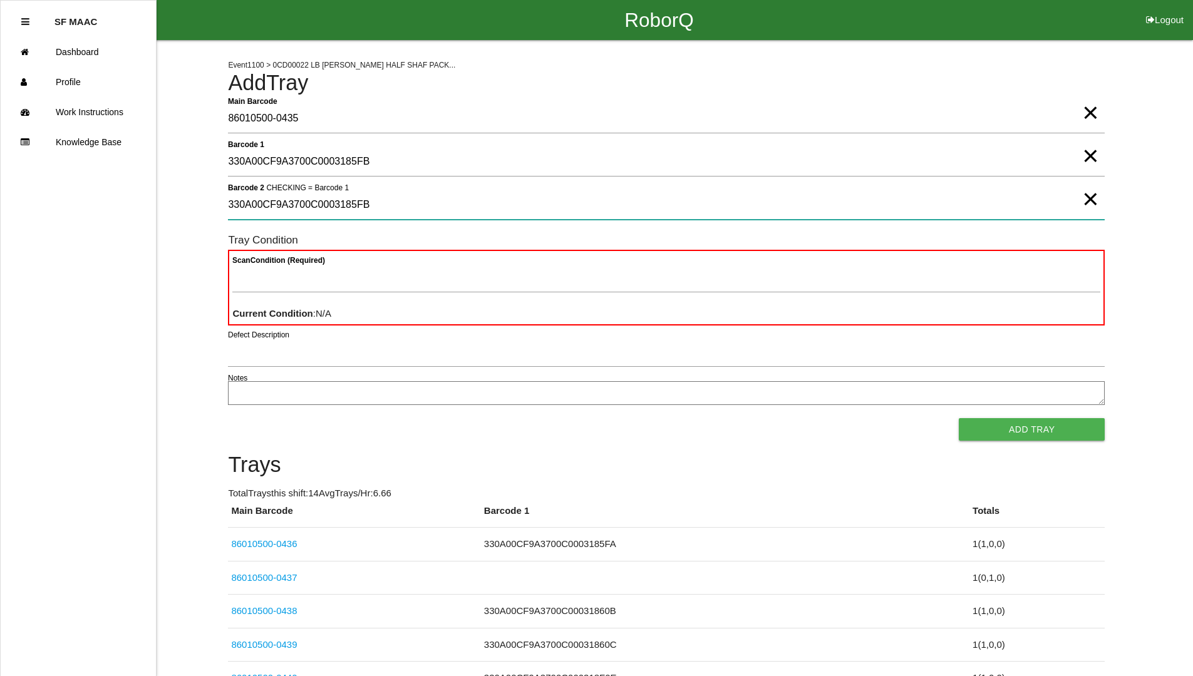
type 2 "330A00CF9A3700C0003185FB"
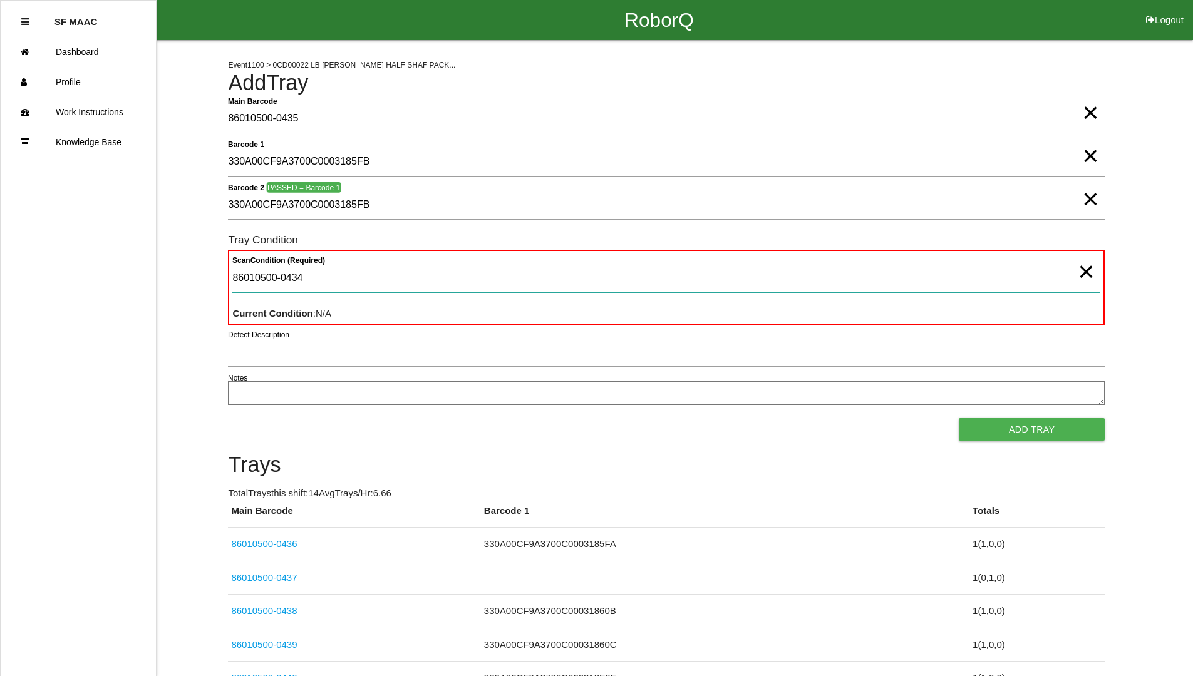
type Condition "86010500-0434"
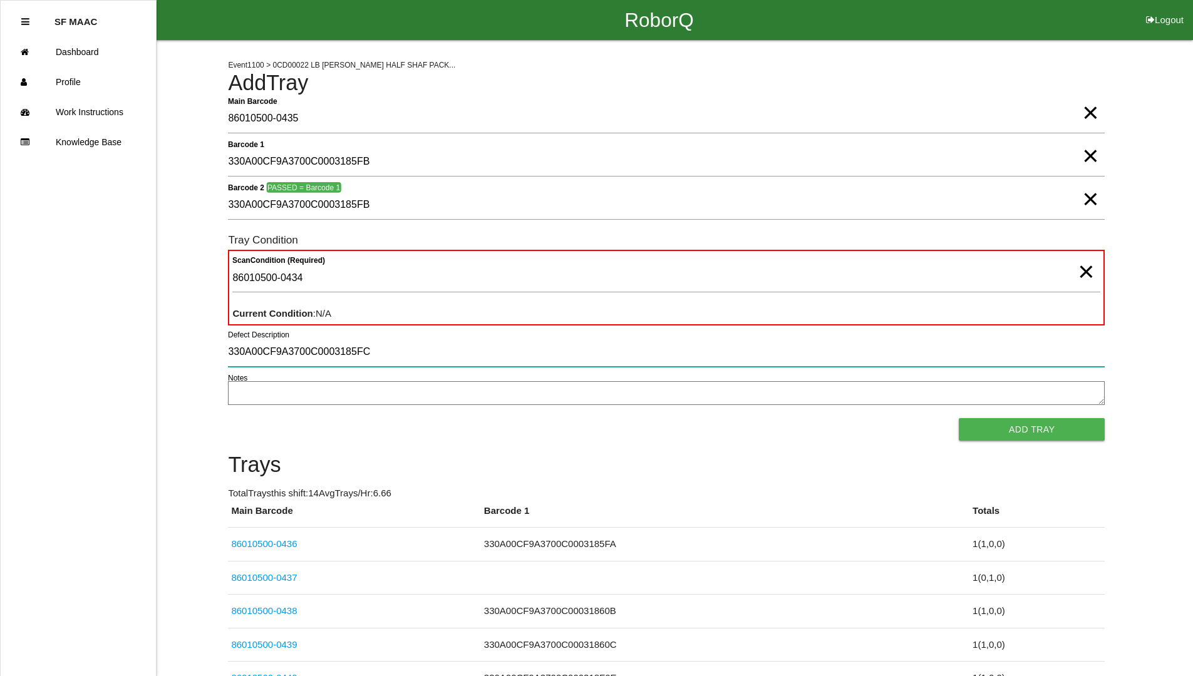
type input "330A00CF9A3700C0003185FC"
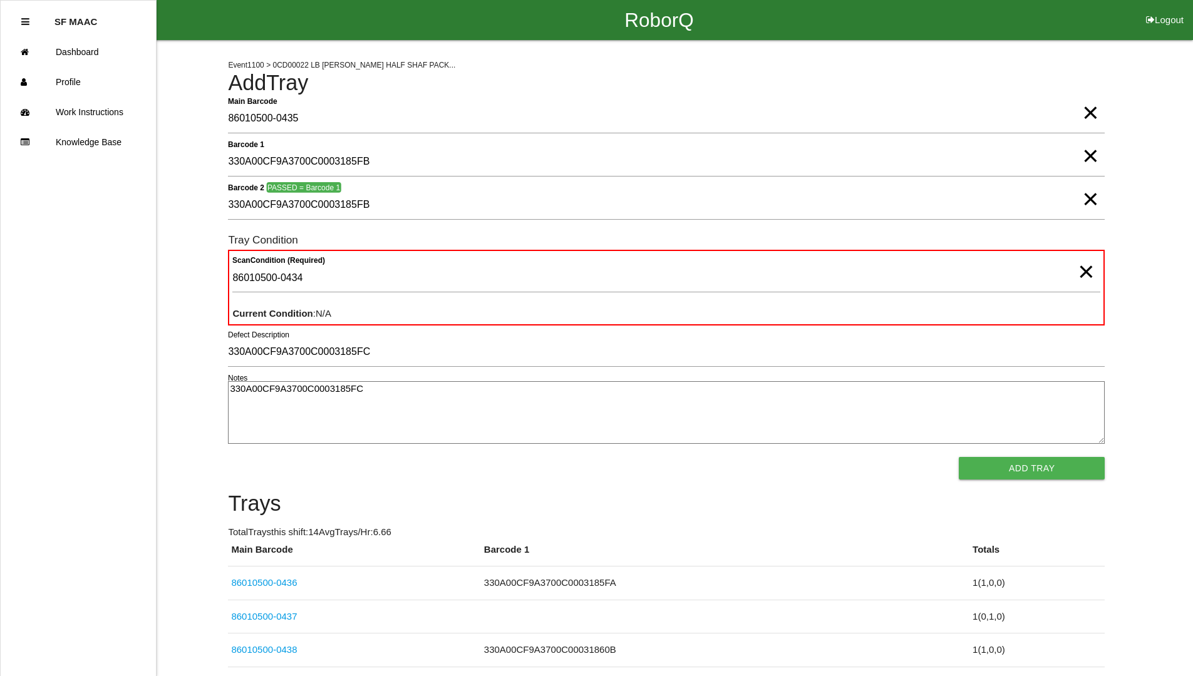
type textarea "330A00CF9A3700C0003185FC"
click at [1078, 272] on span "×" at bounding box center [1086, 259] width 16 height 25
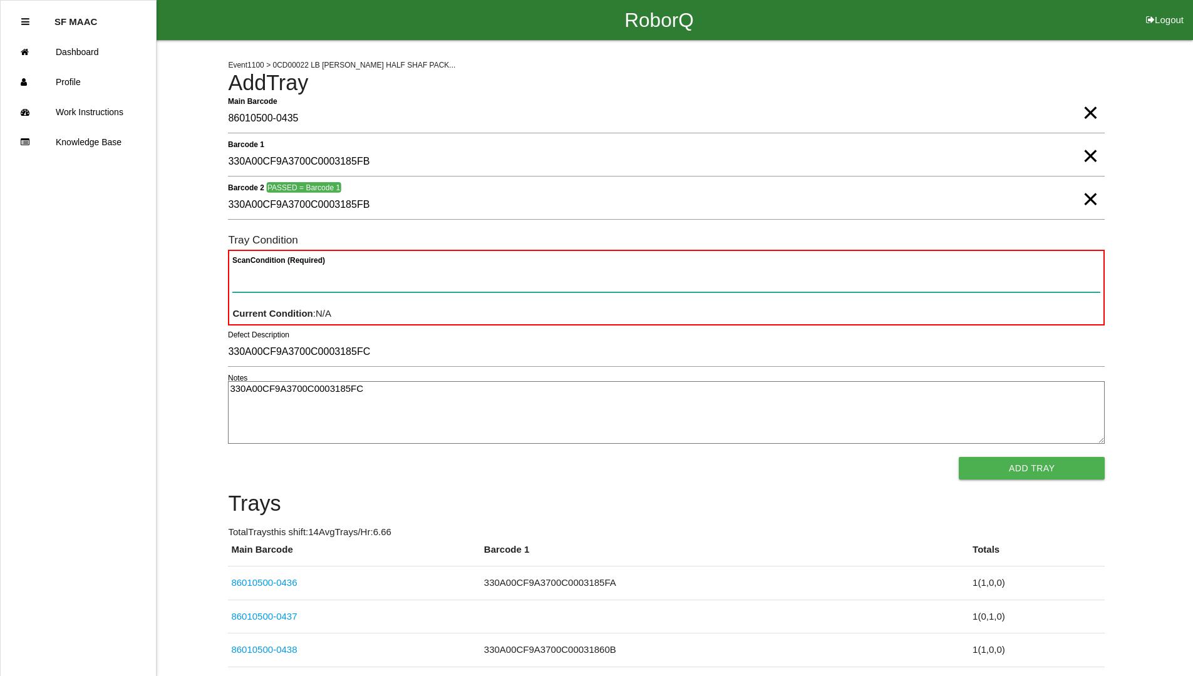
click at [1077, 272] on Condition "Scan Condition (Required)" at bounding box center [666, 278] width 868 height 29
type Condition "goo"
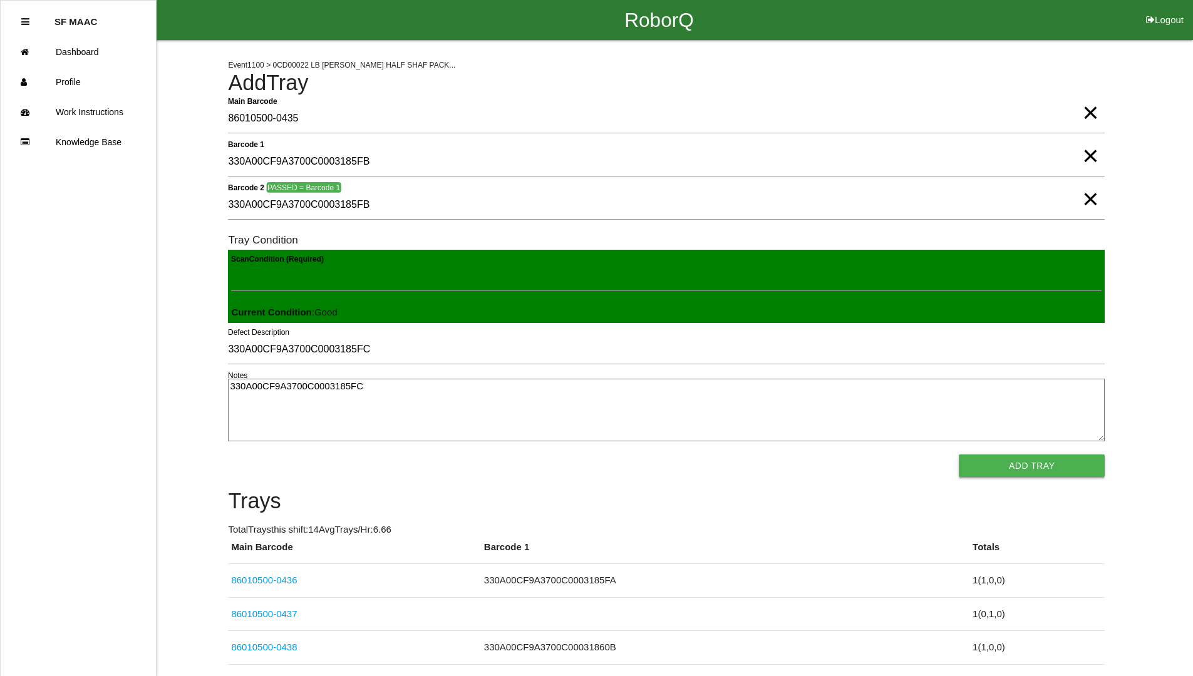
click at [1075, 462] on button "Add Tray" at bounding box center [1032, 466] width 146 height 23
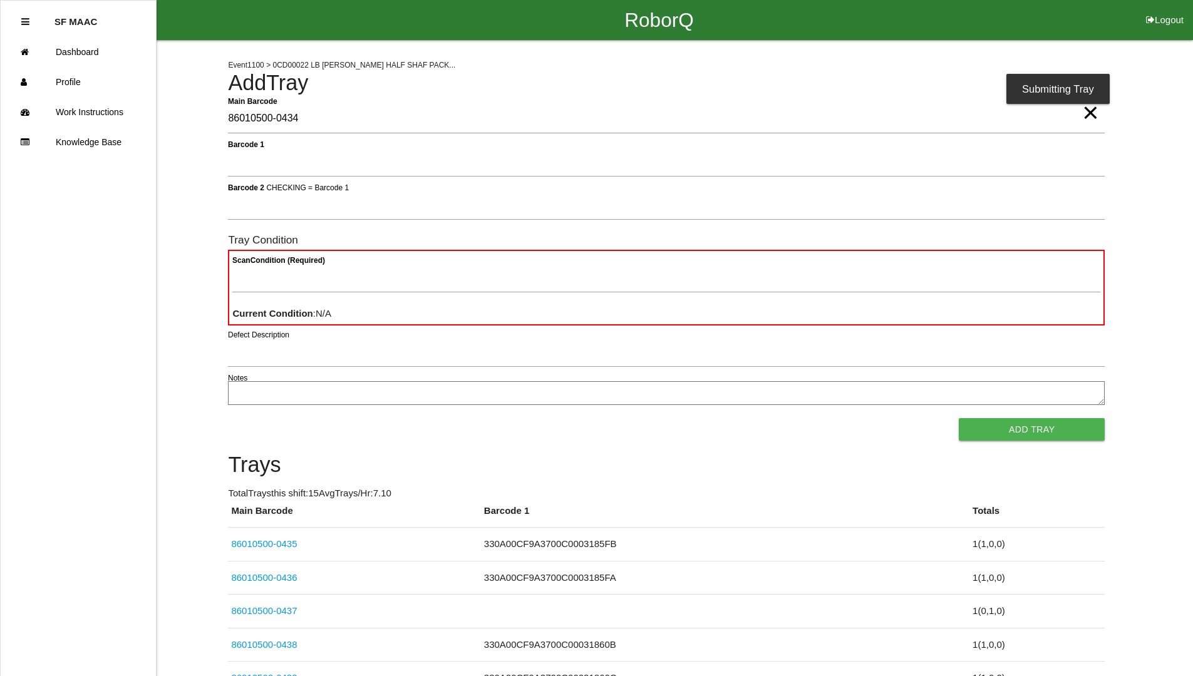
type Barcode "86010500-0434"
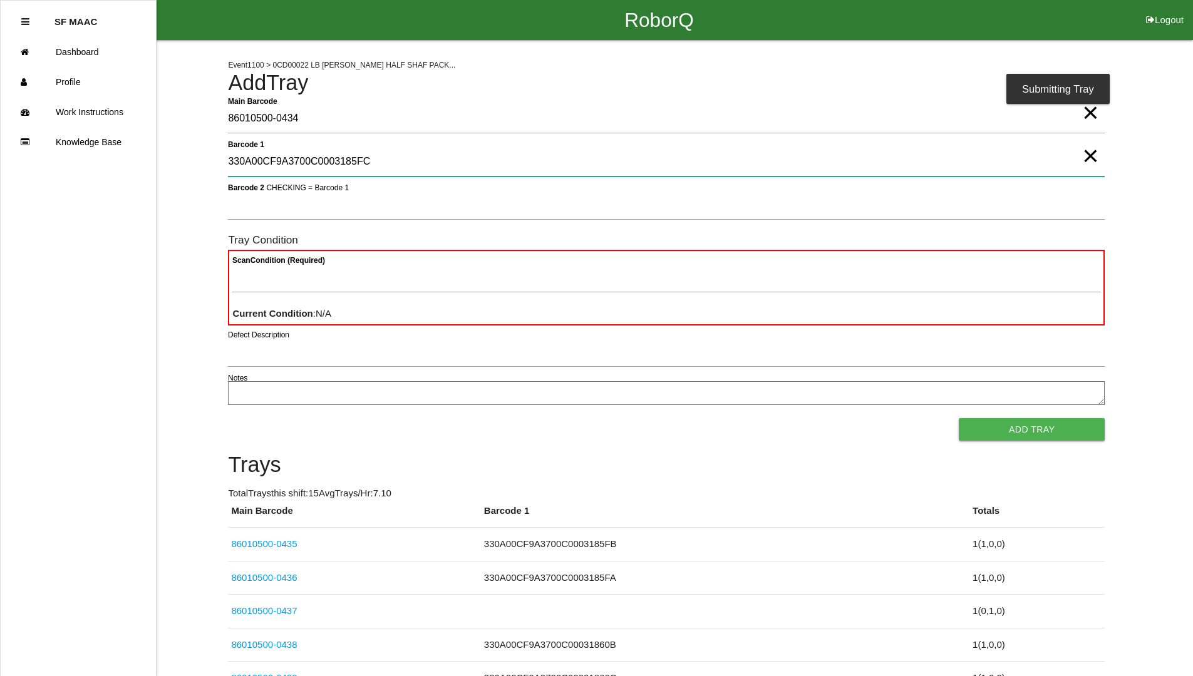
type 1 "330A00CF9A3700C0003185FC"
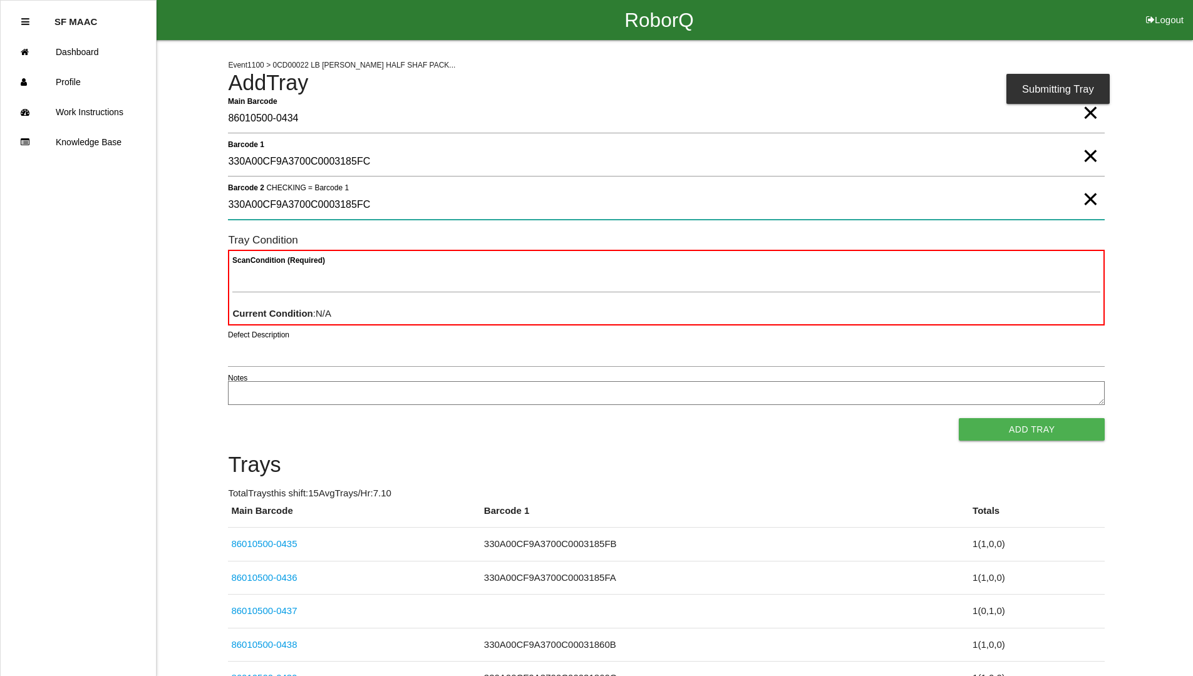
type 2 "330A00CF9A3700C0003185FC"
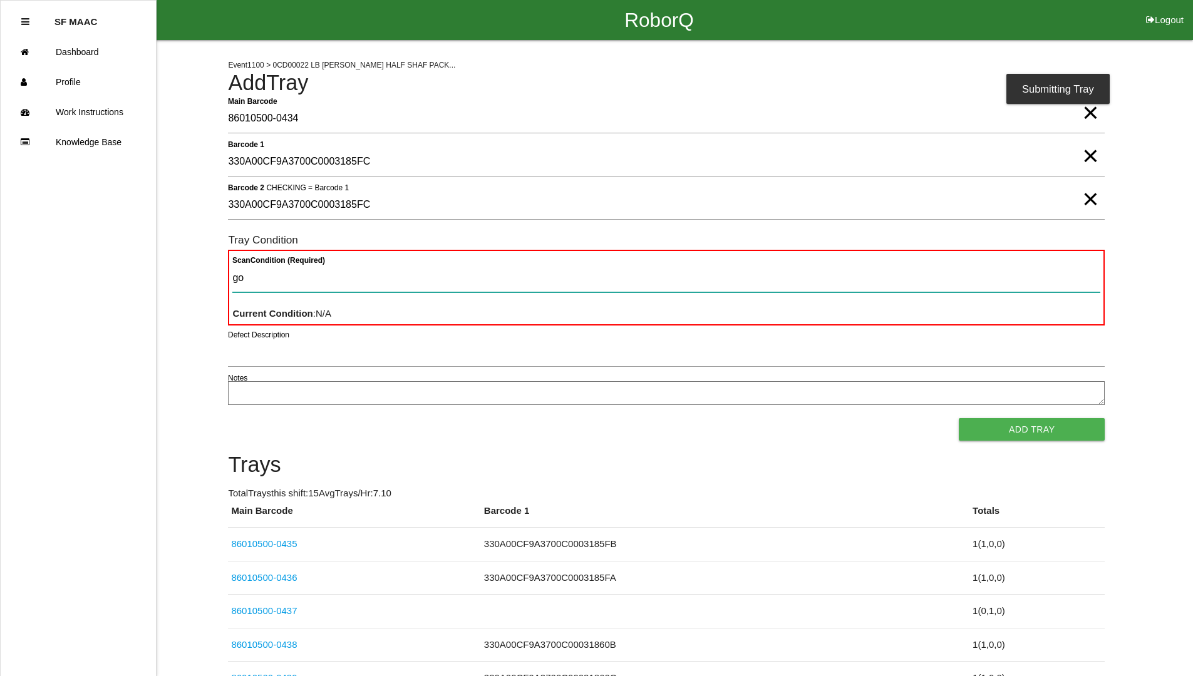
type Condition "goo"
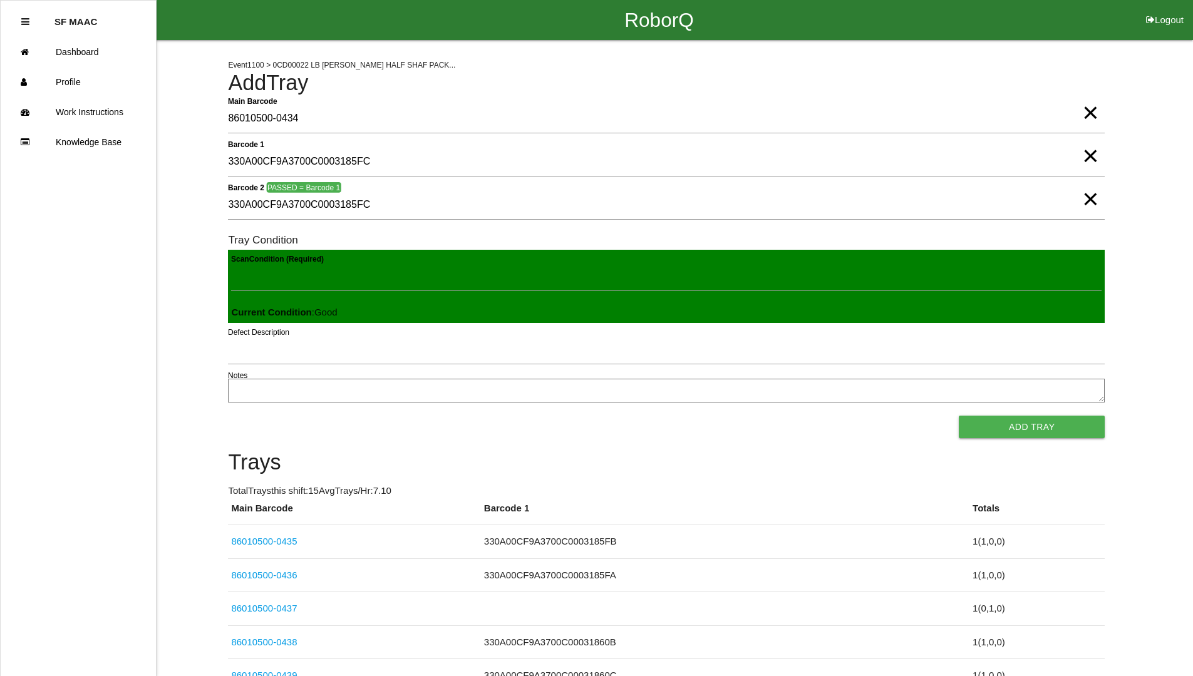
click at [959, 416] on button "Add Tray" at bounding box center [1032, 427] width 146 height 23
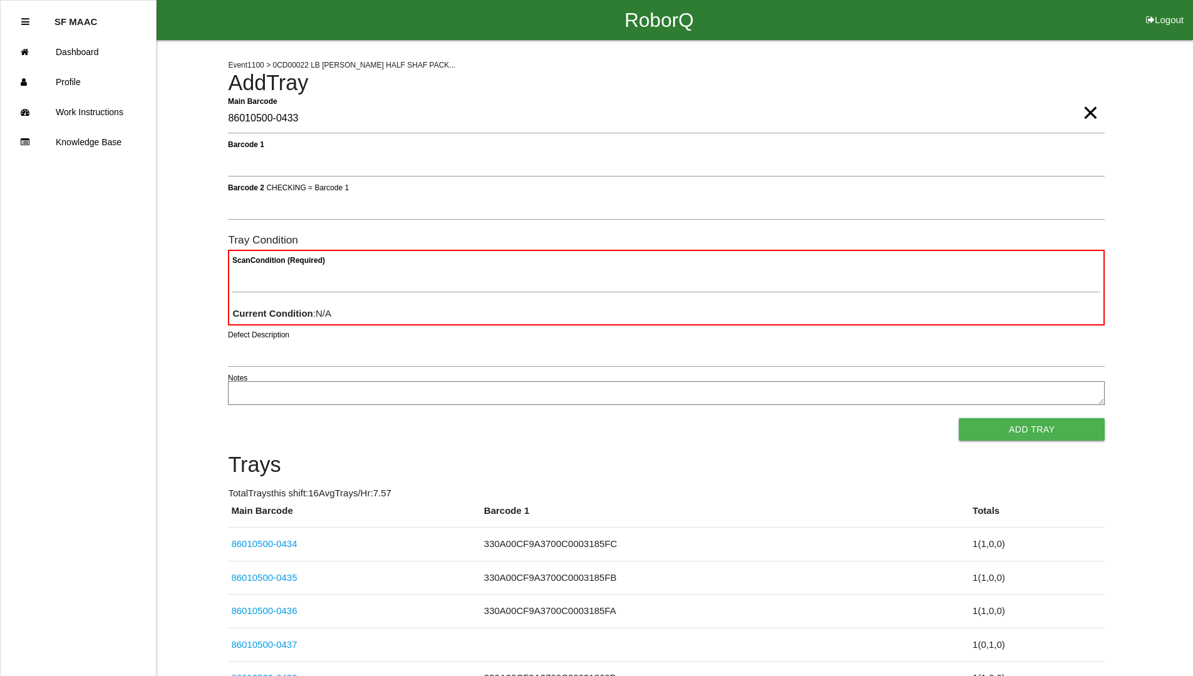
type Barcode "86010500-0433"
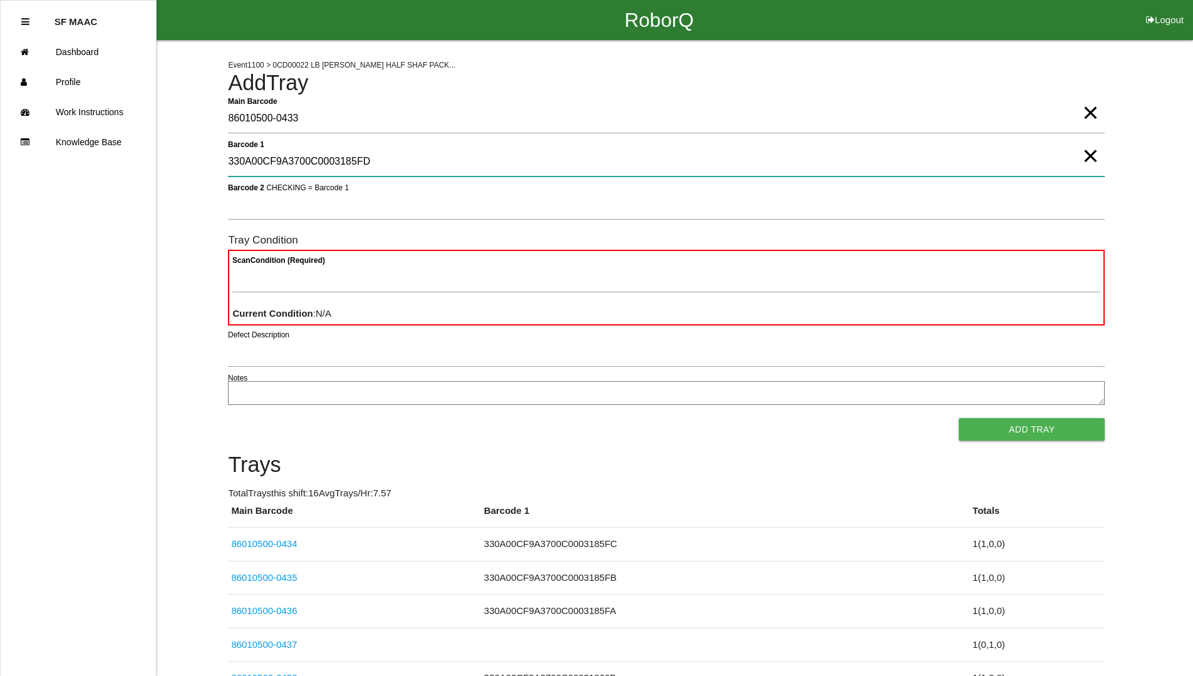
type 1 "330A00CF9A3700C0003185FD"
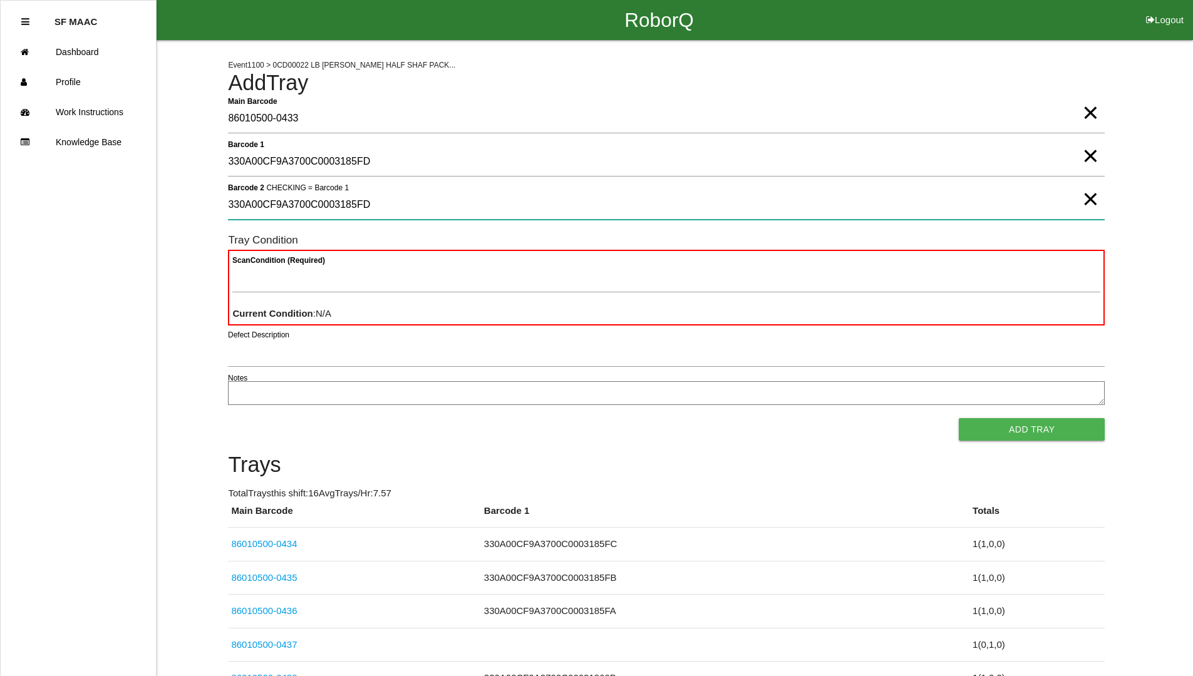
type 2 "330A00CF9A3700C0003185FD"
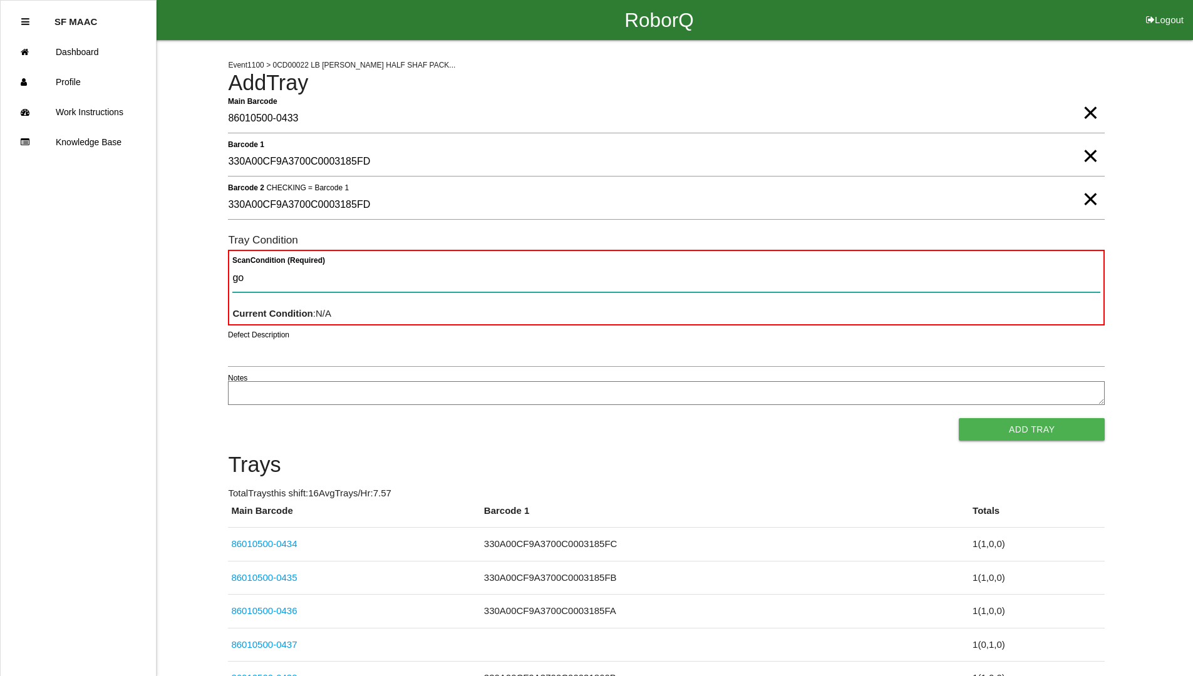
type Condition "goo"
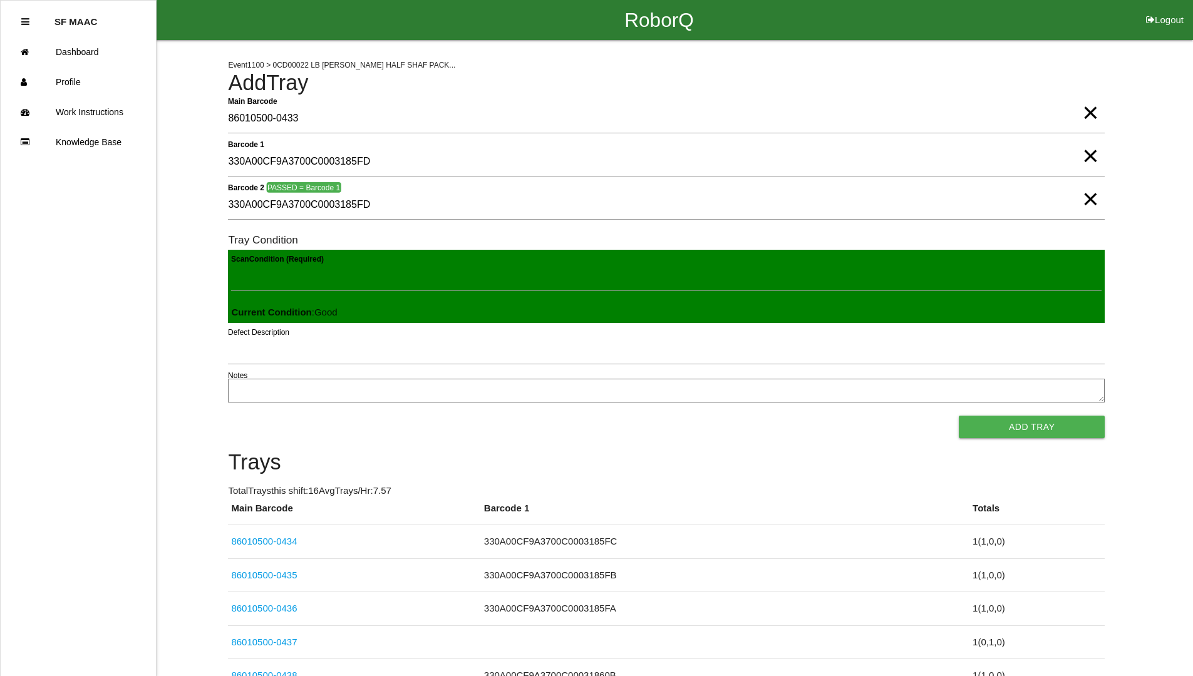
click at [959, 416] on button "Add Tray" at bounding box center [1032, 427] width 146 height 23
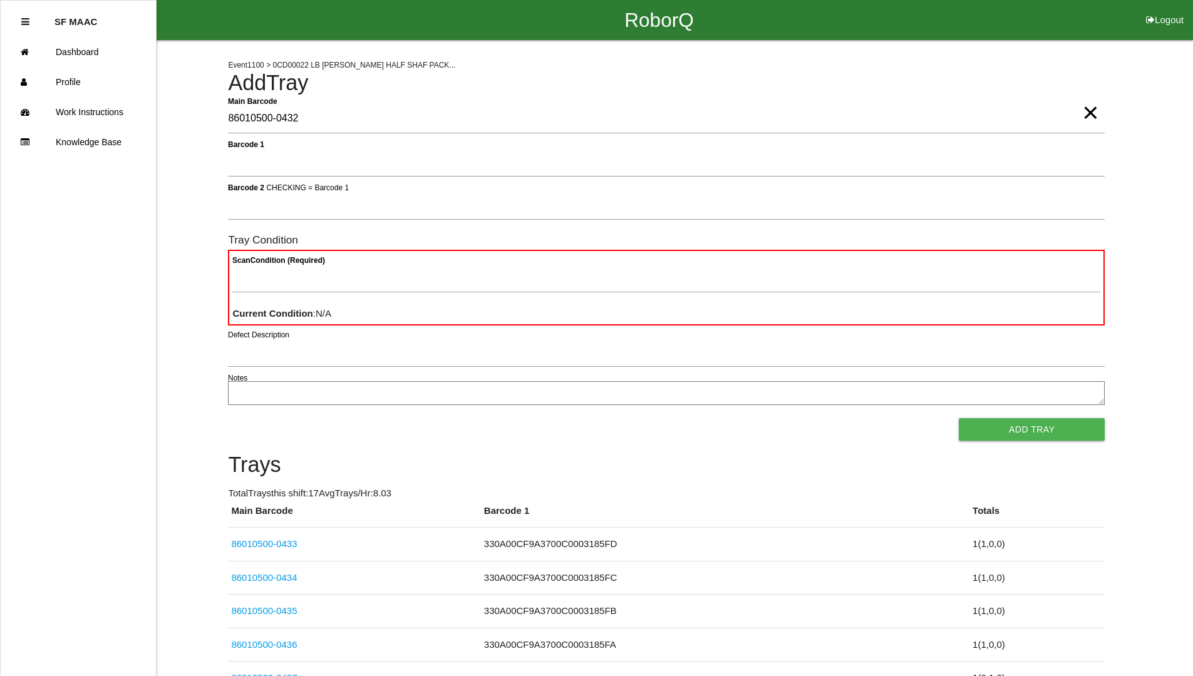
type Barcode "86010500-0432"
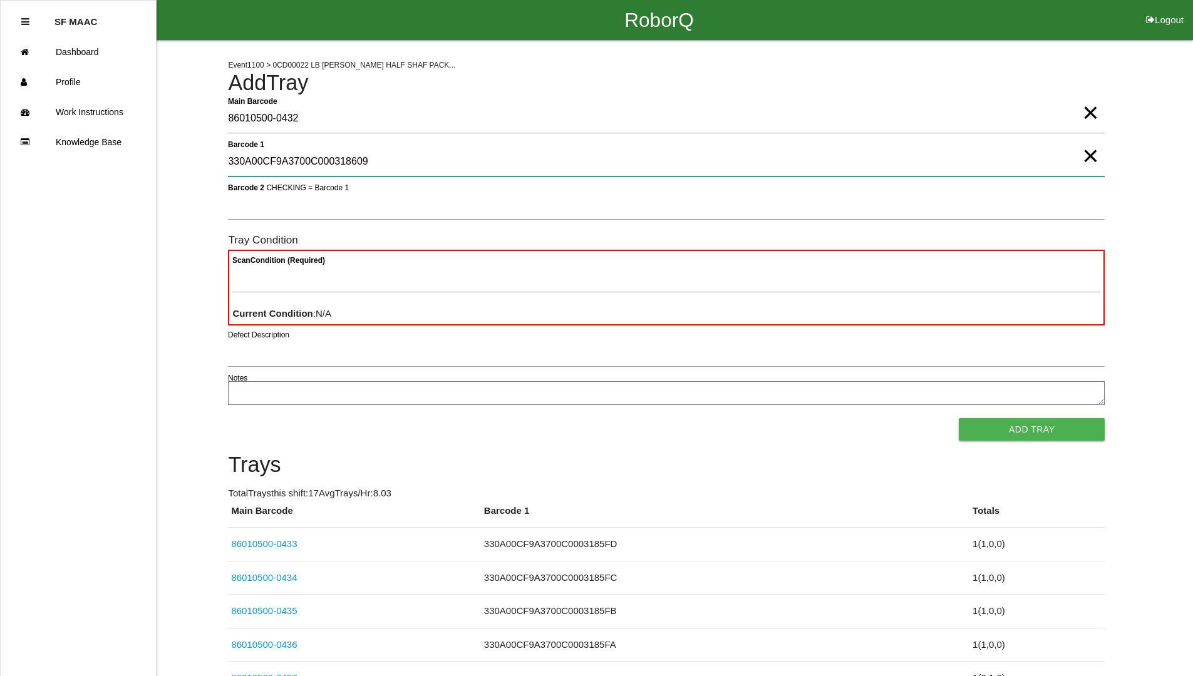
type 1 "330A00CF9A3700C000318609"
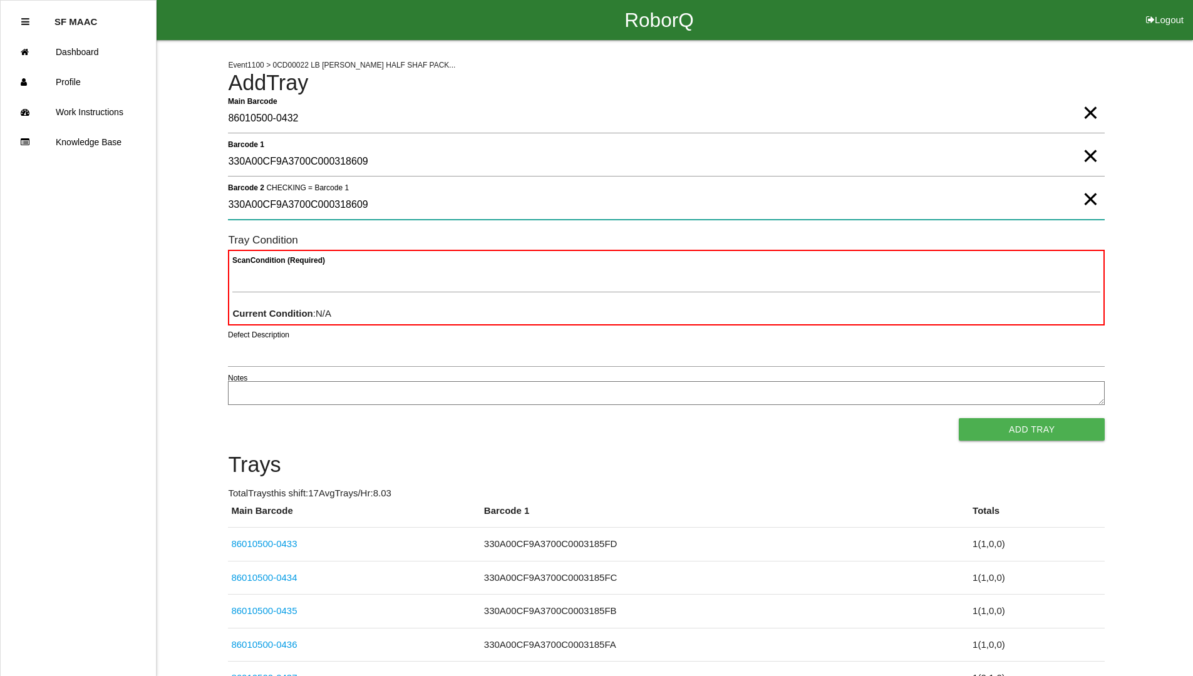
type 2 "330A00CF9A3700C000318609"
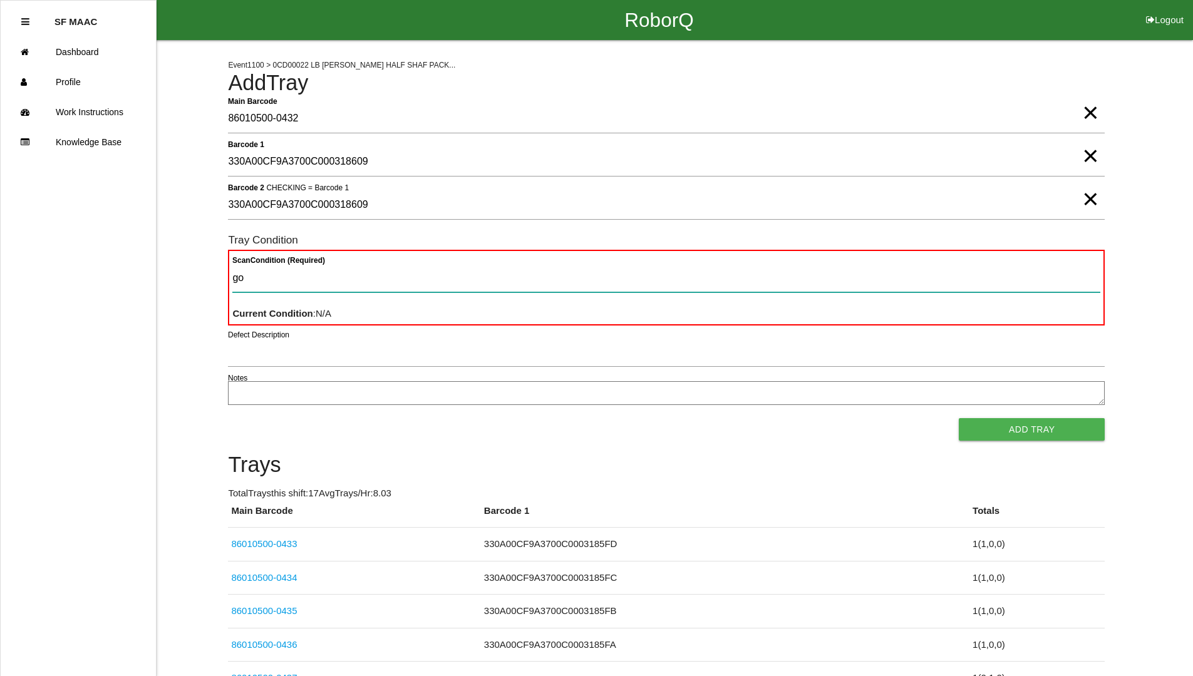
type Condition "goo"
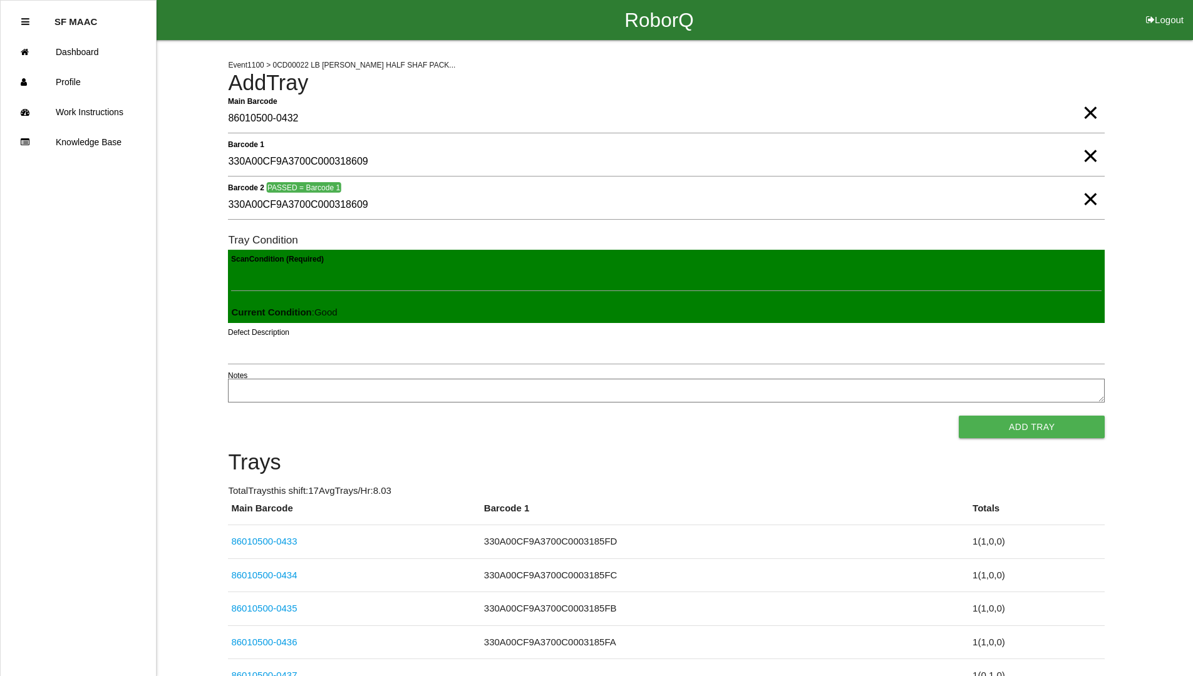
click at [959, 416] on button "Add Tray" at bounding box center [1032, 427] width 146 height 23
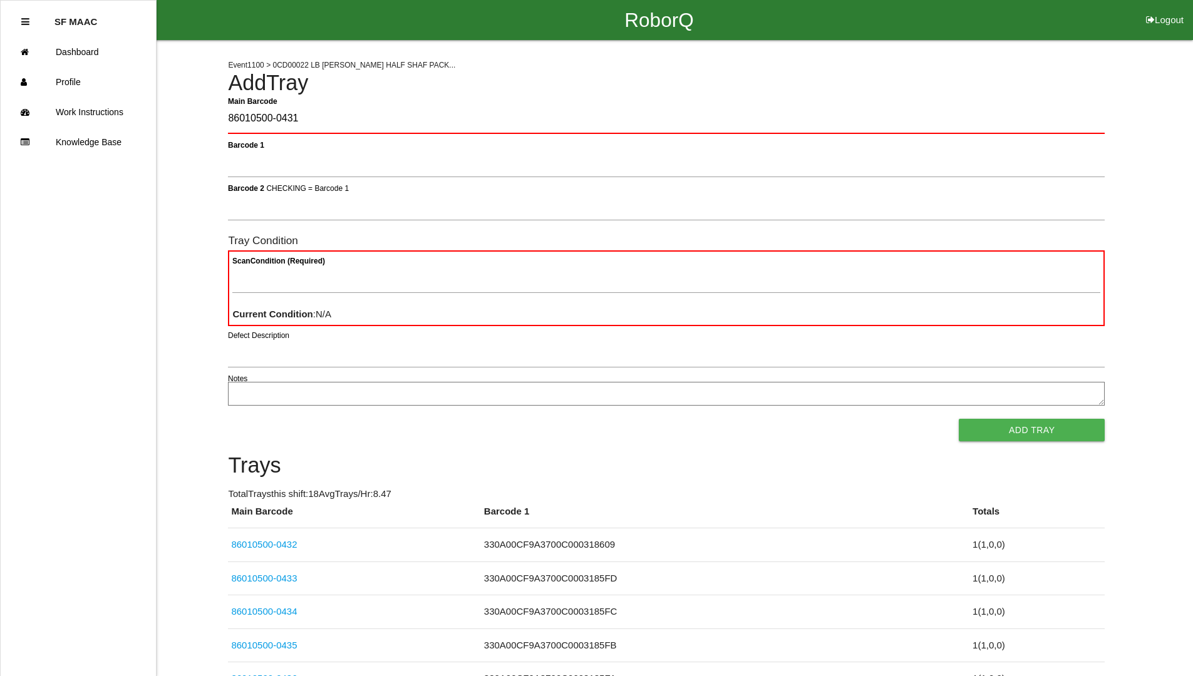
type Barcode "86010500-0431"
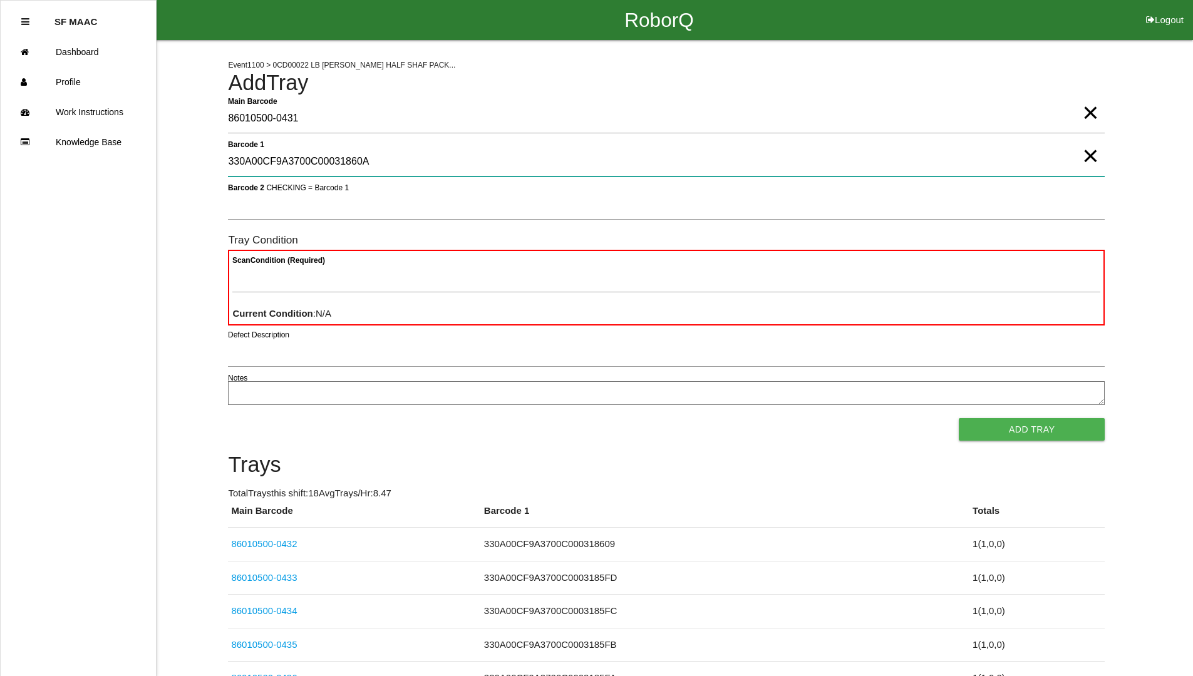
type 1 "330A00CF9A3700C00031860A"
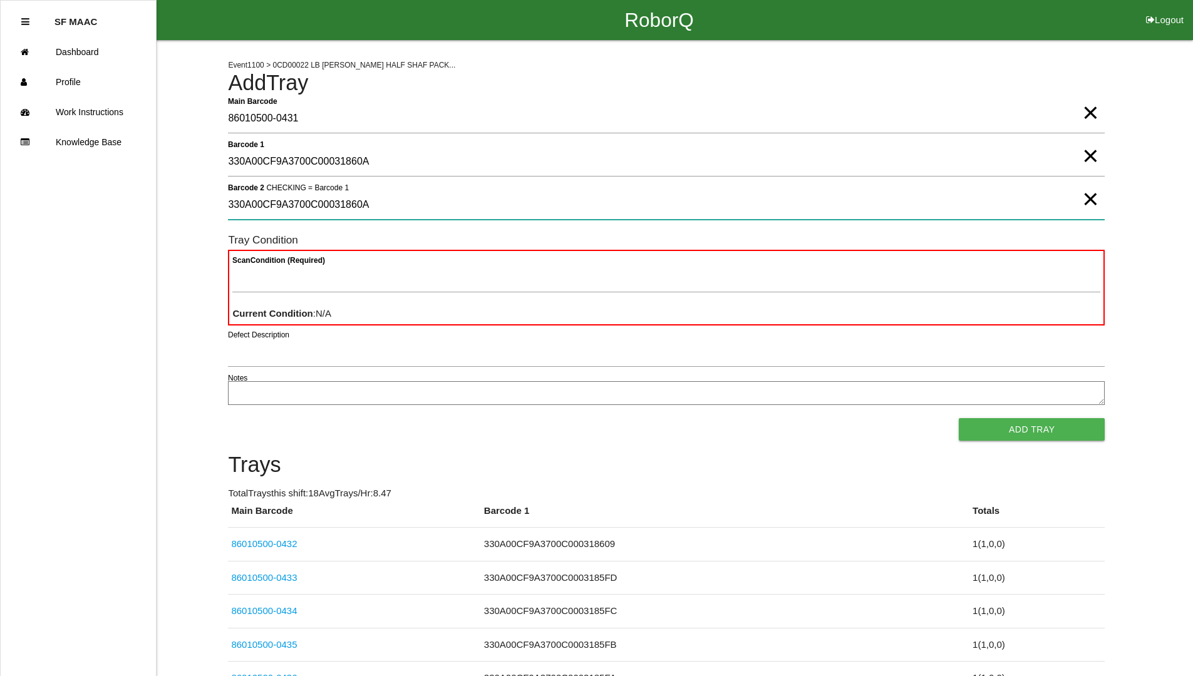
type 2 "330A00CF9A3700C00031860A"
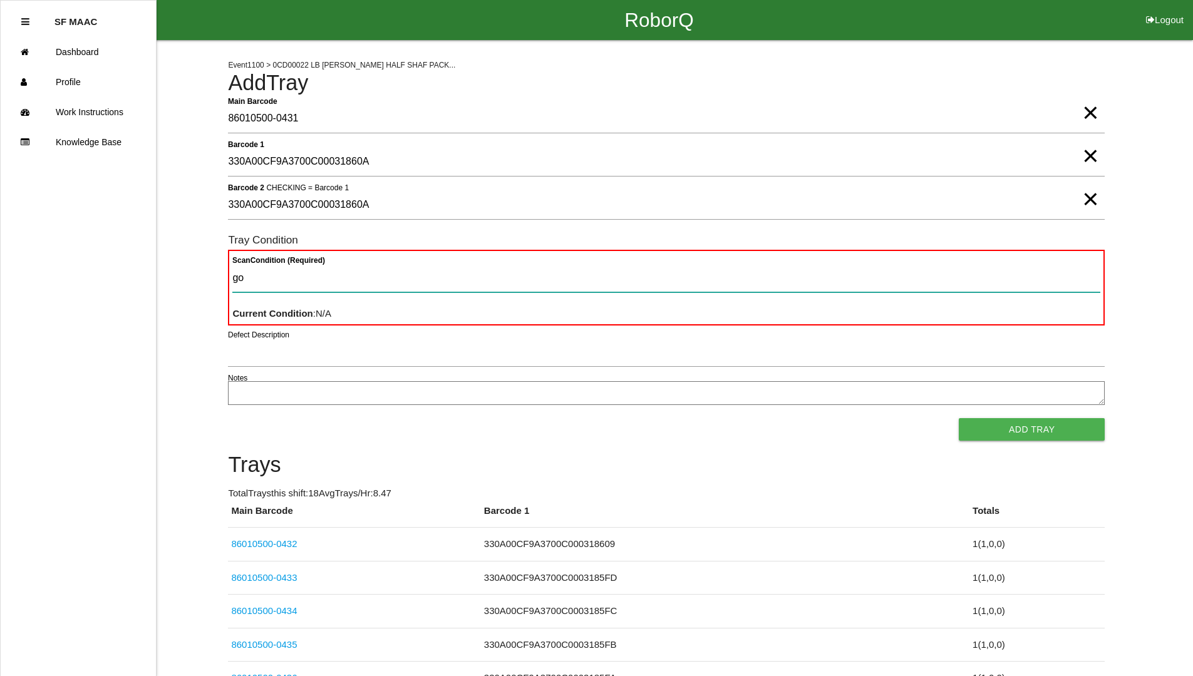
type Condition "goo"
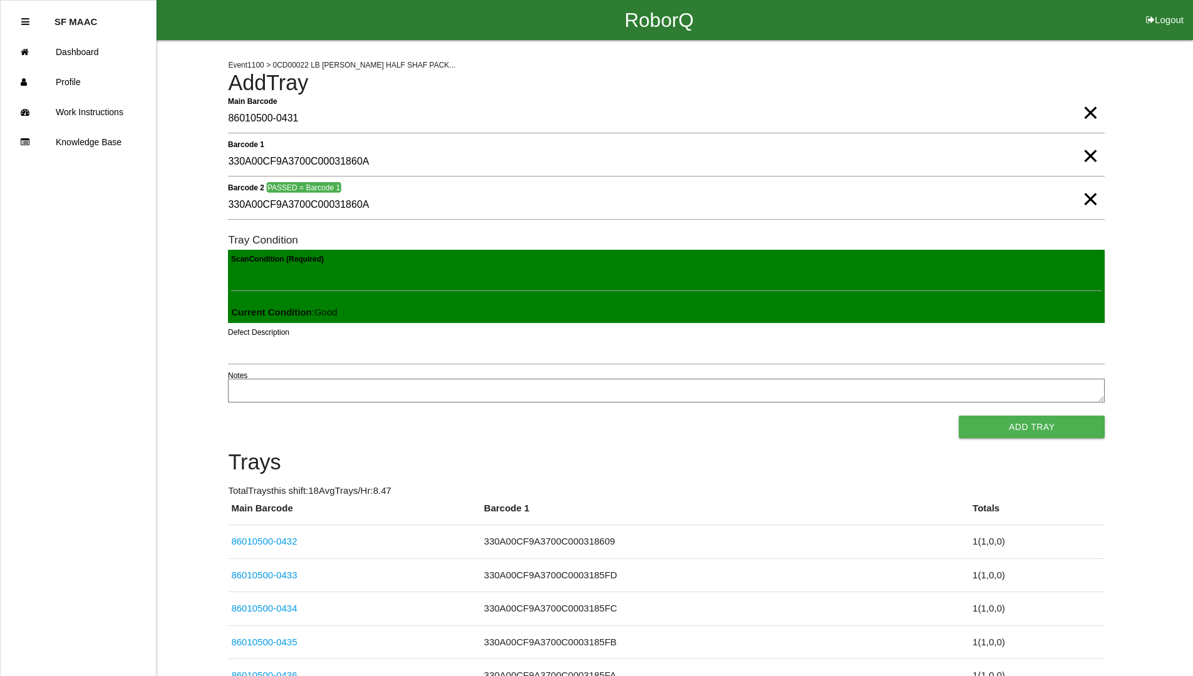
click at [959, 416] on button "Add Tray" at bounding box center [1032, 427] width 146 height 23
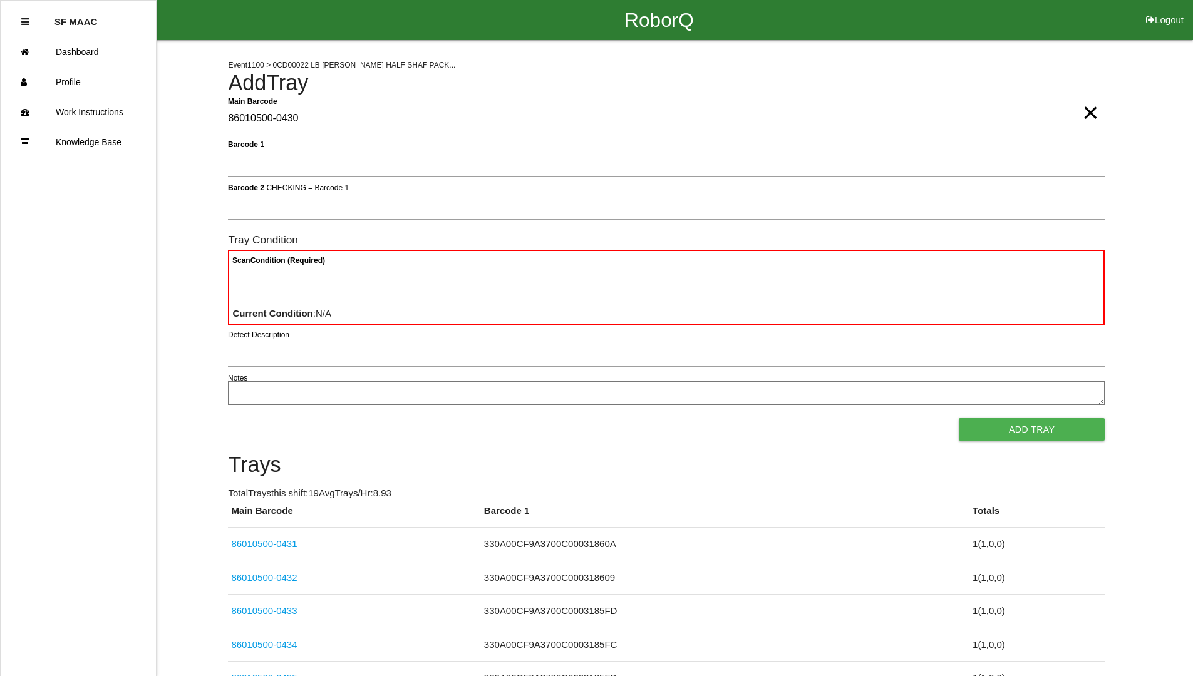
type Barcode "86010500-0430"
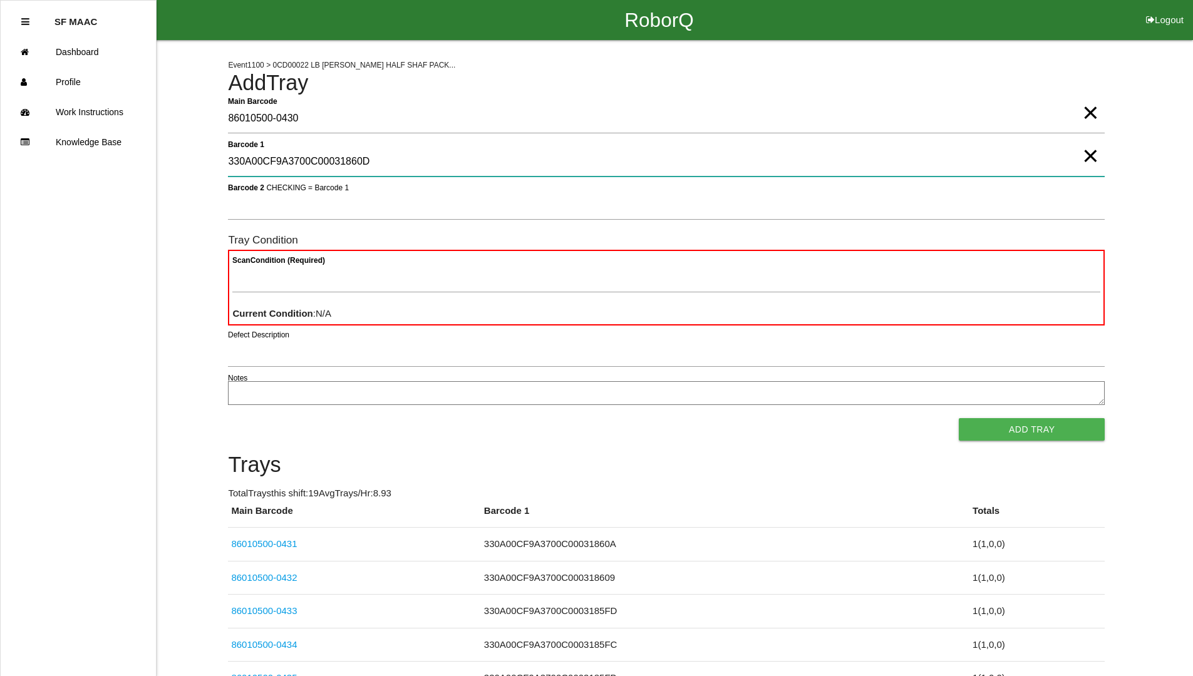
type 1 "330A00CF9A3700C00031860D"
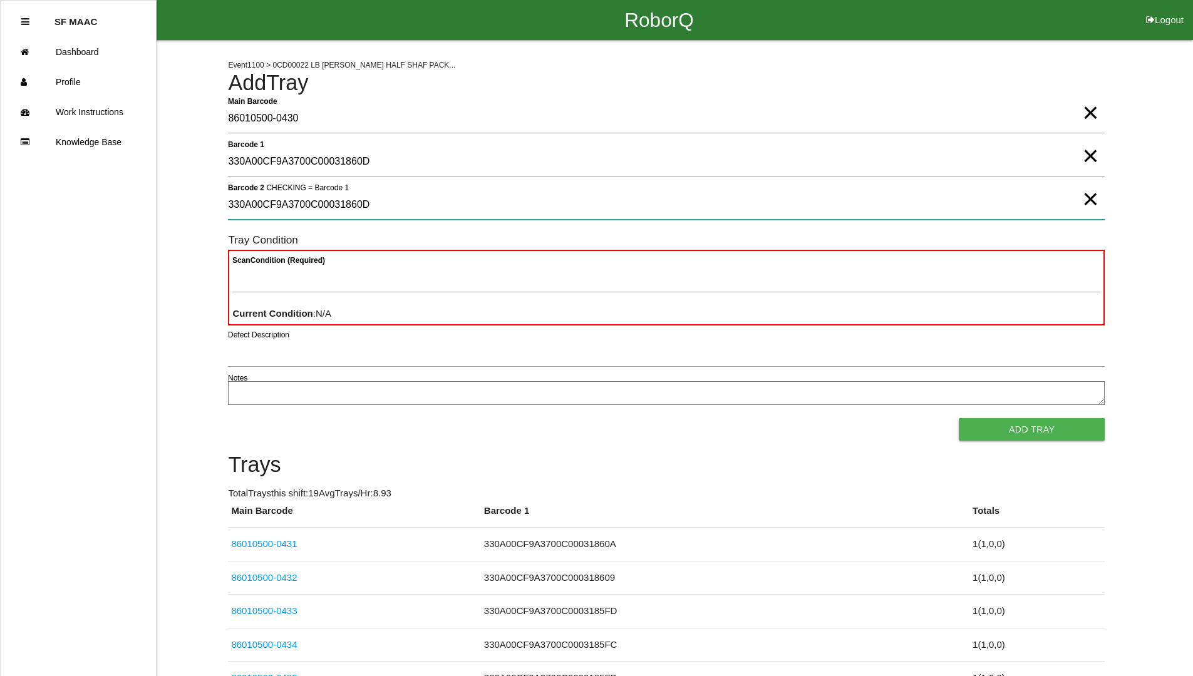
type 2 "330A00CF9A3700C00031860D"
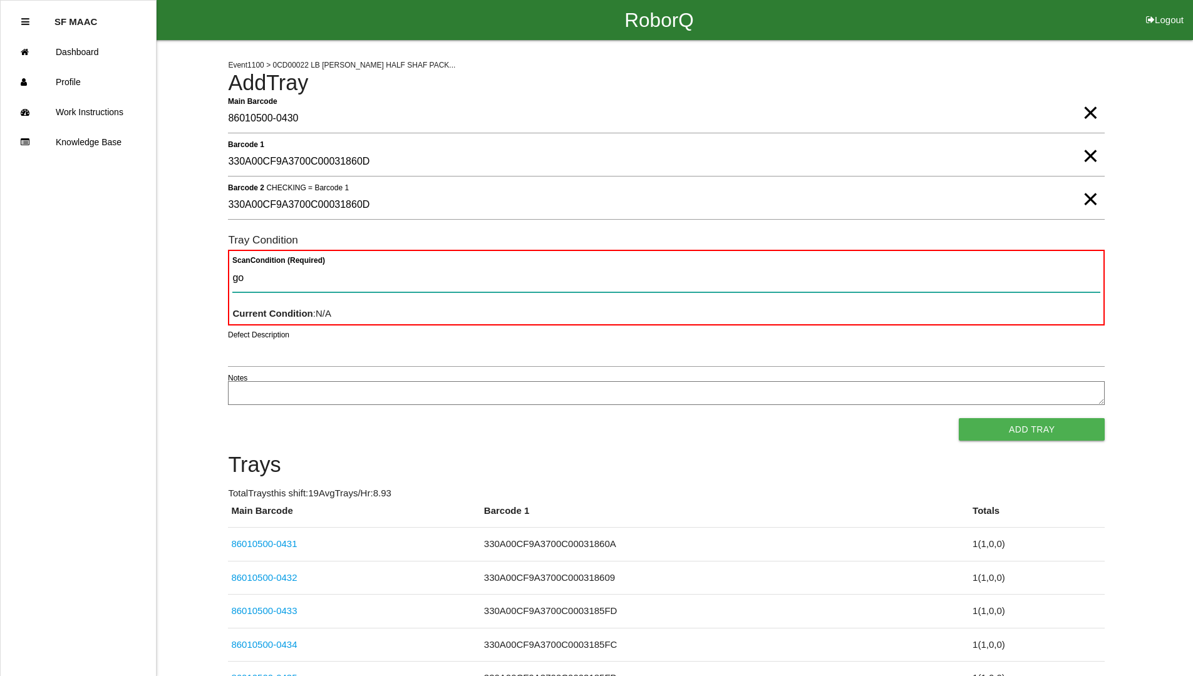
type Condition "goo"
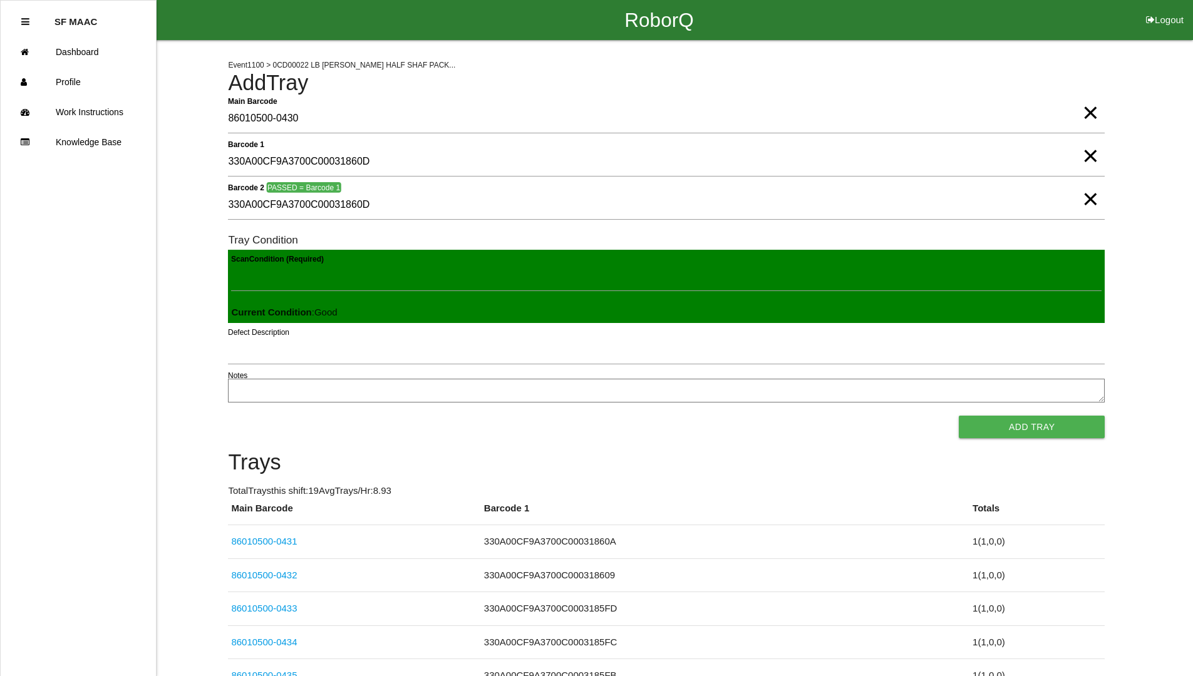
click at [959, 416] on button "Add Tray" at bounding box center [1032, 427] width 146 height 23
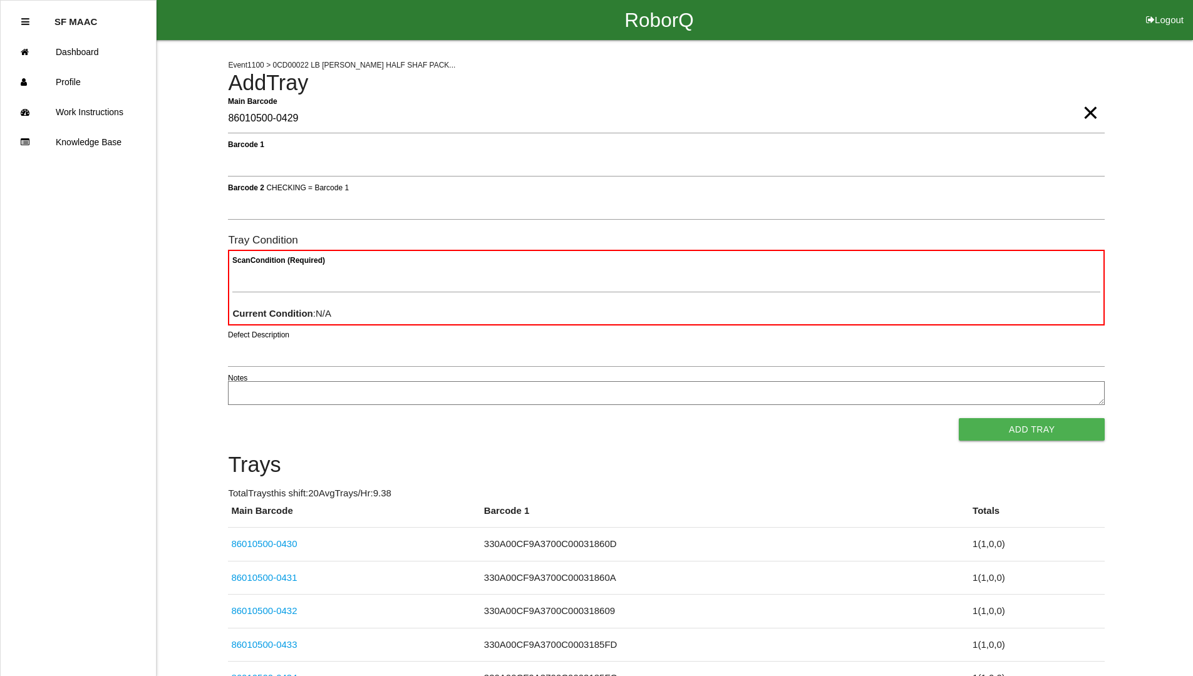
type Barcode "86010500-0429"
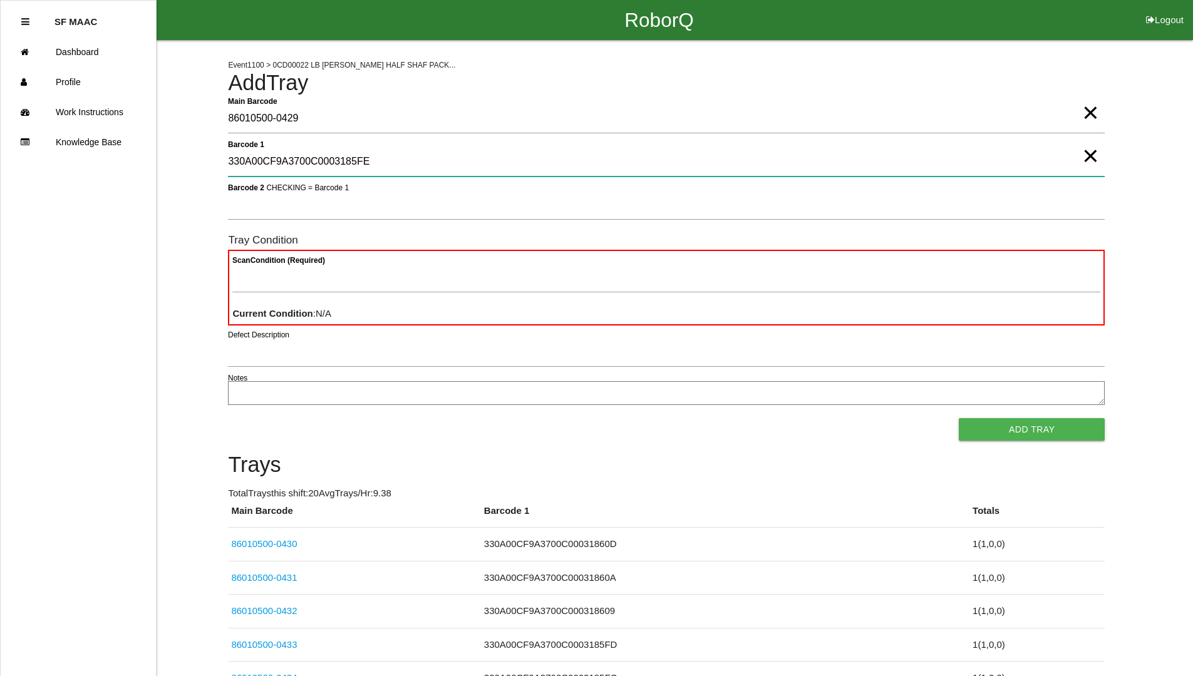
type 1 "330A00CF9A3700C0003185FE"
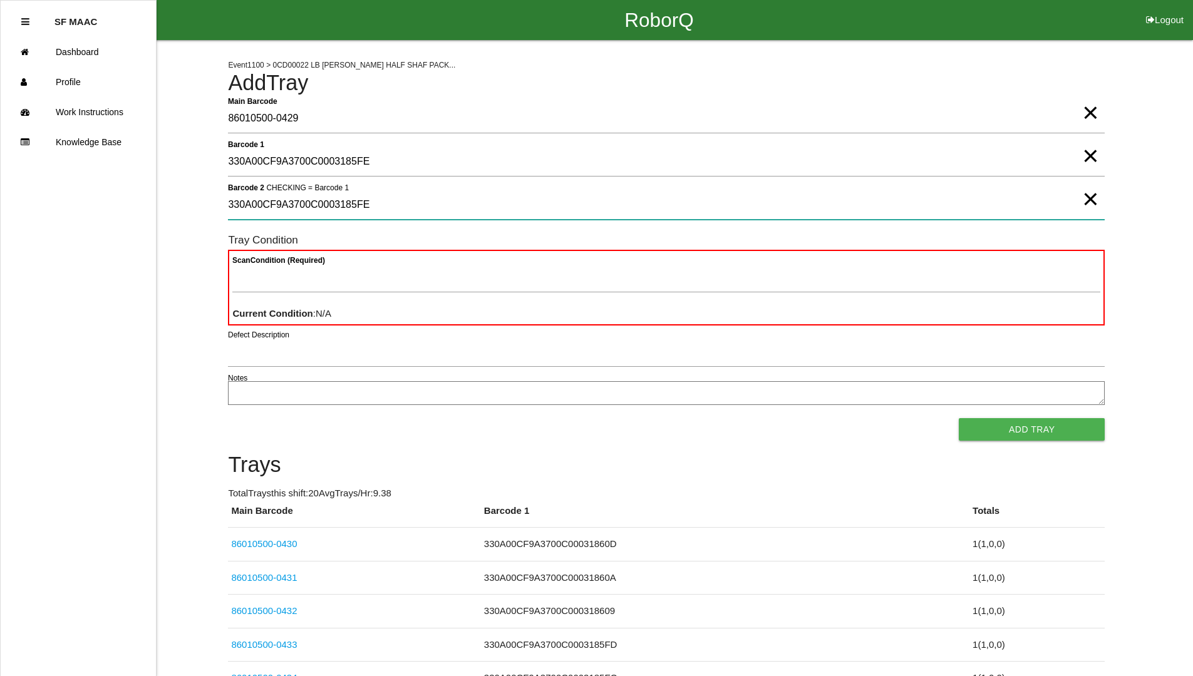
type 2 "330A00CF9A3700C0003185FE"
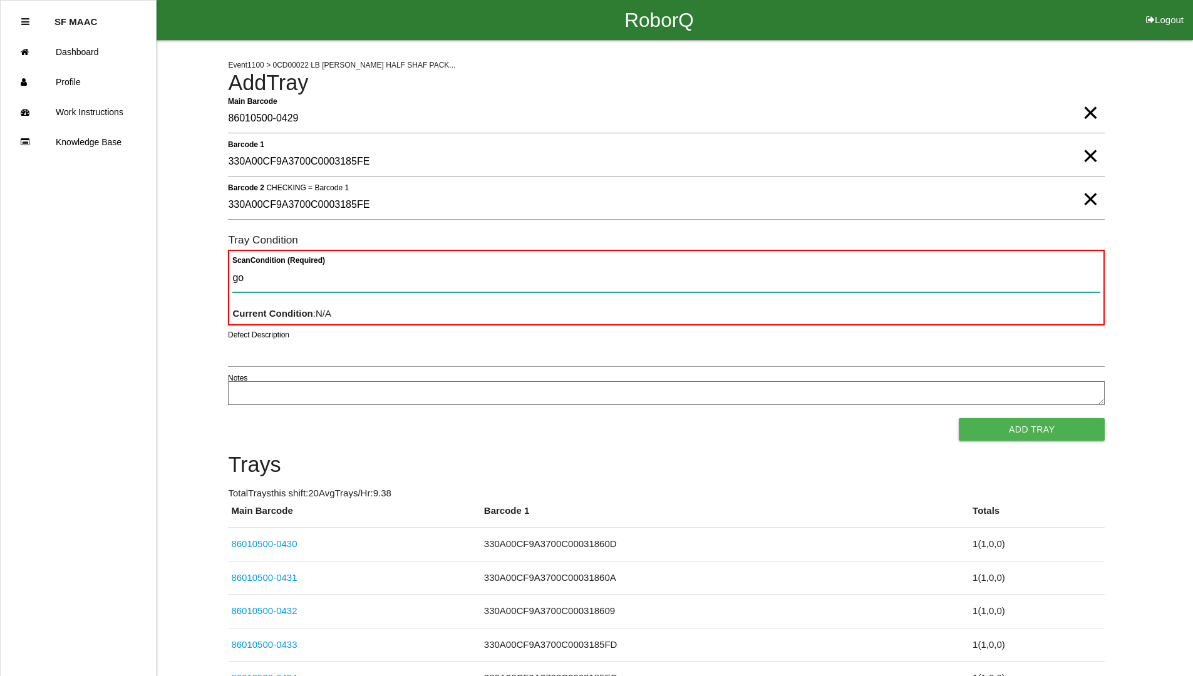
type Condition "goo"
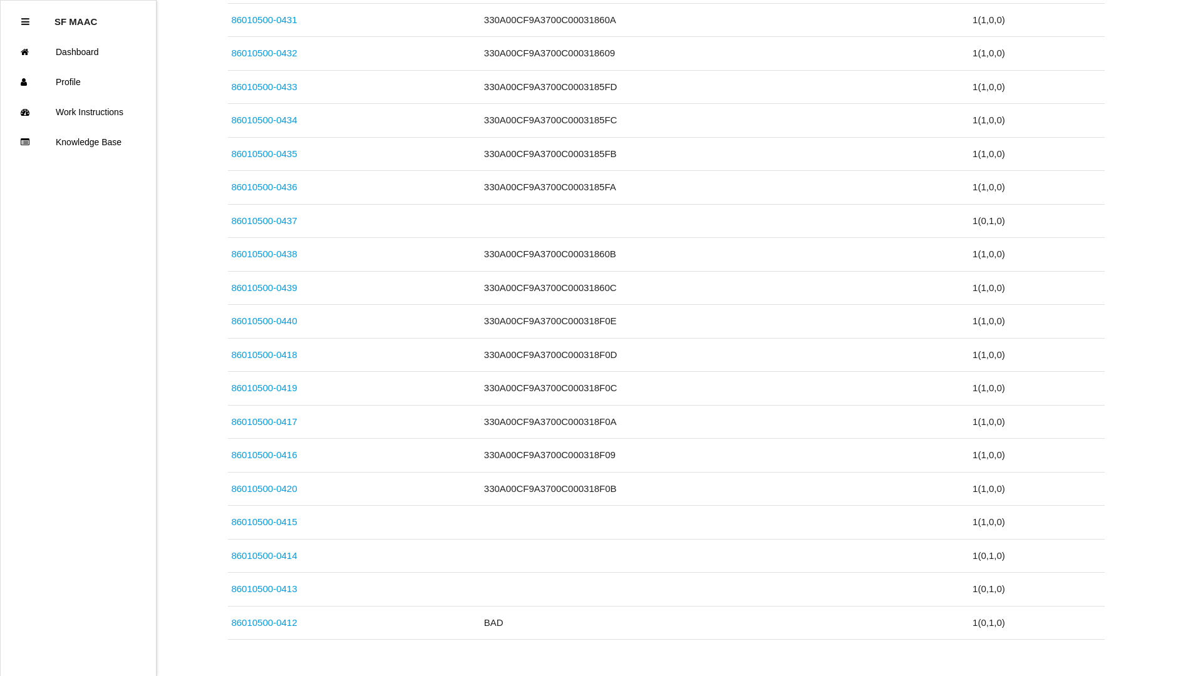
scroll to position [581, 0]
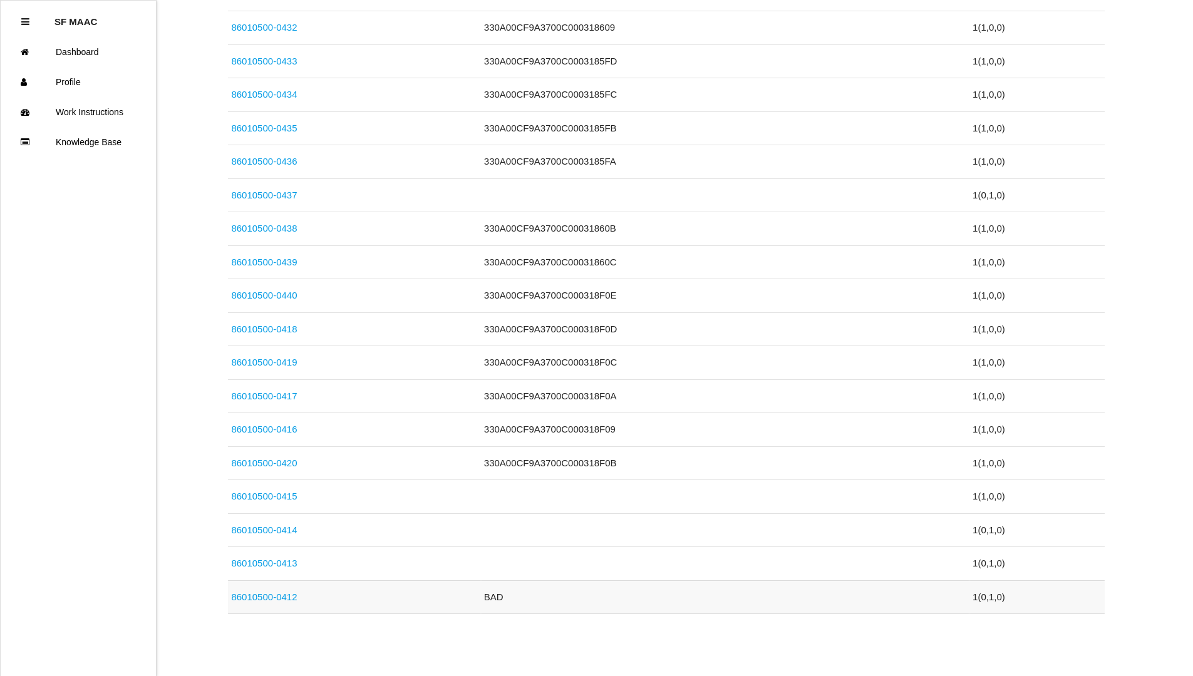
click at [1062, 595] on td "1 ( 0 , 1 , 0 )" at bounding box center [1036, 598] width 135 height 34
click at [1117, 468] on div "Event 1100 > 0CD00022 LB [PERSON_NAME] HALF SHAF PACK... Add Tray Main Barcode …" at bounding box center [596, 36] width 1193 height 1155
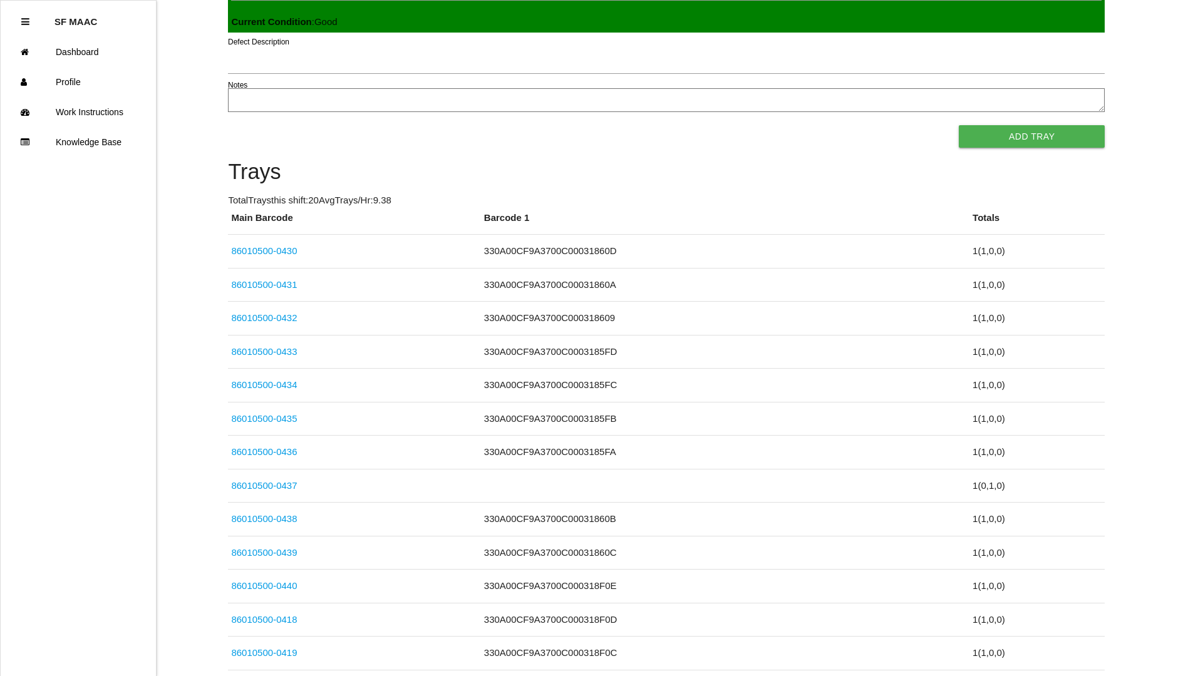
scroll to position [0, 0]
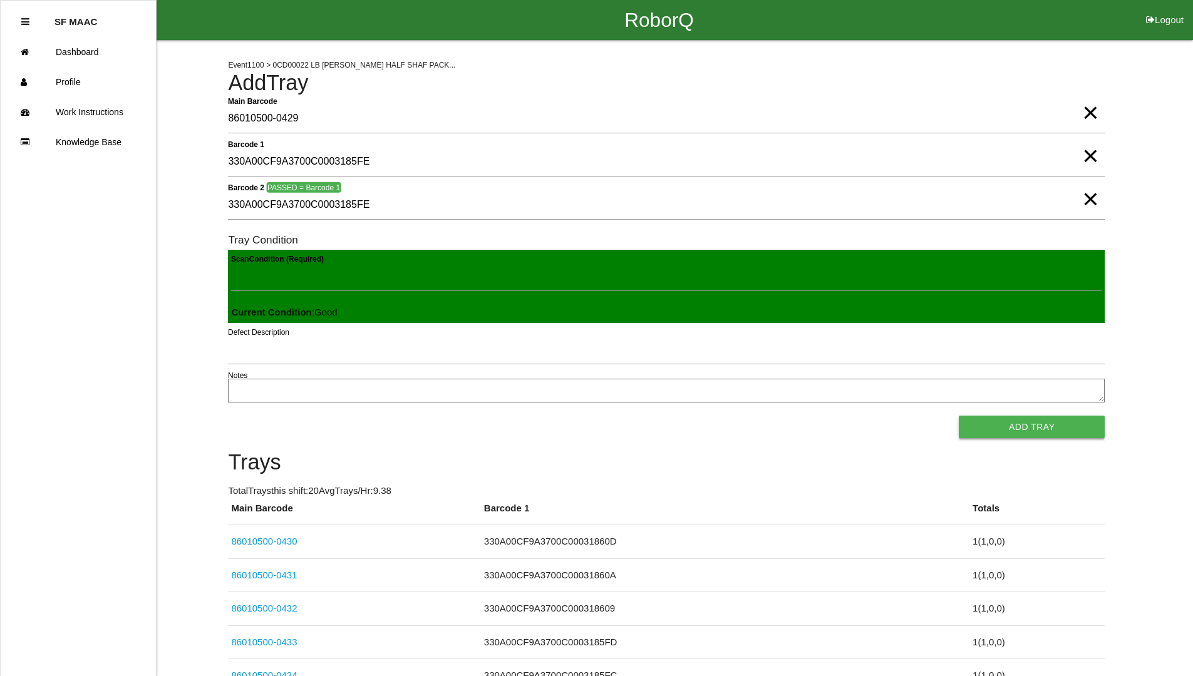
click at [1043, 430] on button "Add Tray" at bounding box center [1032, 427] width 146 height 23
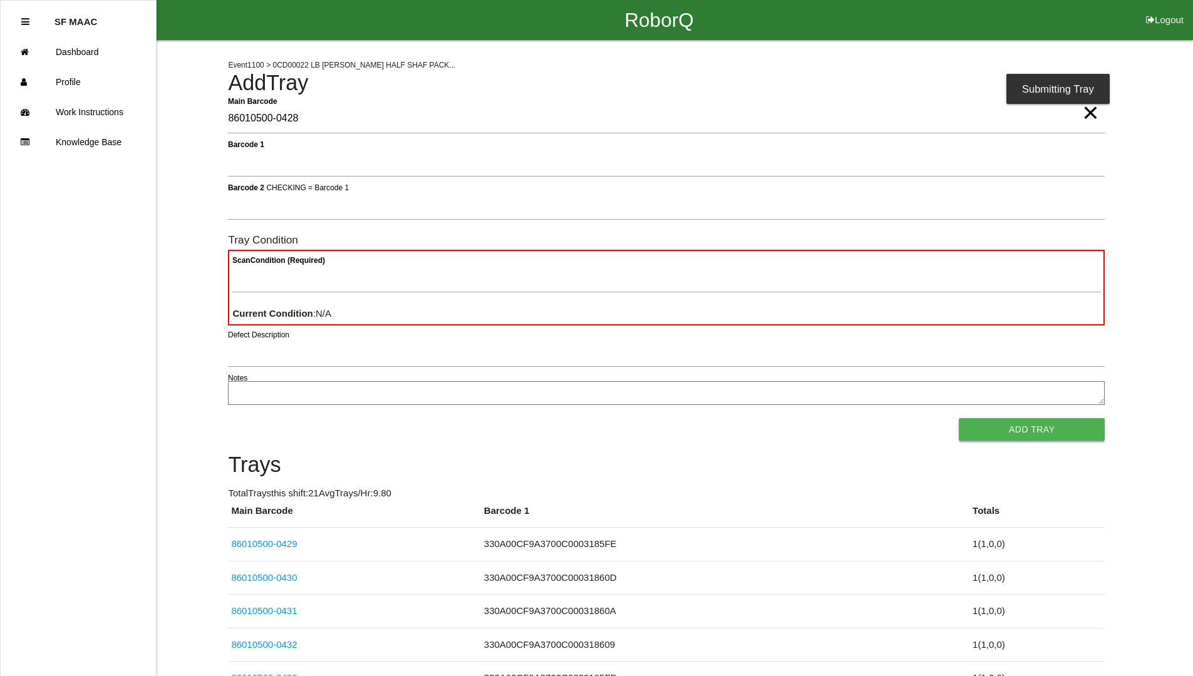
type Barcode "86010500-0428"
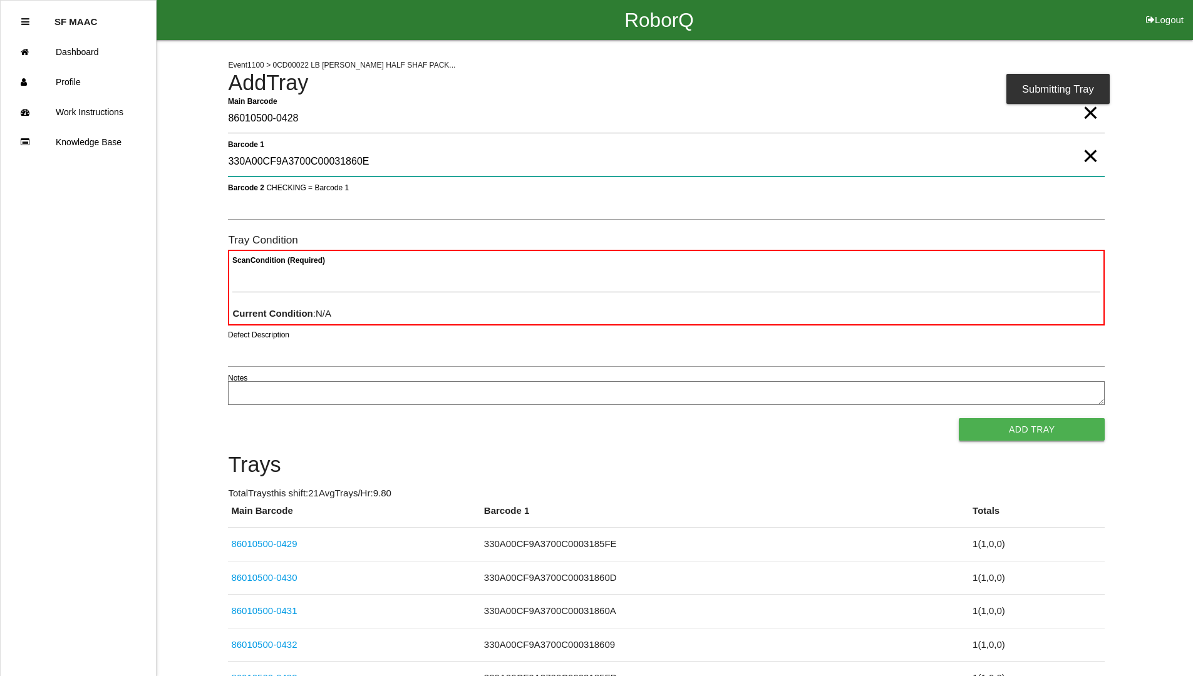
type 1 "330A00CF9A3700C00031860E"
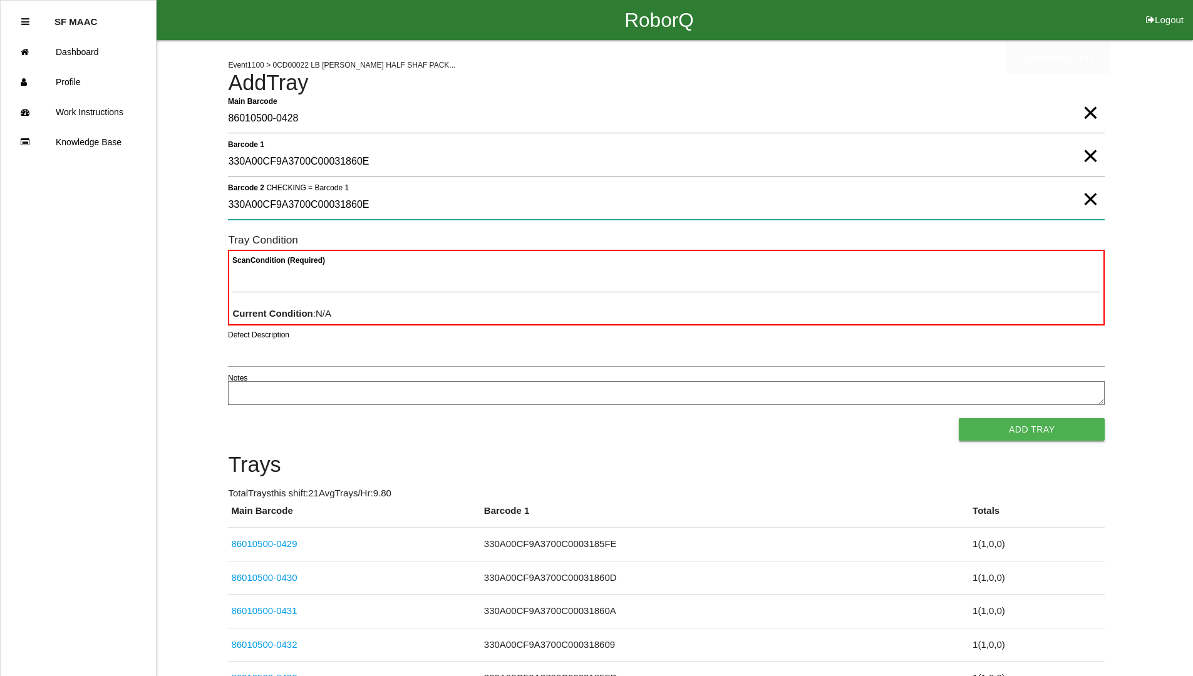
type 2 "330A00CF9A3700C00031860E"
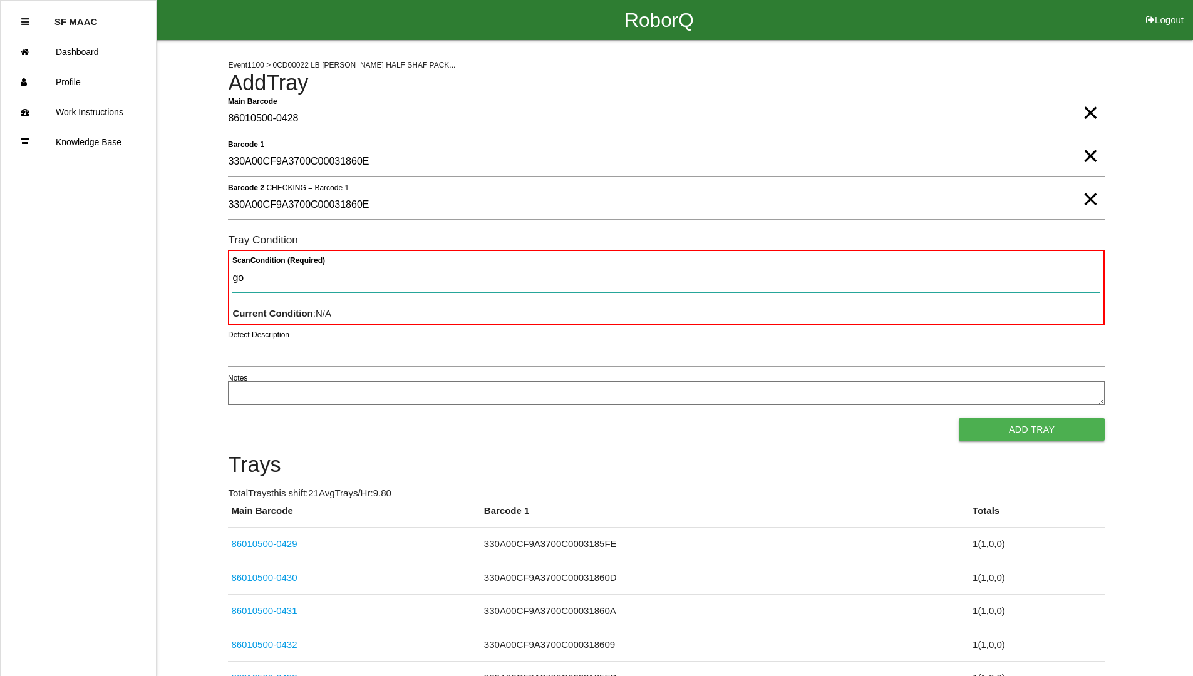
type Condition "goo"
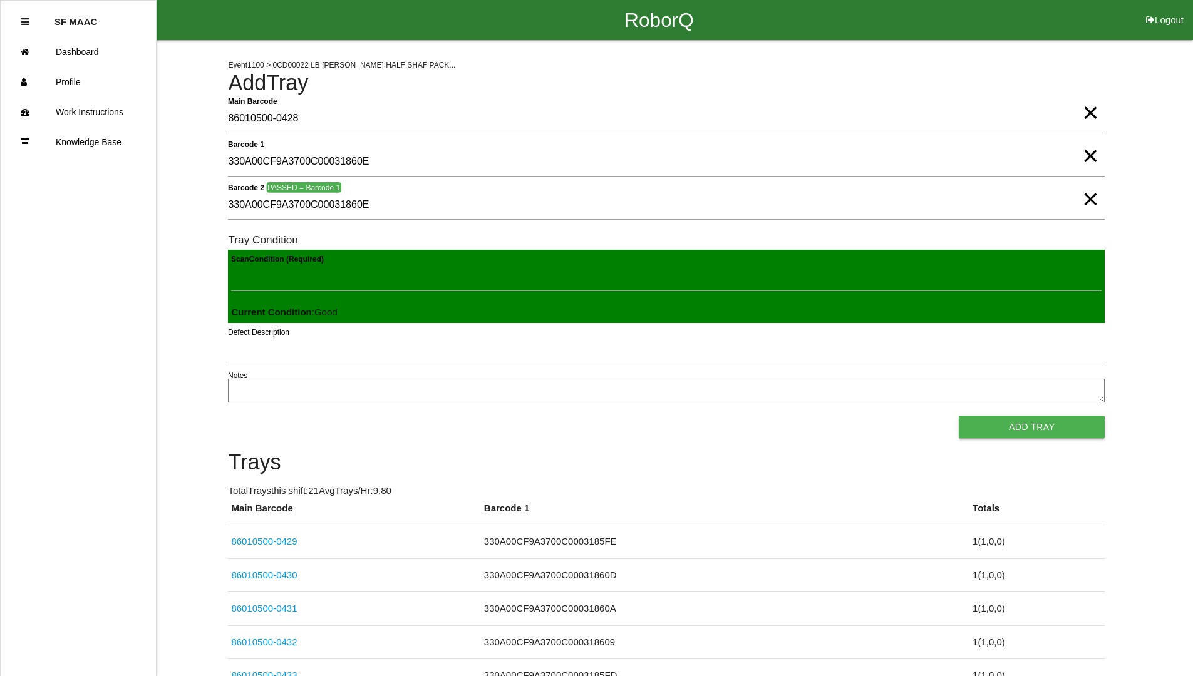
click at [959, 416] on button "Add Tray" at bounding box center [1032, 427] width 146 height 23
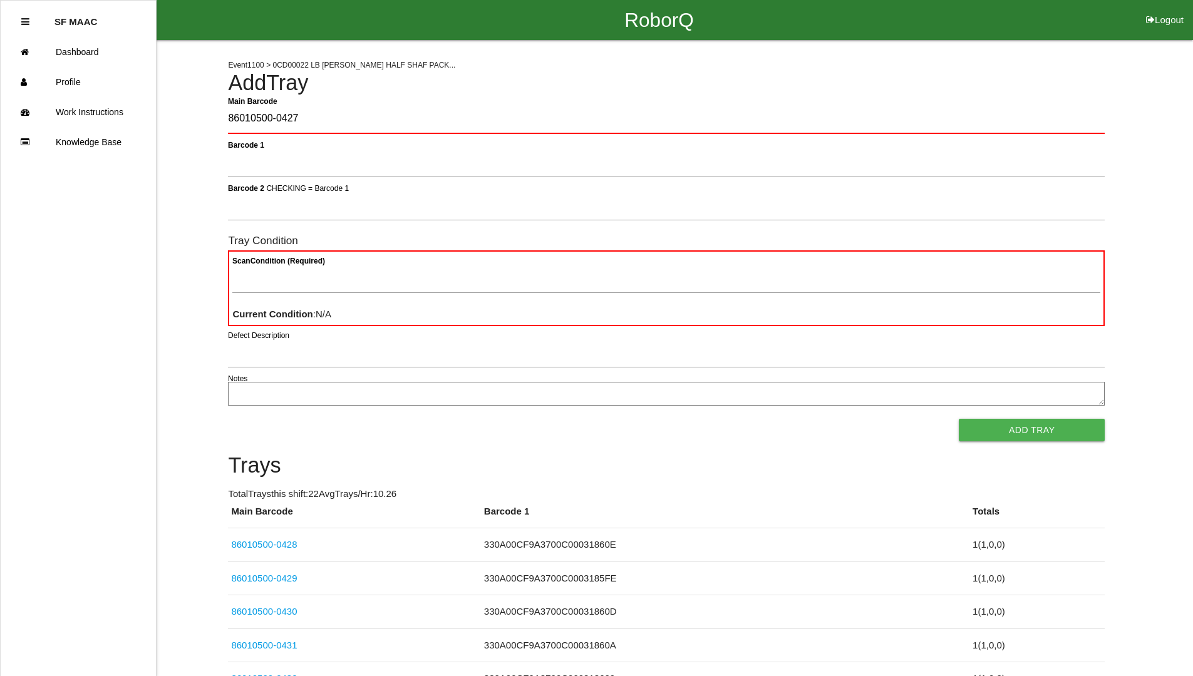
type Barcode "86010500-0427"
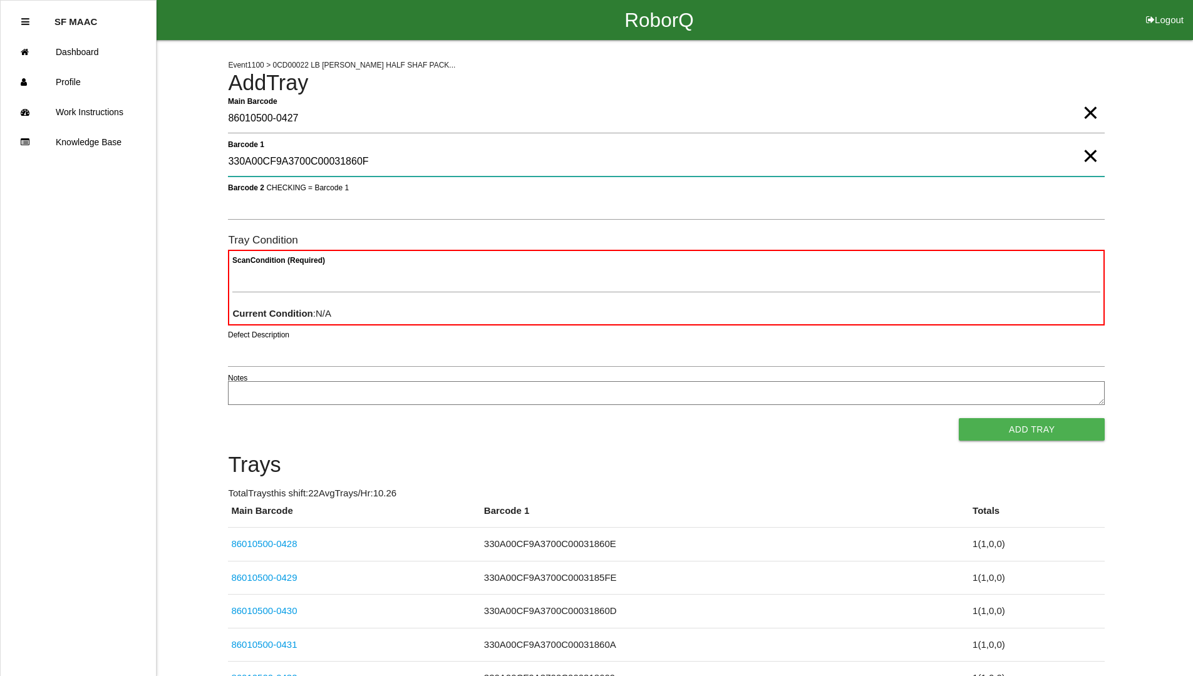
type 1 "330A00CF9A3700C00031860F"
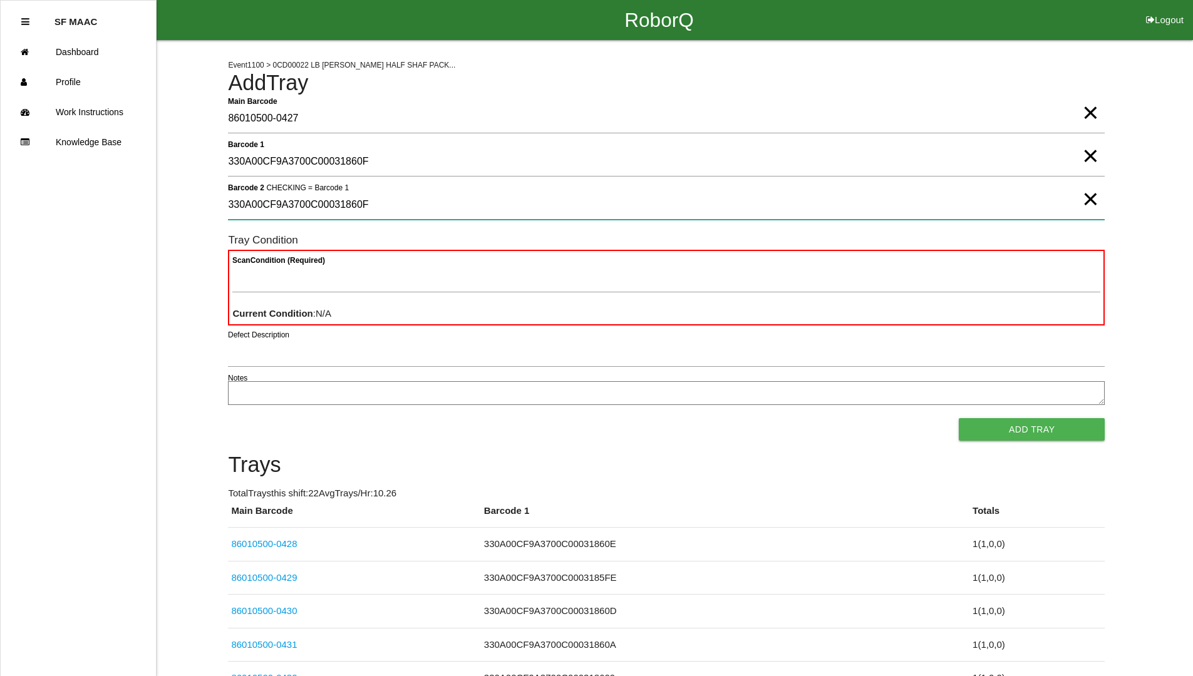
type 2 "330A00CF9A3700C00031860F"
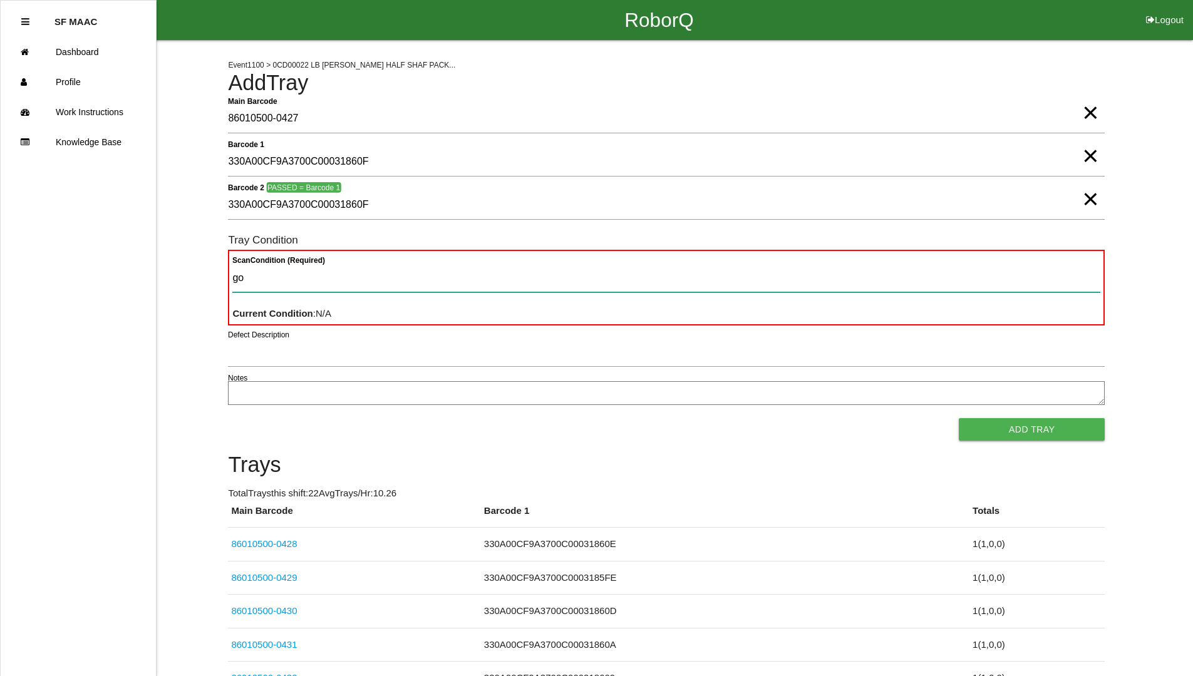
type Condition "goo"
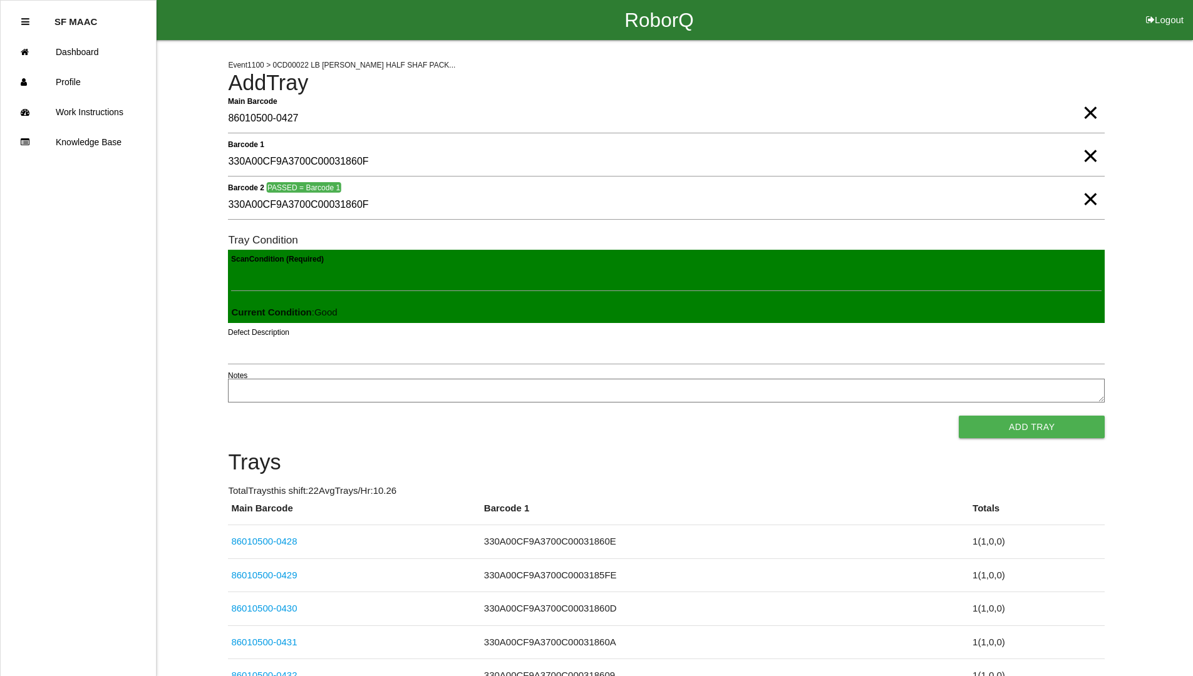
click at [959, 416] on button "Add Tray" at bounding box center [1032, 427] width 146 height 23
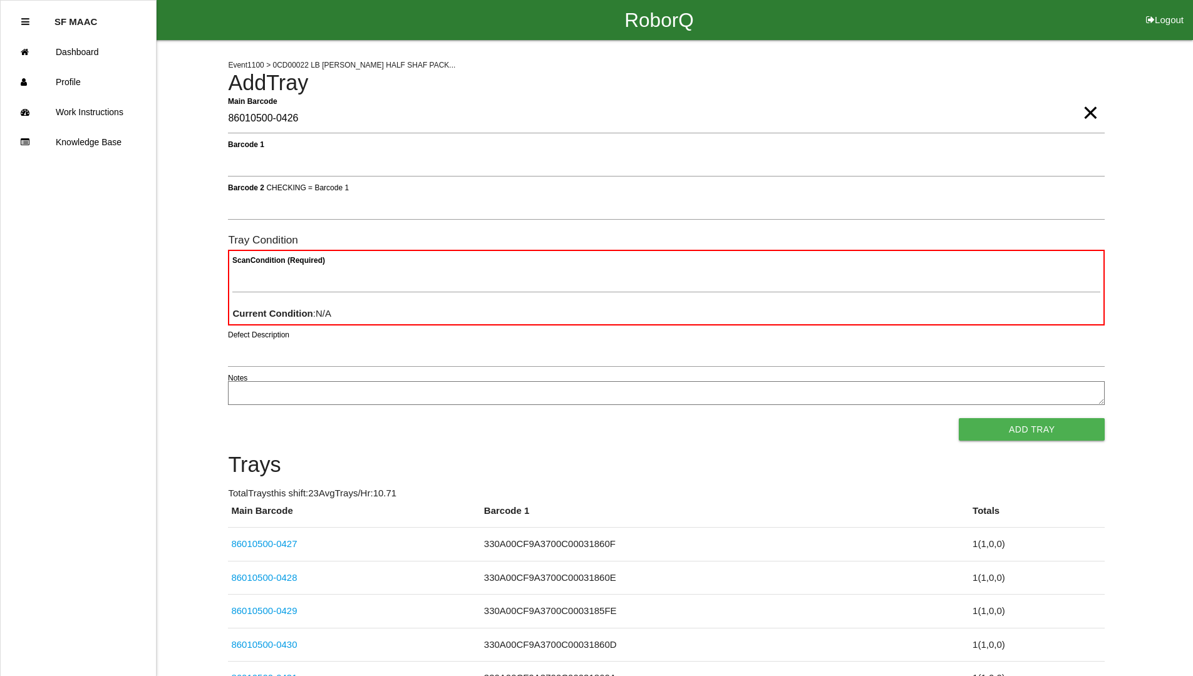
type Barcode "86010500-0426"
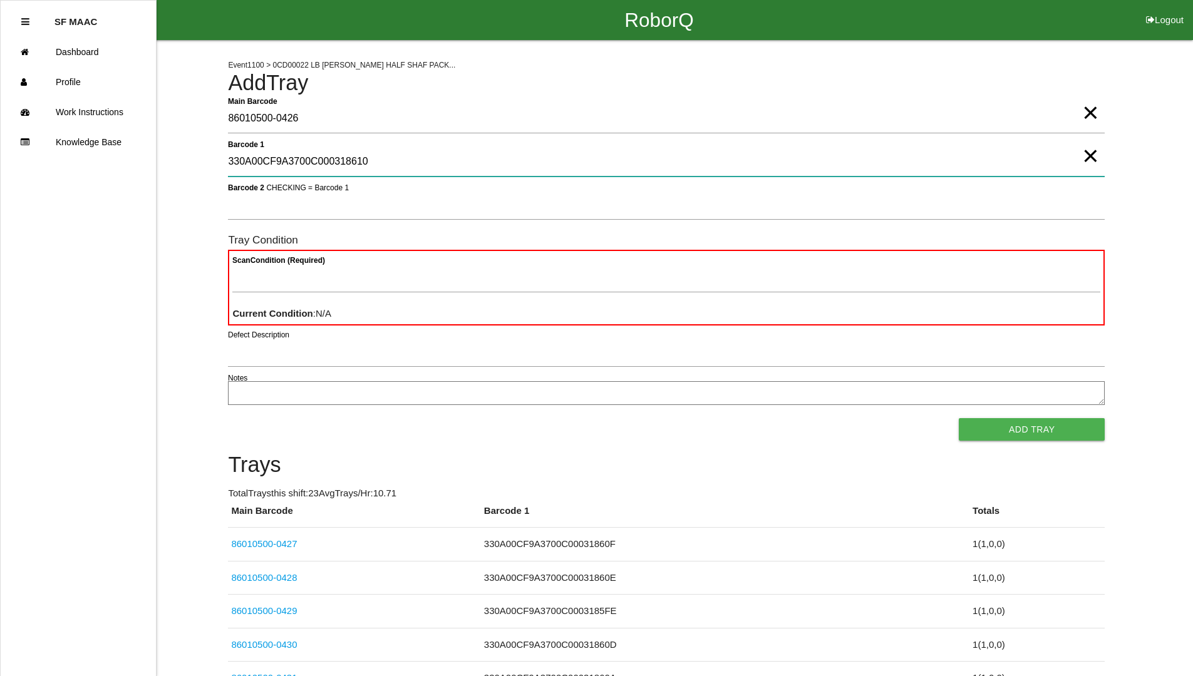
type 1 "330A00CF9A3700C000318610"
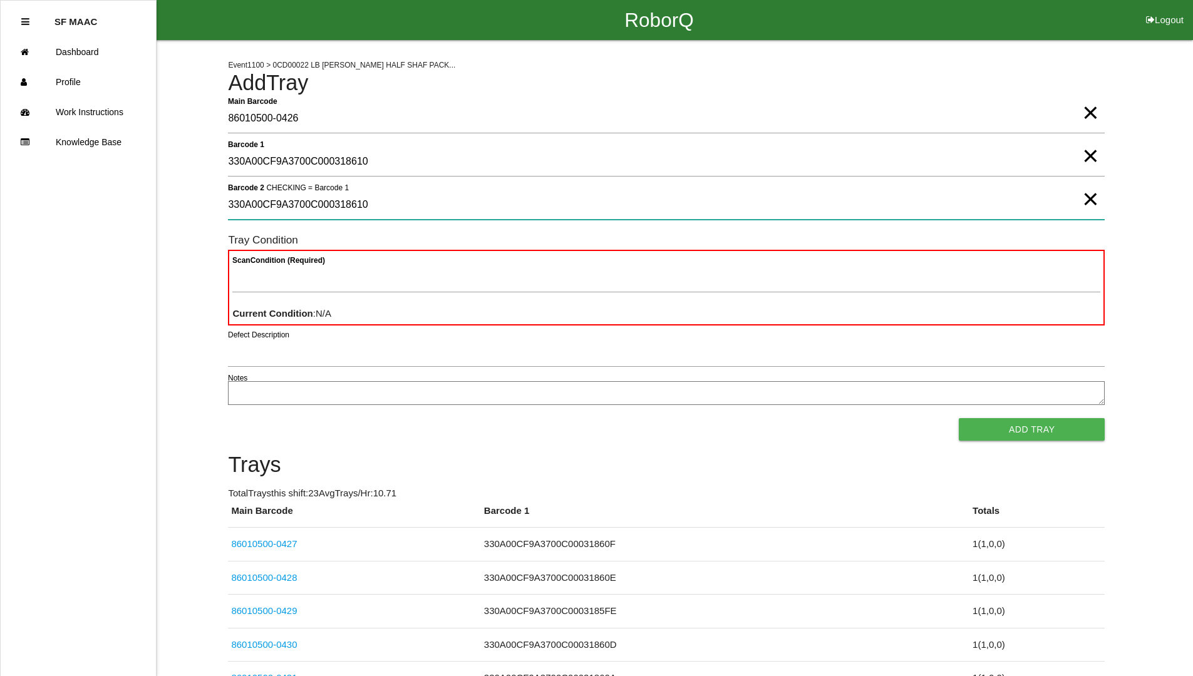
type 2 "330A00CF9A3700C000318610"
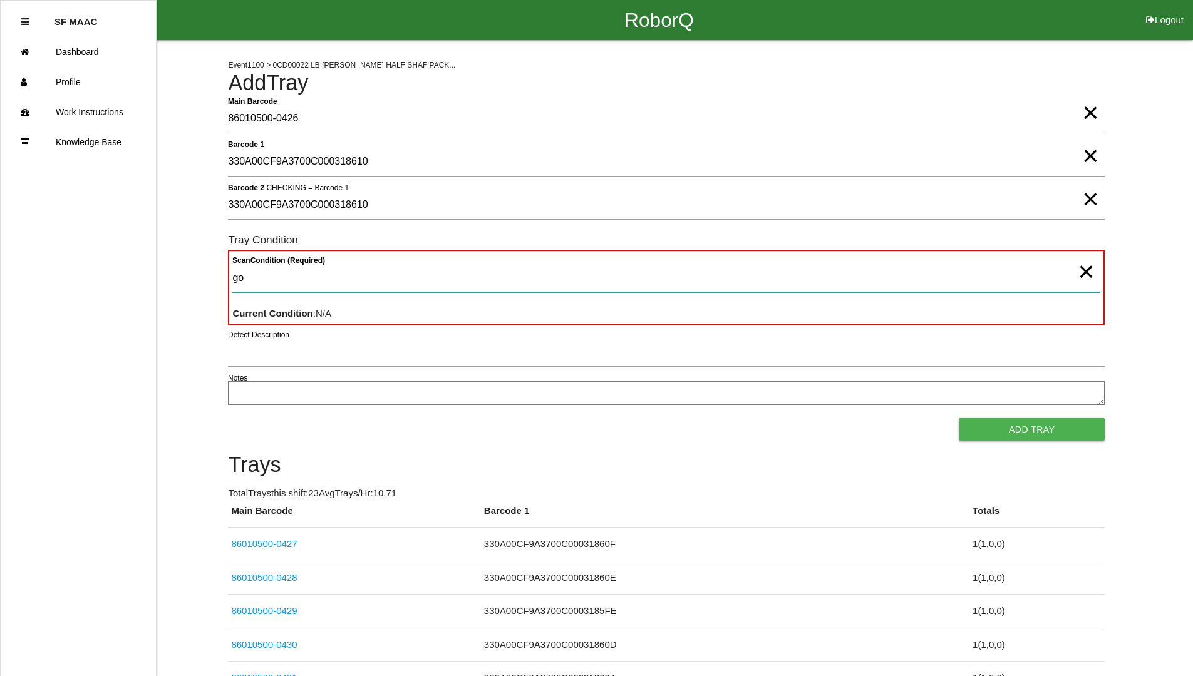
type Condition "goo"
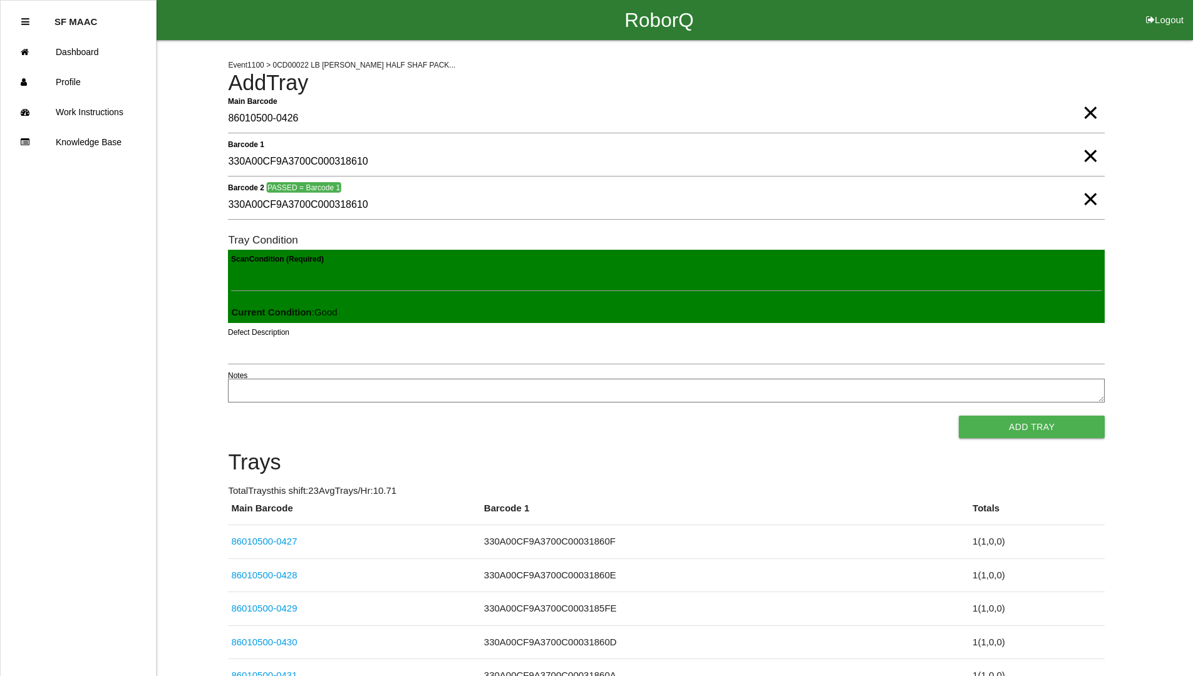
click at [959, 416] on button "Add Tray" at bounding box center [1032, 427] width 146 height 23
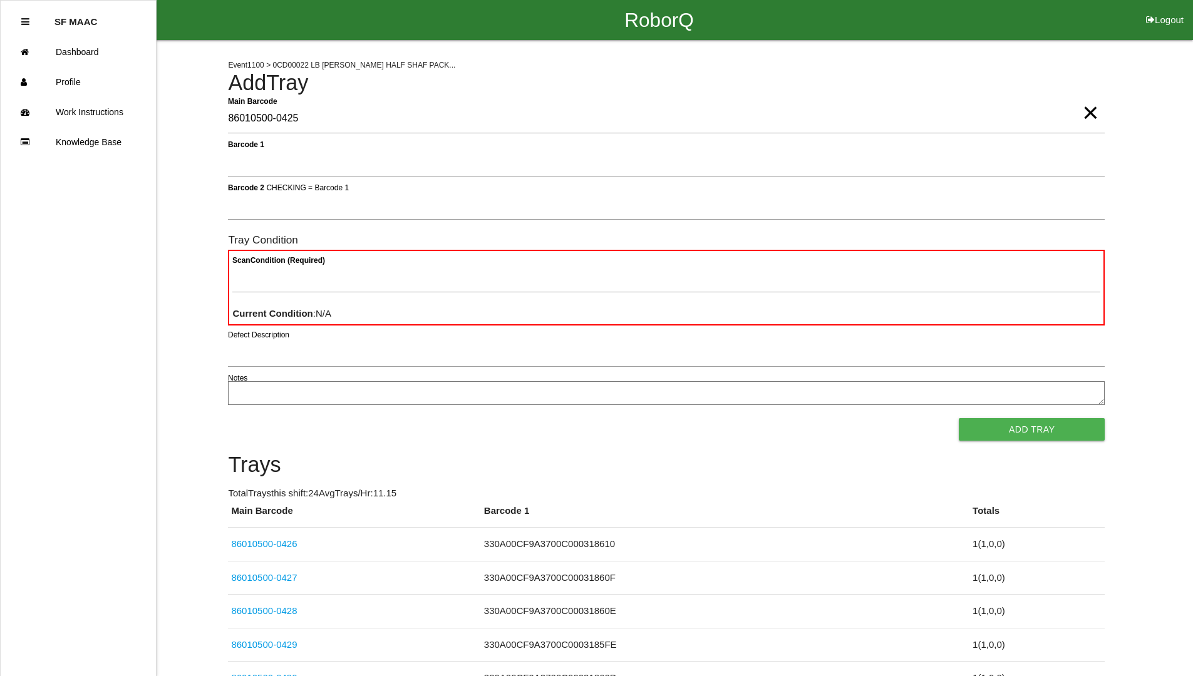
type Barcode "86010500-0425"
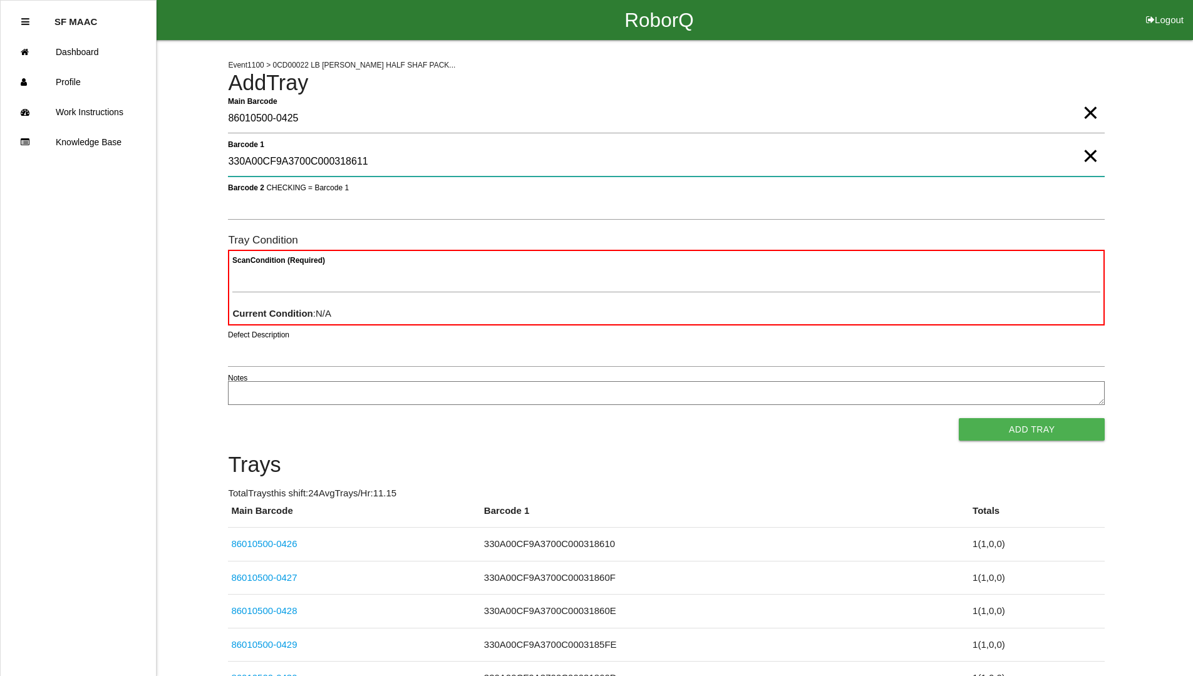
type 1 "330A00CF9A3700C000318611"
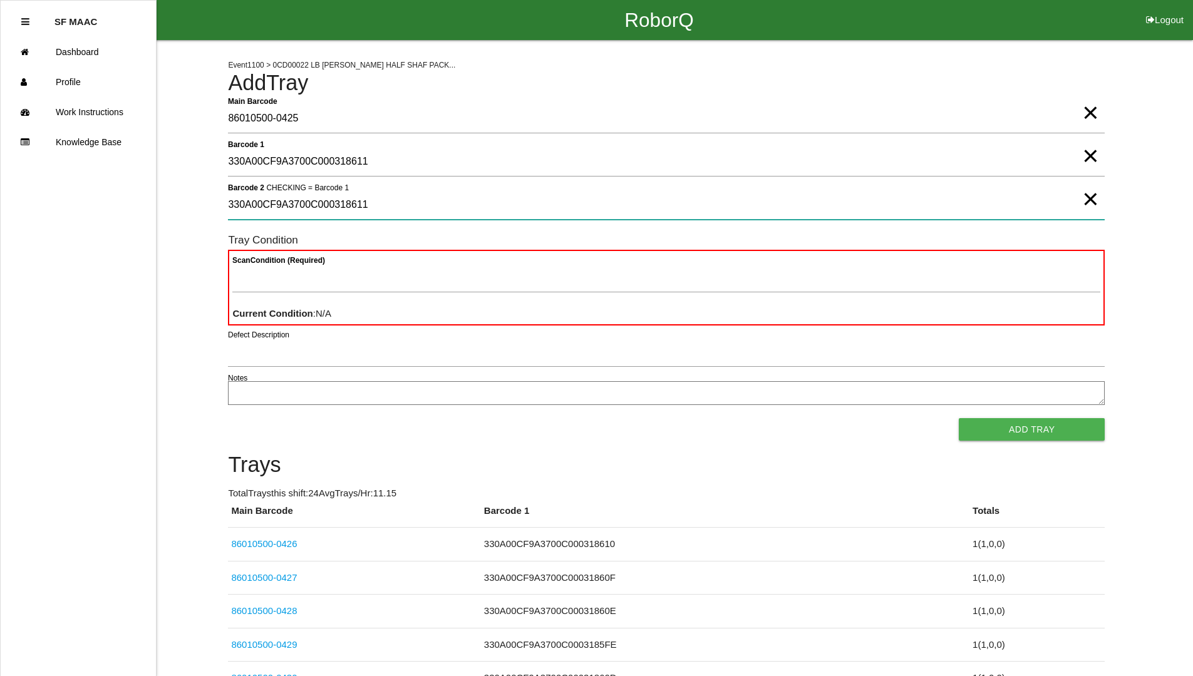
type 2 "330A00CF9A3700C000318611"
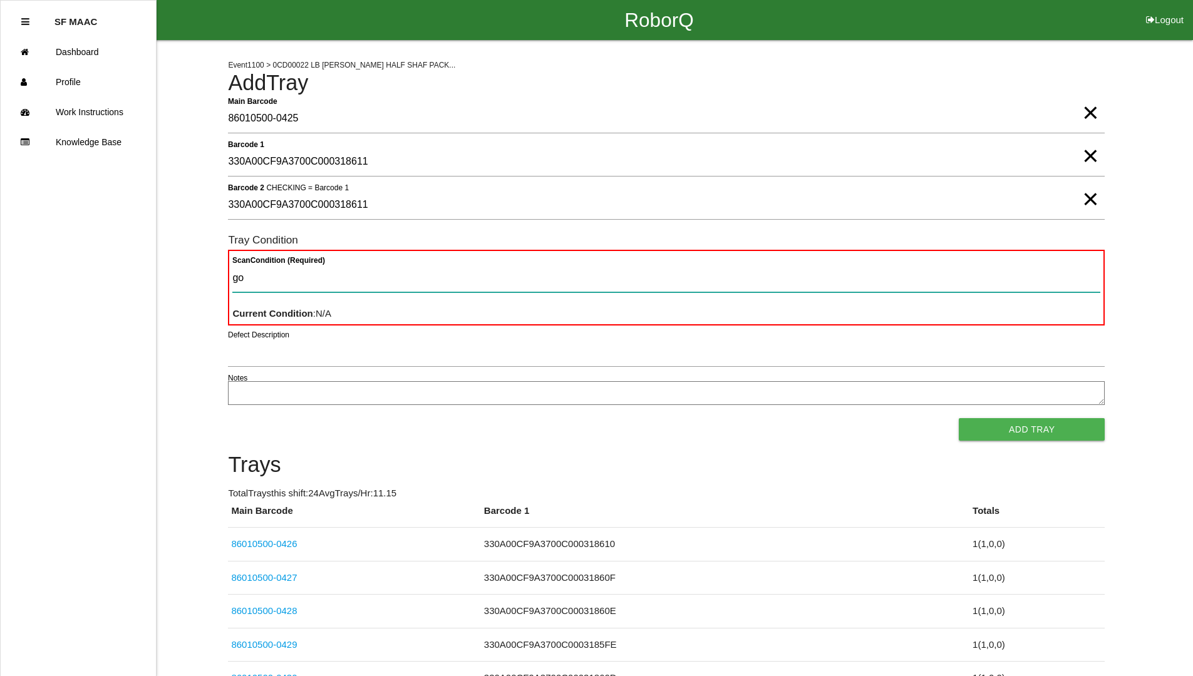
type Condition "goo"
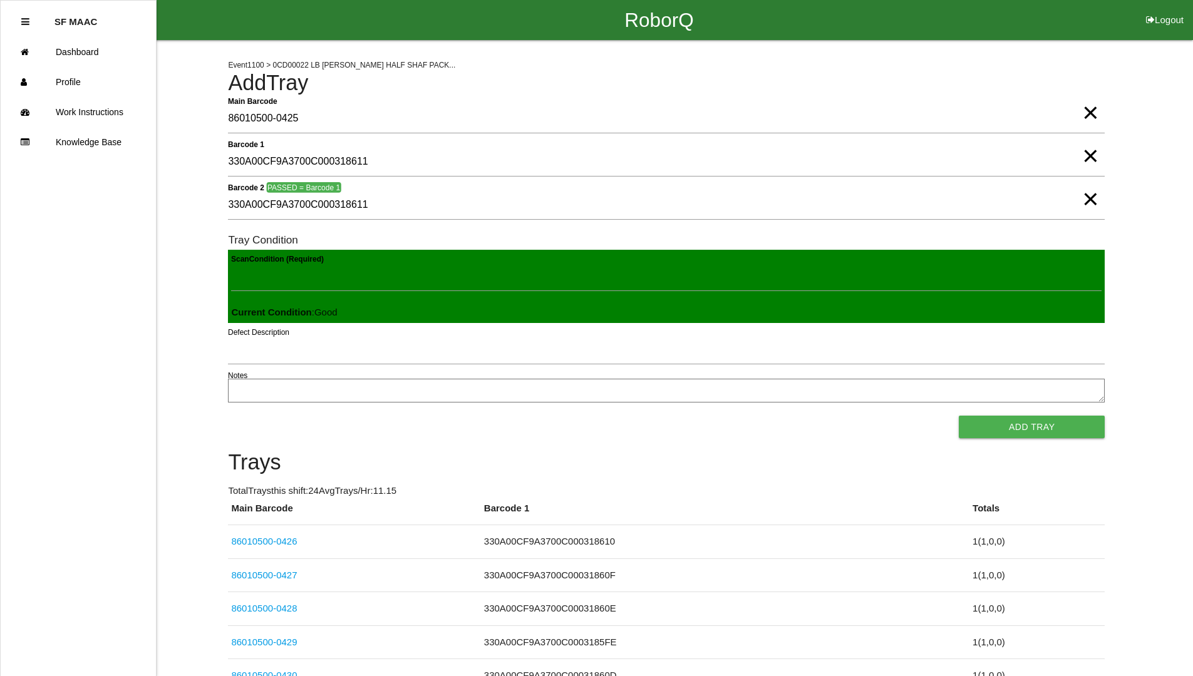
click at [959, 416] on button "Add Tray" at bounding box center [1032, 427] width 146 height 23
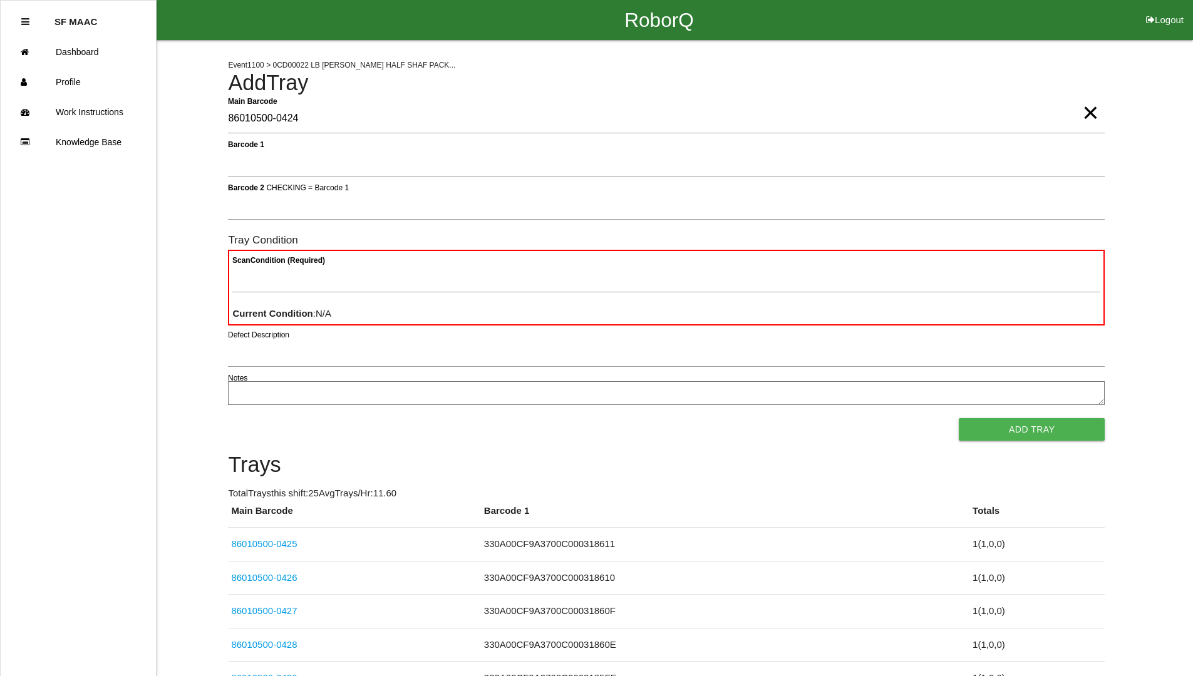
type Barcode "86010500-0424"
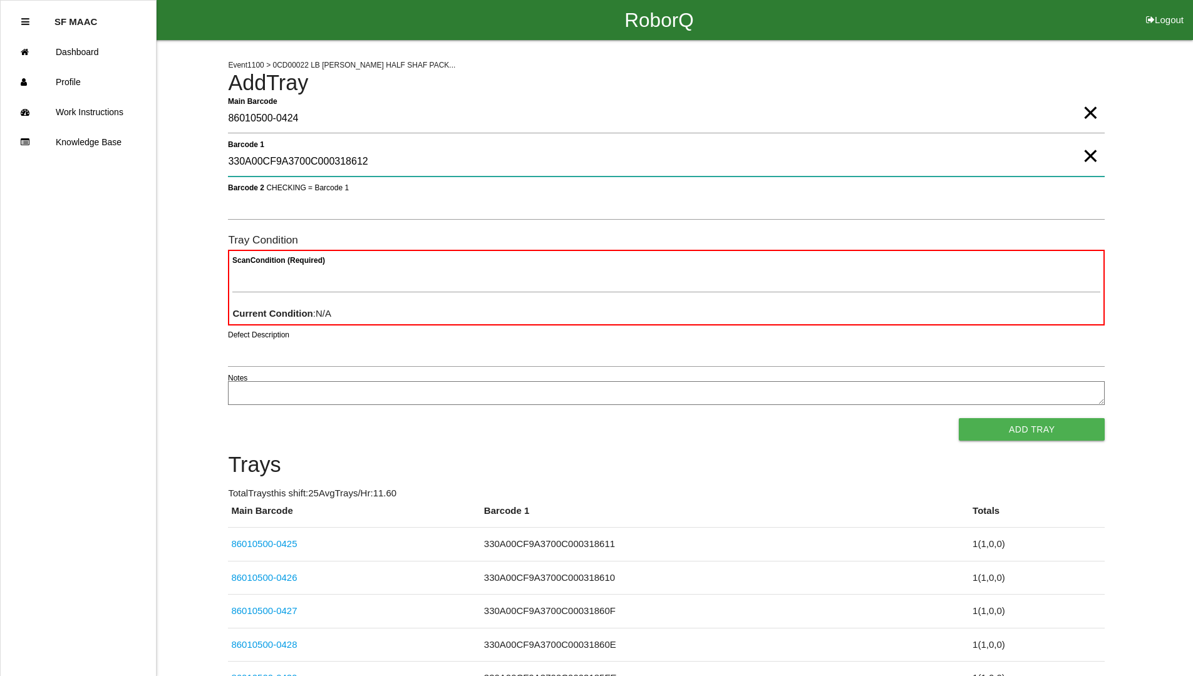
type 1 "330A00CF9A3700C000318612"
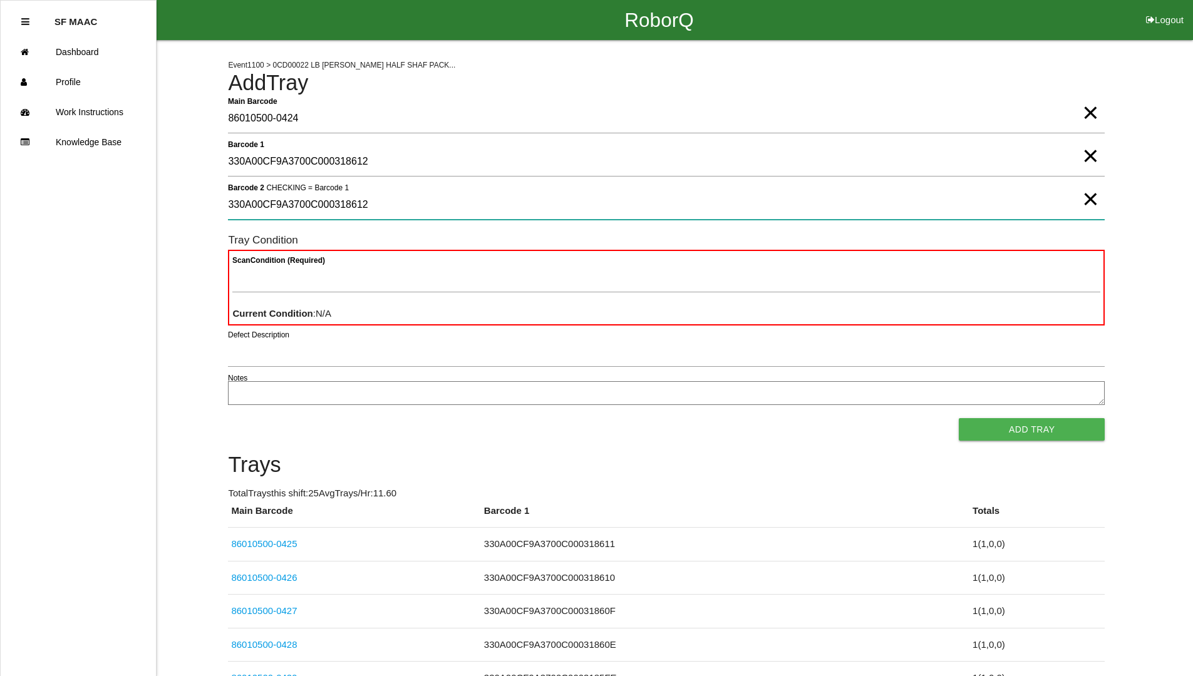
type 2 "330A00CF9A3700C000318612"
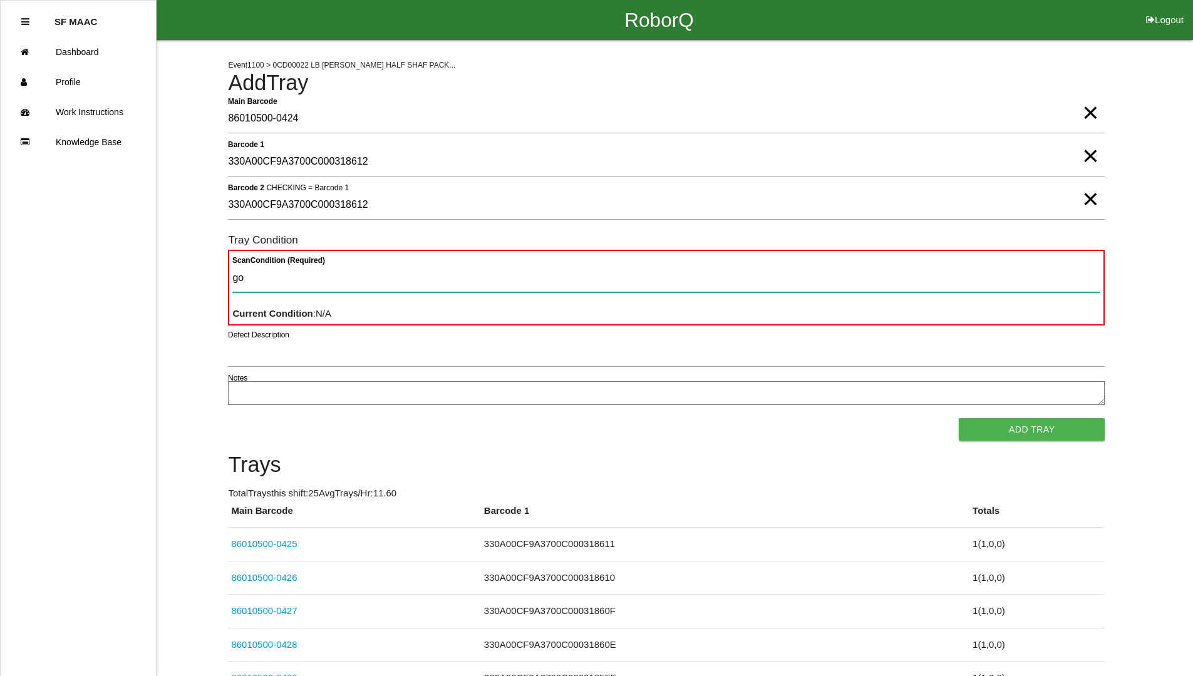
type Condition "goo"
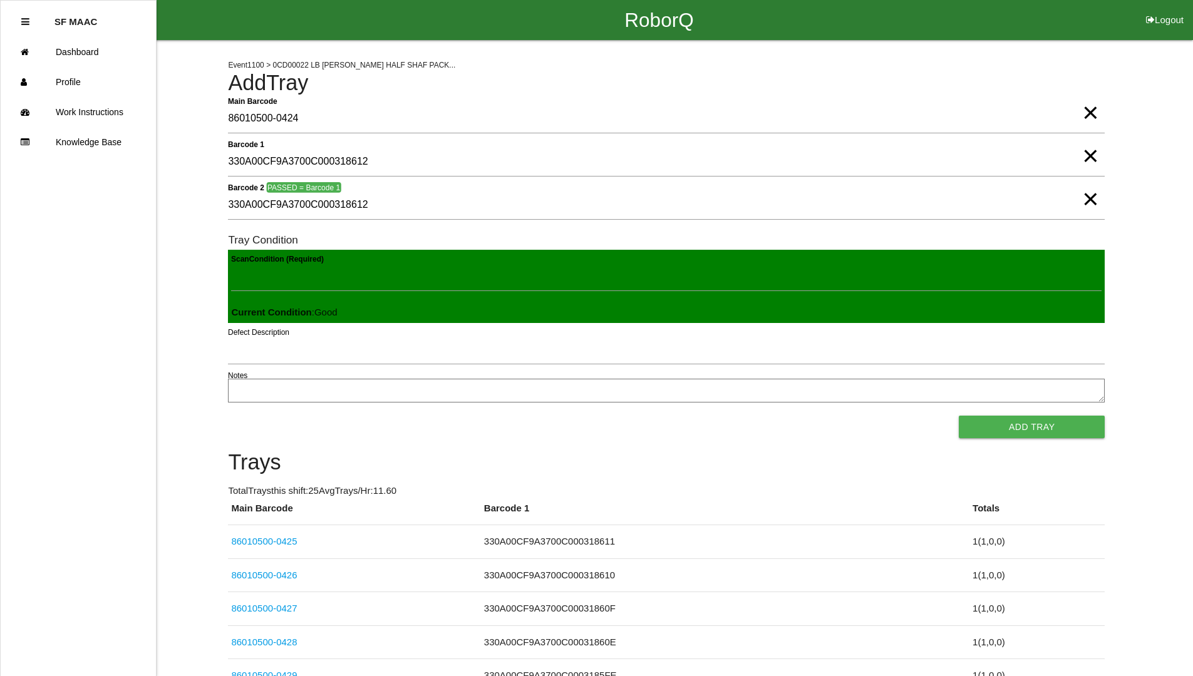
click at [959, 416] on button "Add Tray" at bounding box center [1032, 427] width 146 height 23
click at [1073, 429] on button "Add Tray" at bounding box center [1032, 427] width 146 height 23
click button "Add Tray" at bounding box center [1032, 427] width 146 height 23
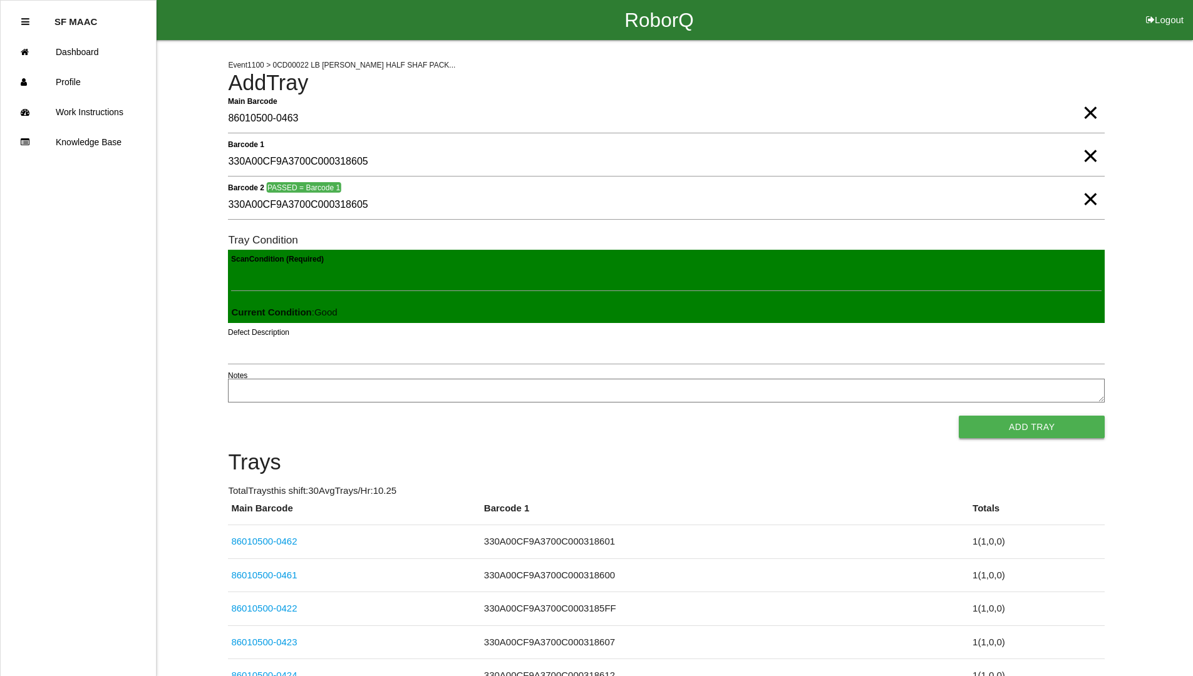
click at [959, 416] on button "Add Tray" at bounding box center [1032, 427] width 146 height 23
click at [1073, 429] on button "Add Tray" at bounding box center [1032, 427] width 146 height 23
click at [959, 416] on button "Add Tray" at bounding box center [1032, 427] width 146 height 23
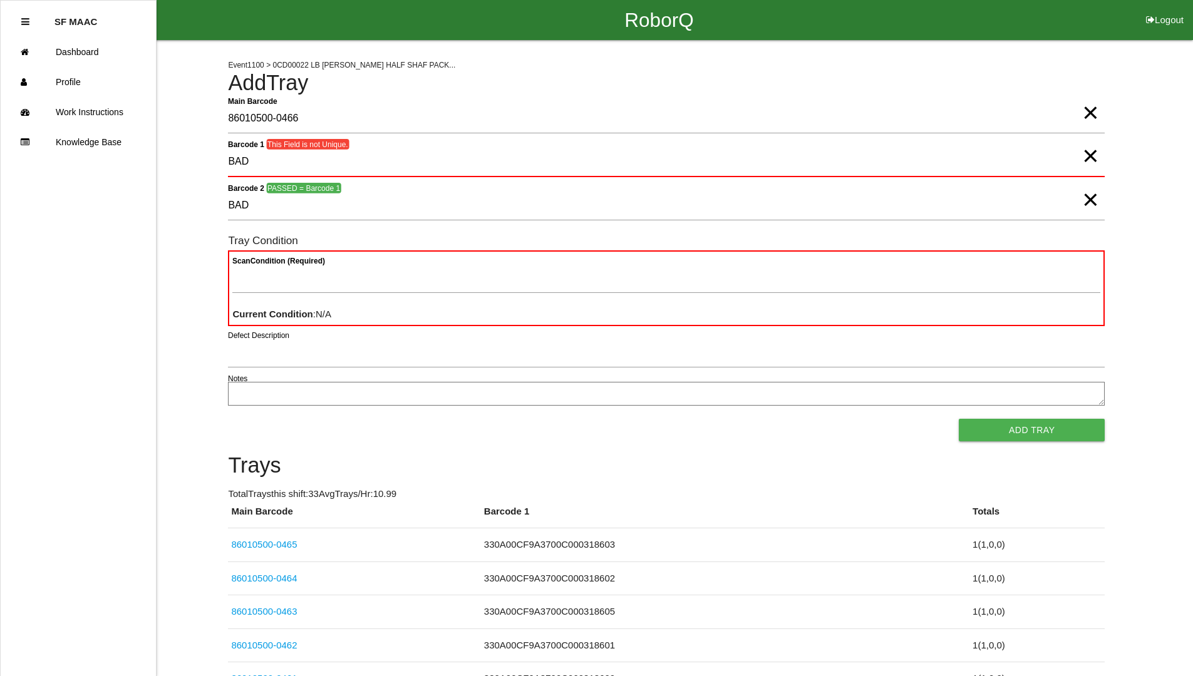
click at [1092, 200] on span "×" at bounding box center [1090, 187] width 16 height 25
click at [1086, 156] on span "×" at bounding box center [1090, 143] width 16 height 25
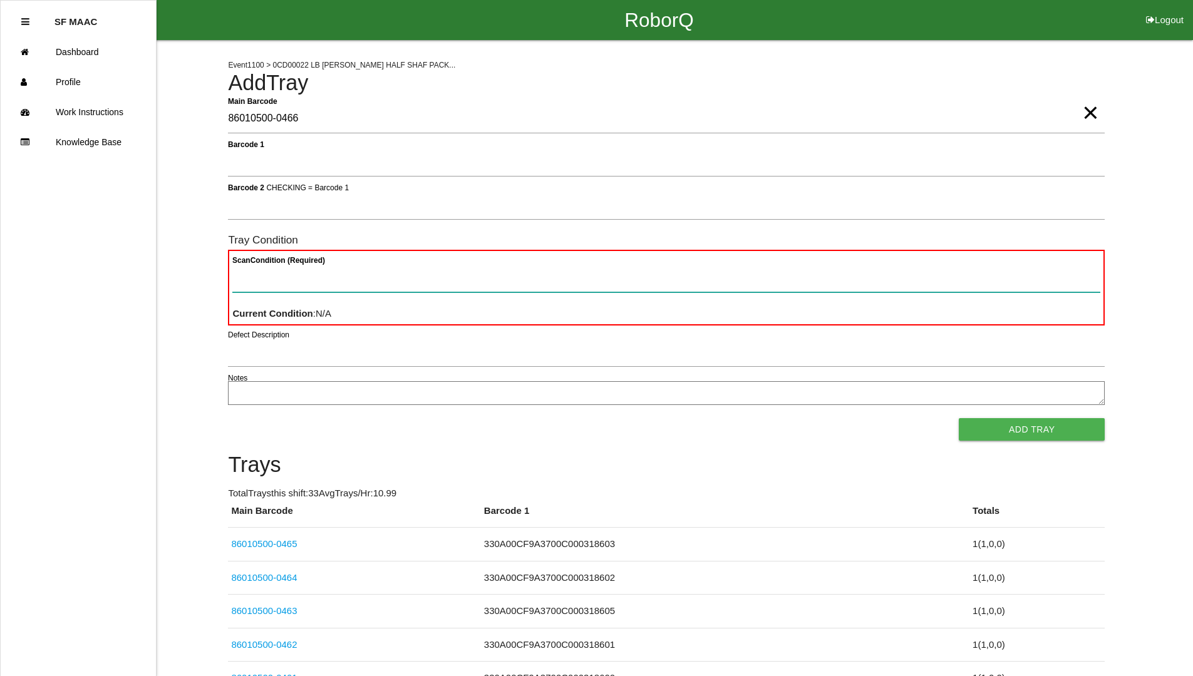
click at [1029, 286] on Condition "Scan Condition (Required)" at bounding box center [666, 278] width 868 height 29
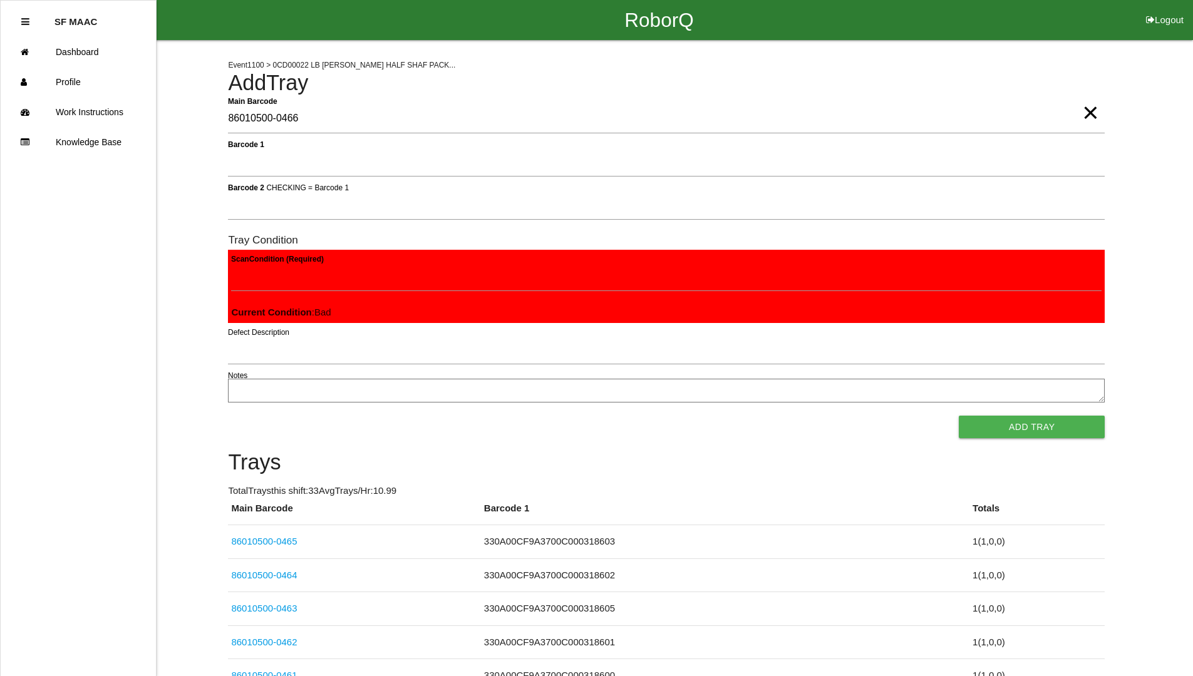
click at [959, 416] on button "Add Tray" at bounding box center [1032, 427] width 146 height 23
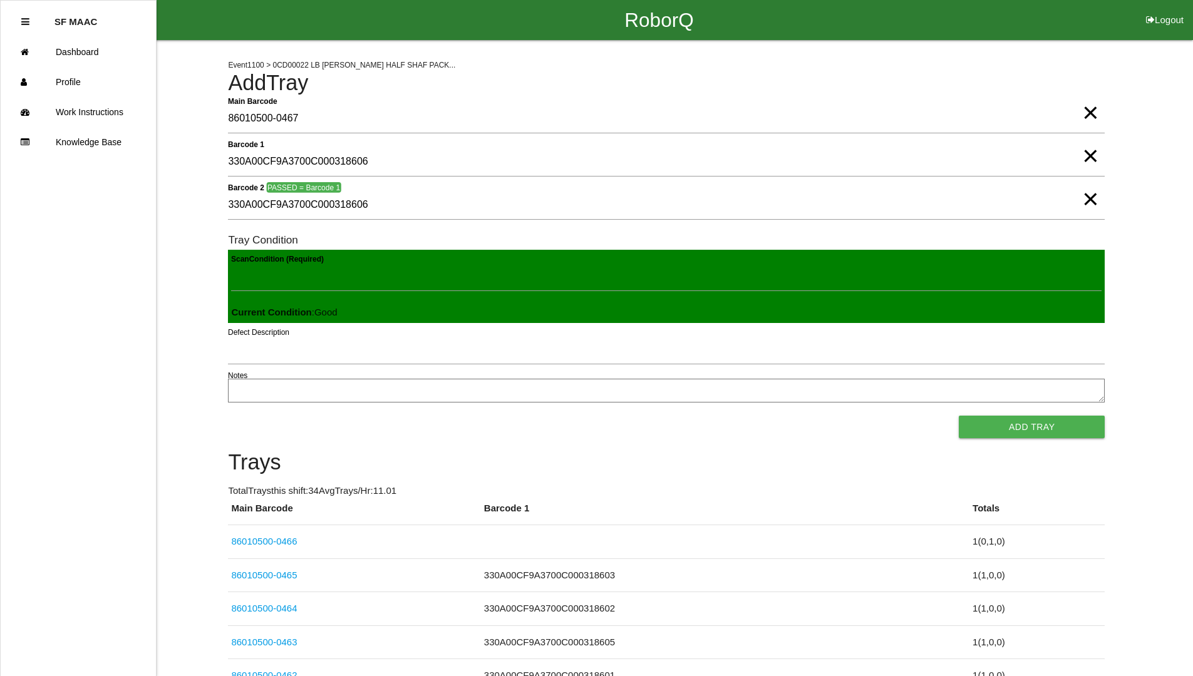
click at [959, 416] on button "Add Tray" at bounding box center [1032, 427] width 146 height 23
